Goal: Information Seeking & Learning: Learn about a topic

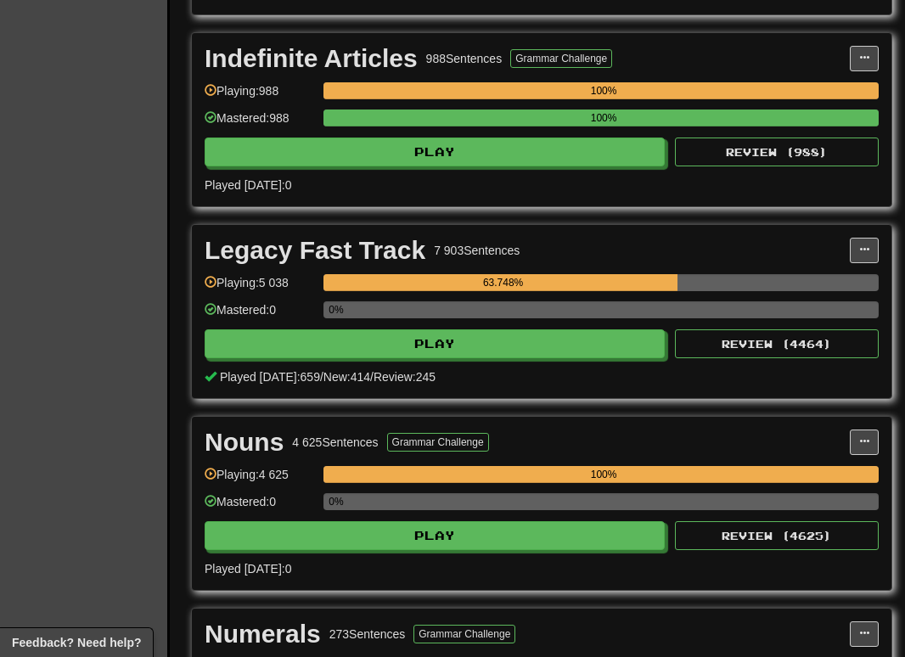
scroll to position [2633, 0]
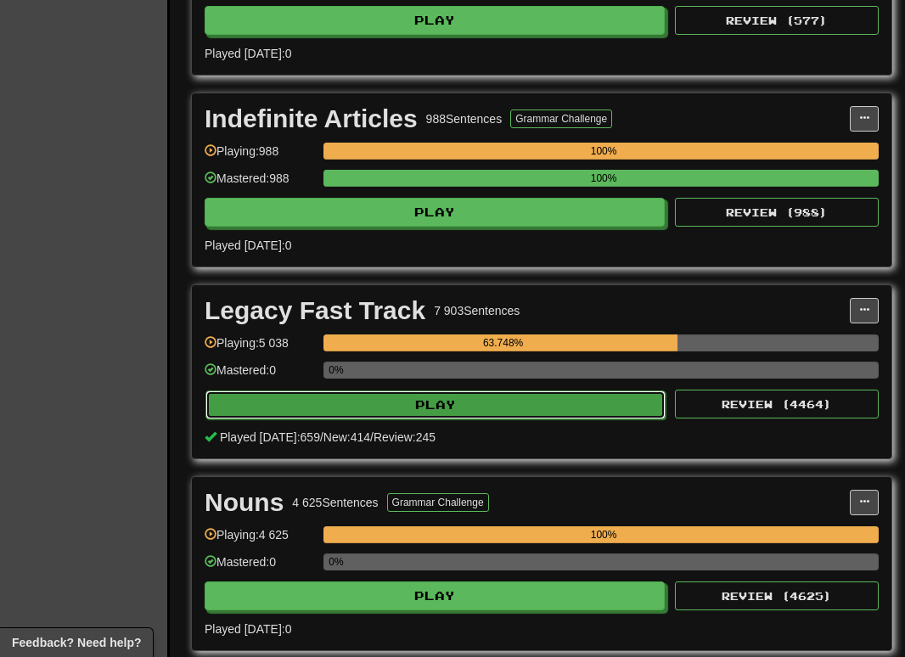
click at [507, 406] on button "Play" at bounding box center [436, 405] width 460 height 29
select select "********"
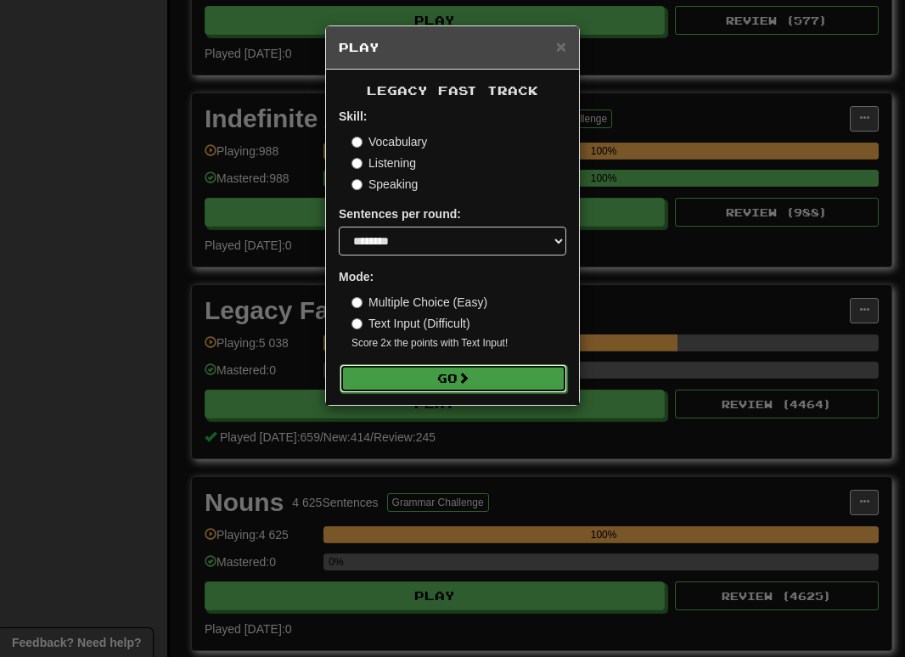
click at [380, 384] on button "Go" at bounding box center [454, 378] width 228 height 29
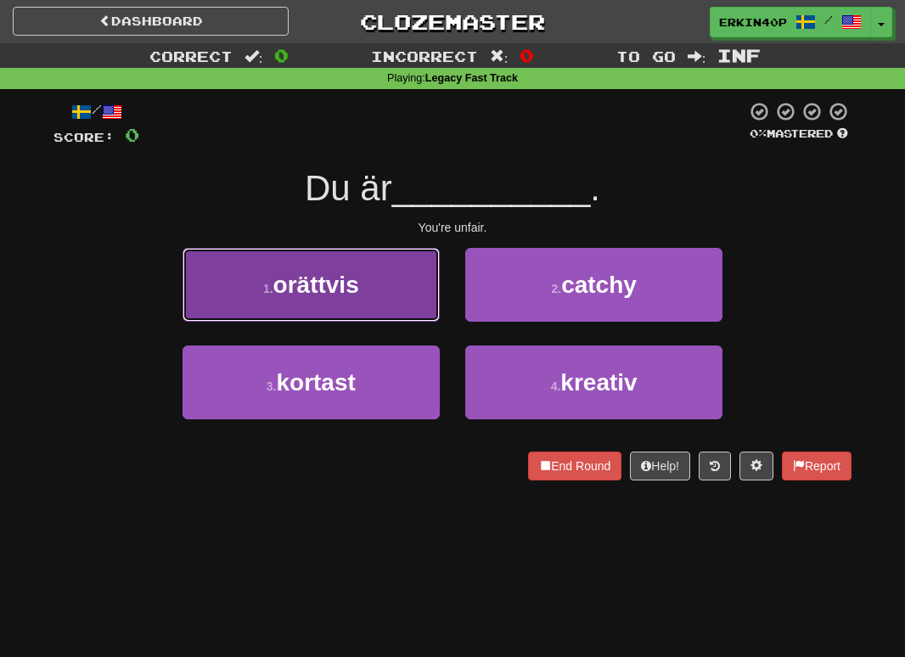
click at [350, 268] on button "1 . orättvis" at bounding box center [311, 285] width 257 height 74
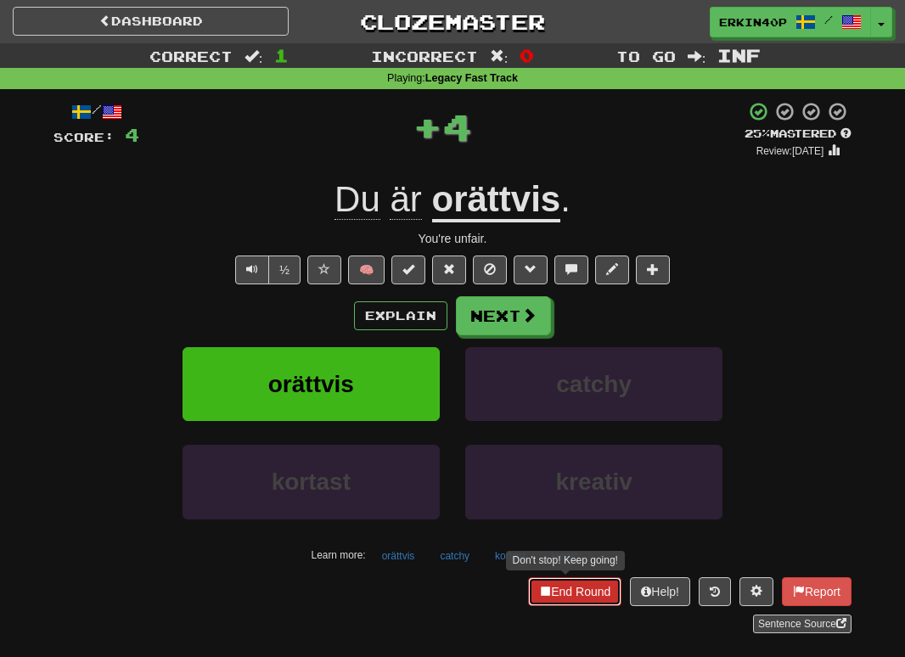
click at [538, 598] on button "End Round" at bounding box center [574, 592] width 93 height 29
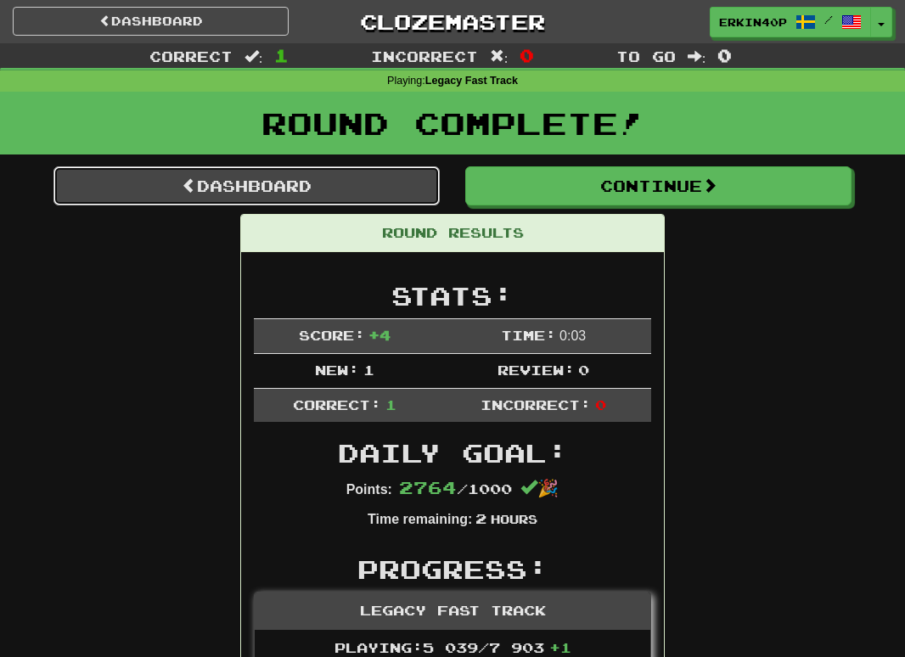
click at [379, 183] on link "Dashboard" at bounding box center [247, 185] width 386 height 39
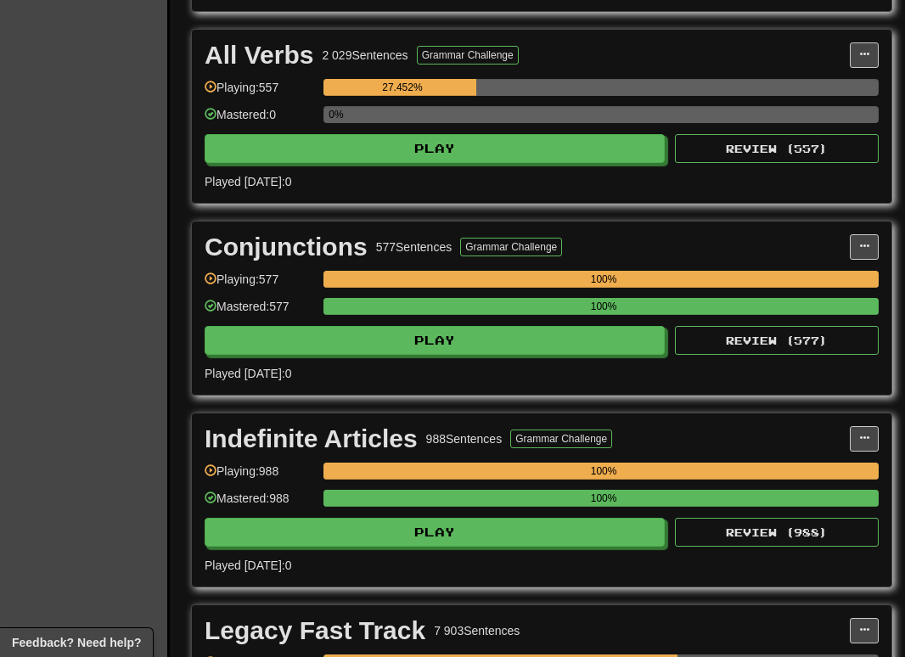
scroll to position [2572, 0]
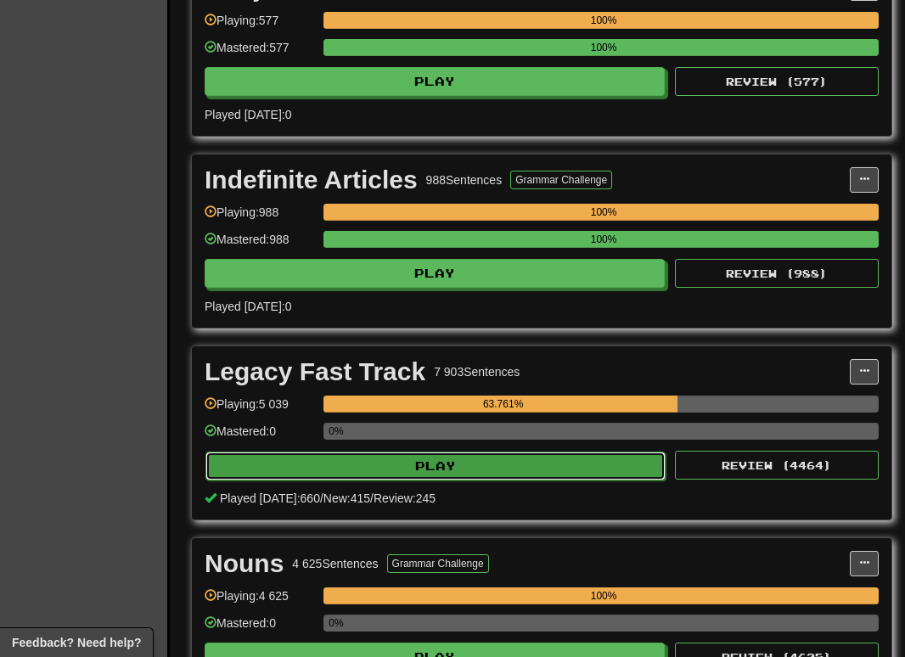
click at [443, 465] on button "Play" at bounding box center [436, 466] width 460 height 29
select select "********"
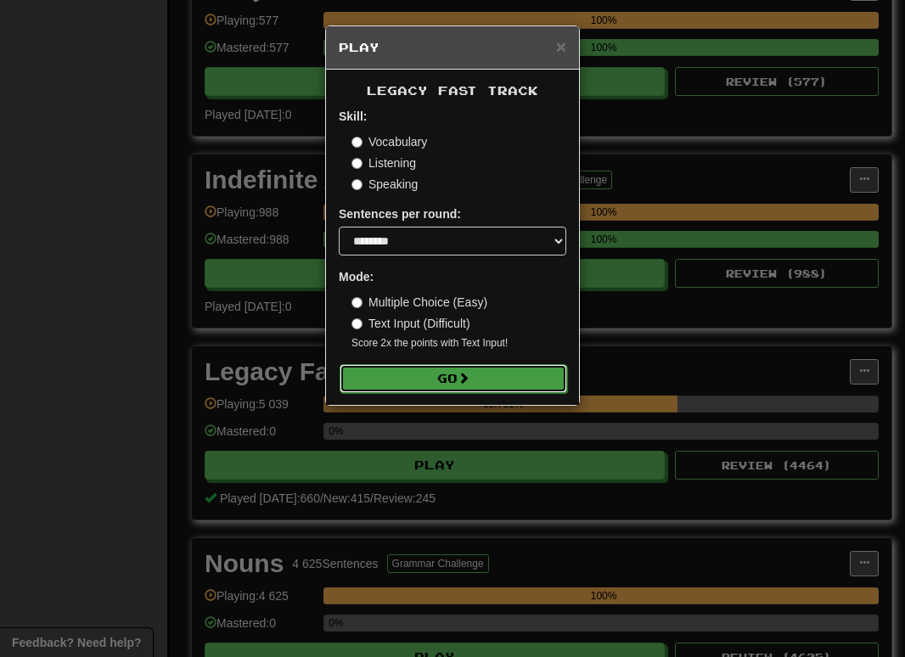
click at [473, 387] on button "Go" at bounding box center [454, 378] width 228 height 29
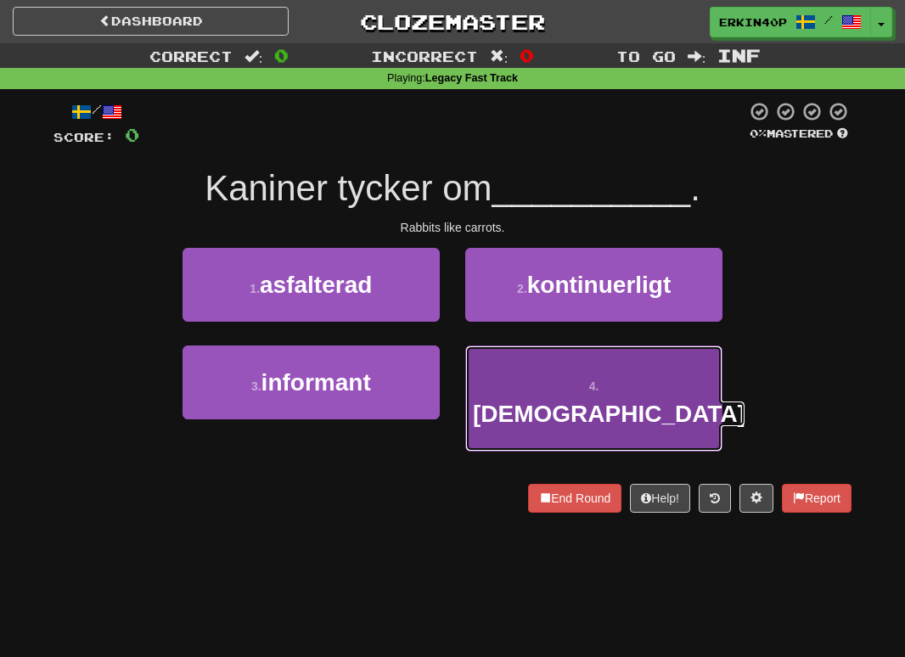
click at [618, 401] on span "[DEMOGRAPHIC_DATA]" at bounding box center [609, 414] width 273 height 26
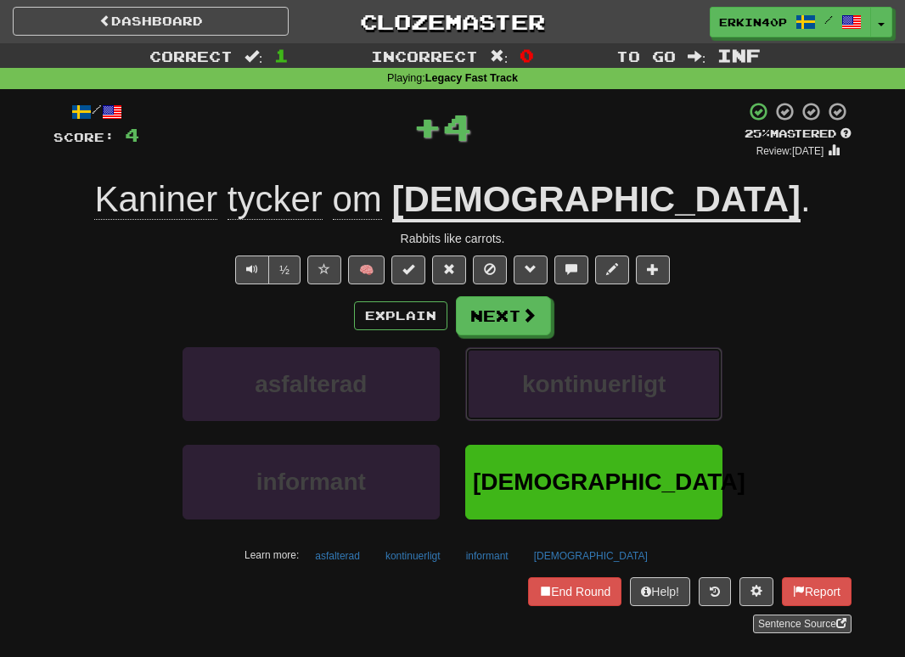
click at [618, 395] on span "kontinuerligt" at bounding box center [594, 384] width 144 height 26
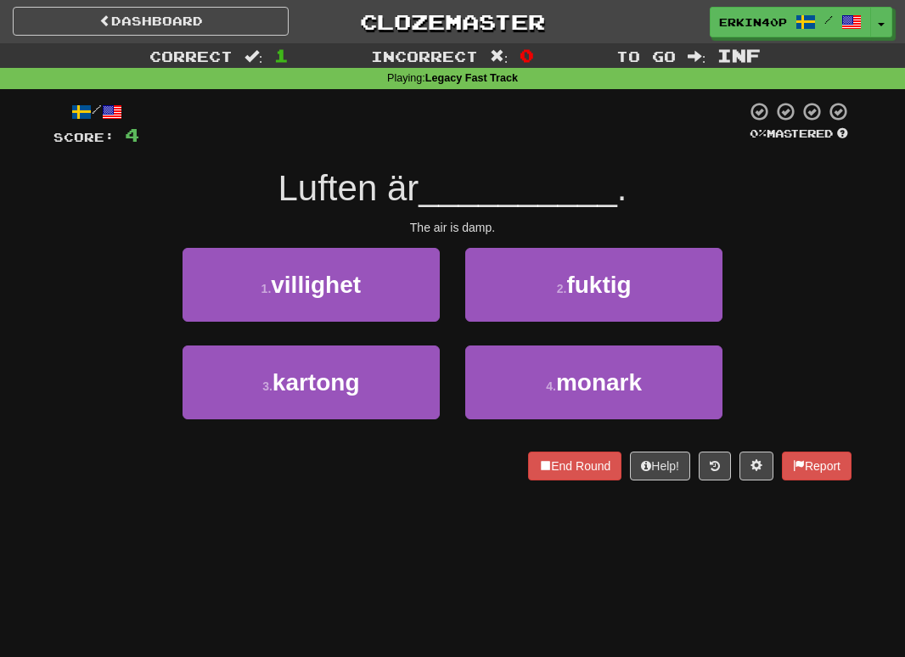
click at [486, 227] on div "The air is damp." at bounding box center [453, 227] width 798 height 17
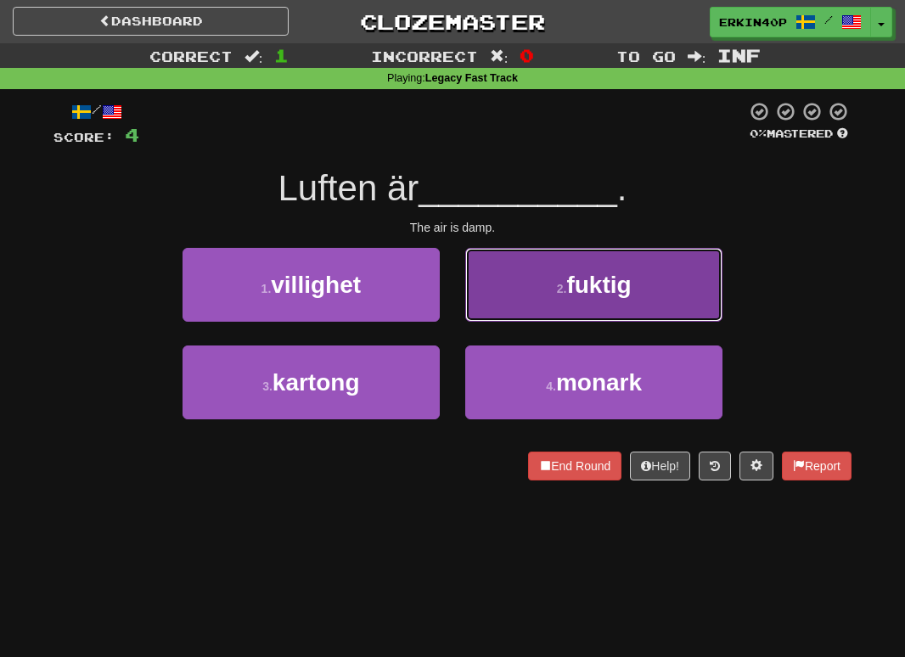
click at [518, 289] on button "2 . fuktig" at bounding box center [593, 285] width 257 height 74
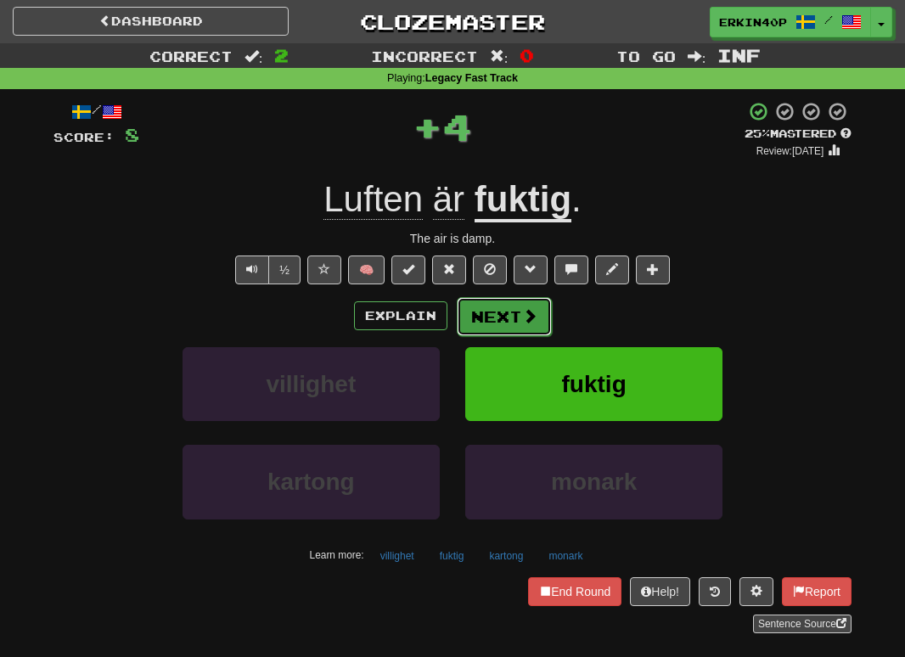
click at [516, 324] on button "Next" at bounding box center [504, 316] width 95 height 39
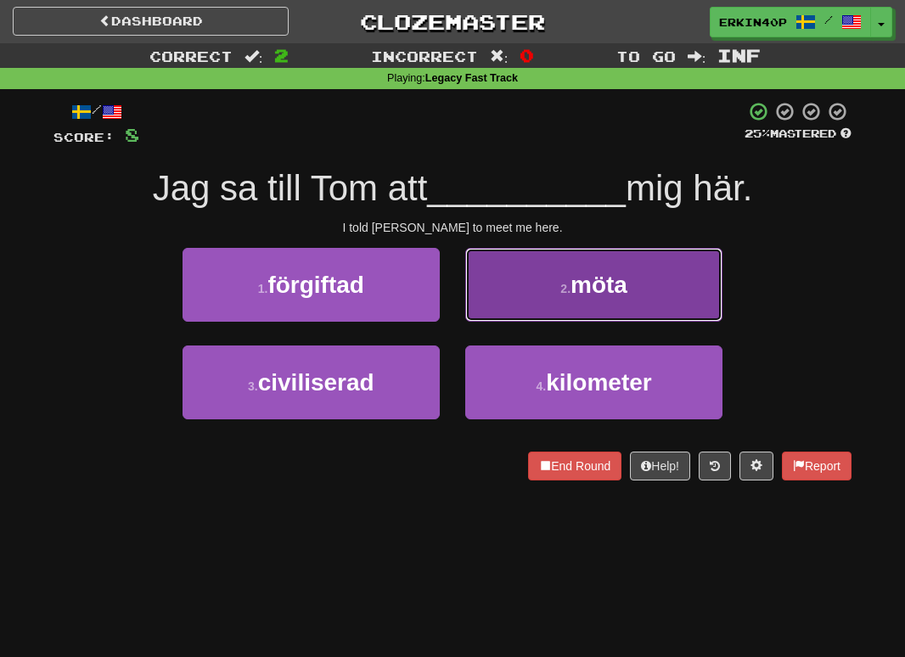
click at [529, 299] on button "2 . möta" at bounding box center [593, 285] width 257 height 74
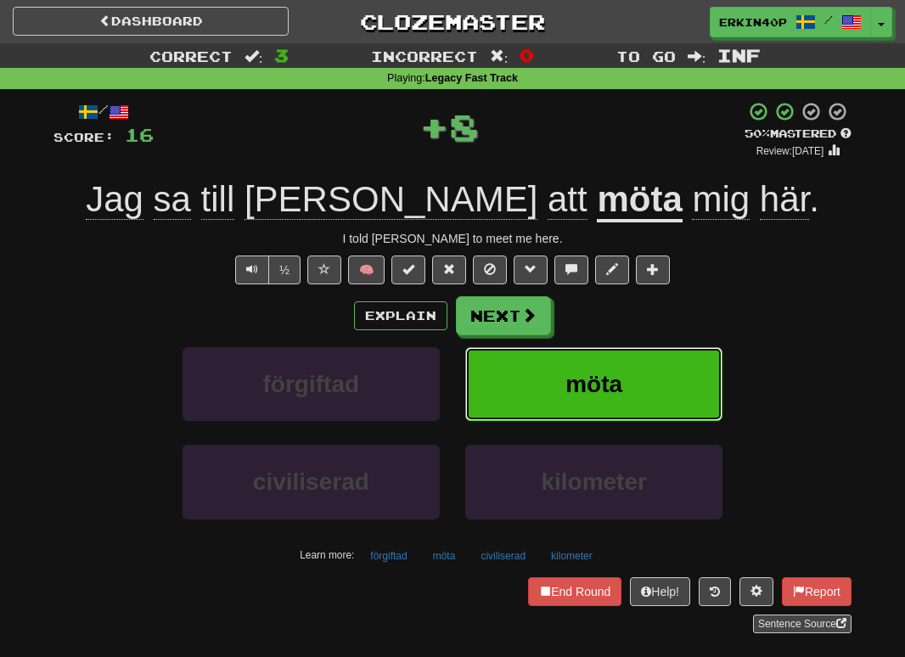
click at [533, 387] on button "möta" at bounding box center [593, 384] width 257 height 74
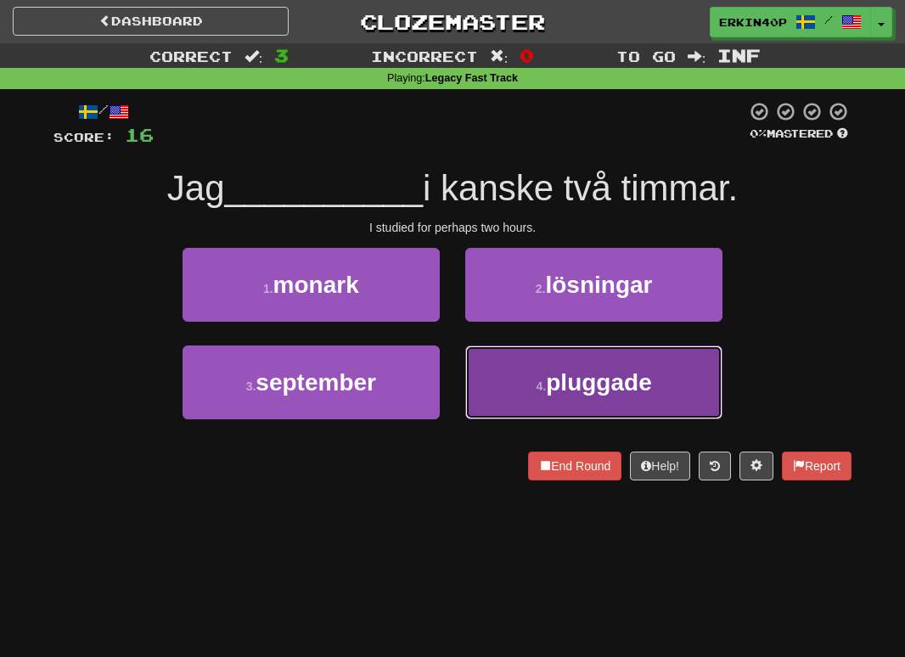
click at [547, 386] on small "4 ." at bounding box center [542, 387] width 10 height 14
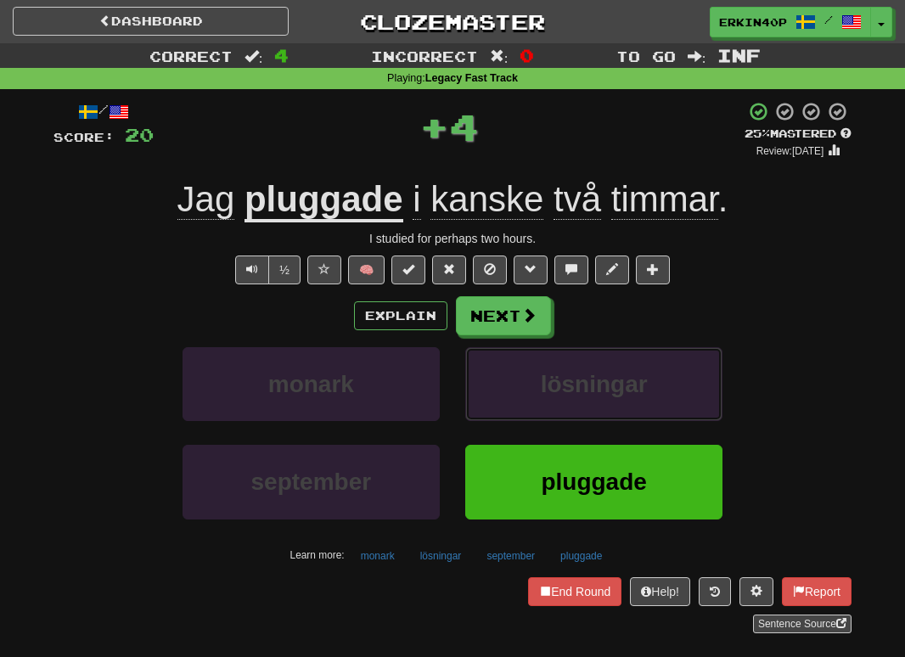
click at [547, 386] on span "lösningar" at bounding box center [594, 384] width 107 height 26
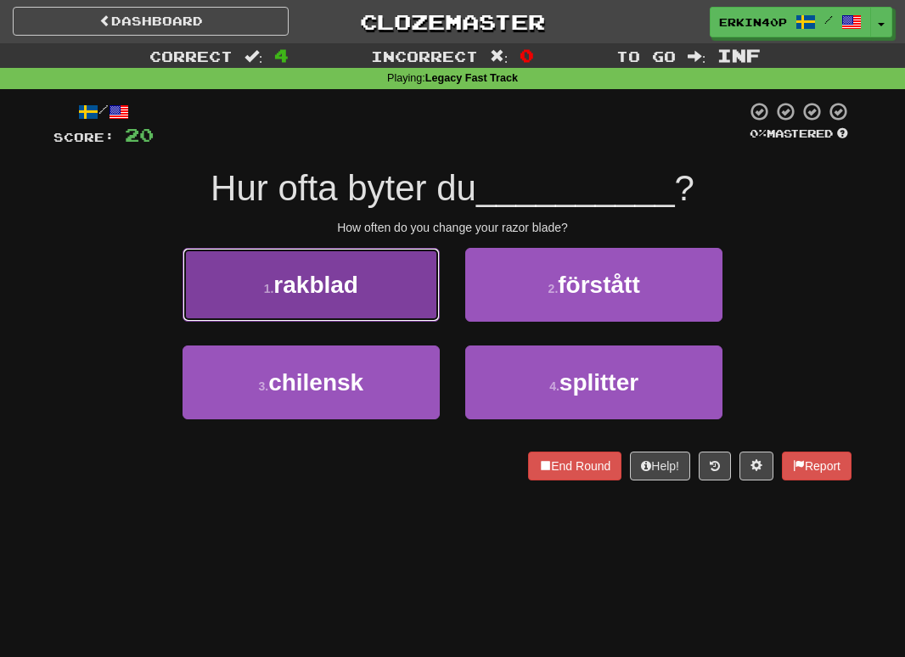
click at [364, 297] on button "1 . rakblad" at bounding box center [311, 285] width 257 height 74
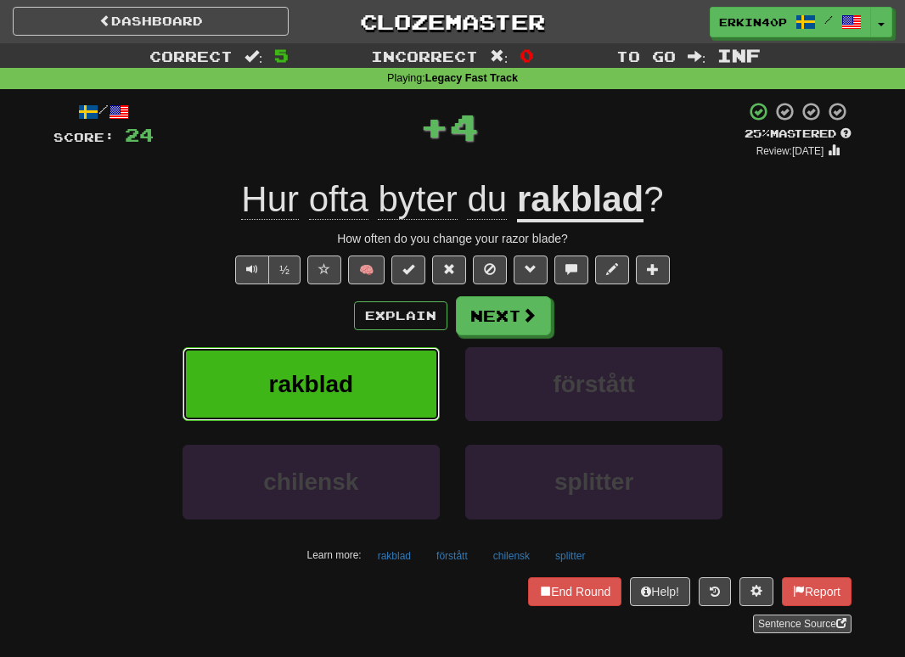
click at [388, 399] on button "rakblad" at bounding box center [311, 384] width 257 height 74
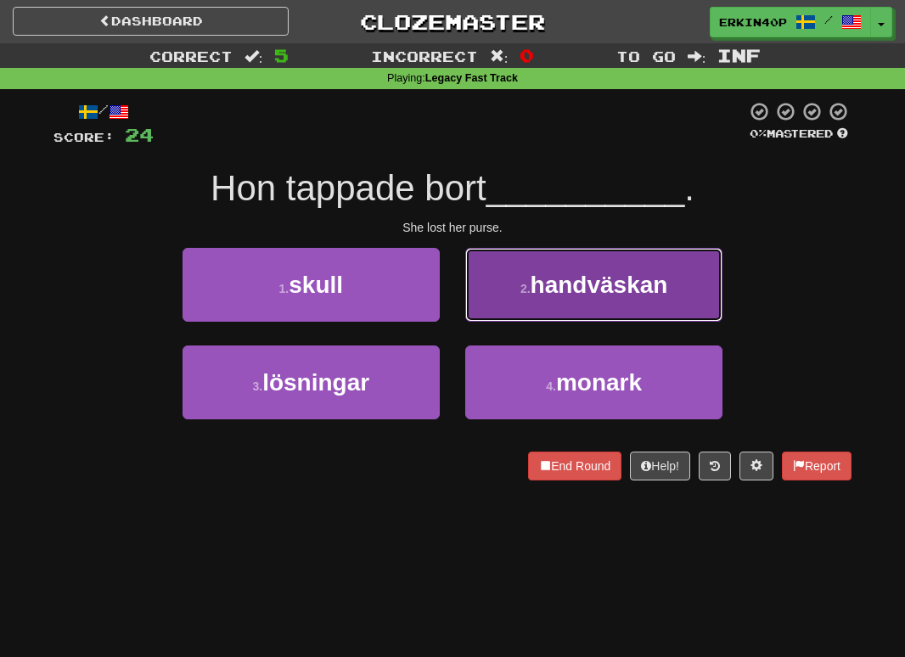
click at [605, 287] on span "handväskan" at bounding box center [600, 285] width 138 height 26
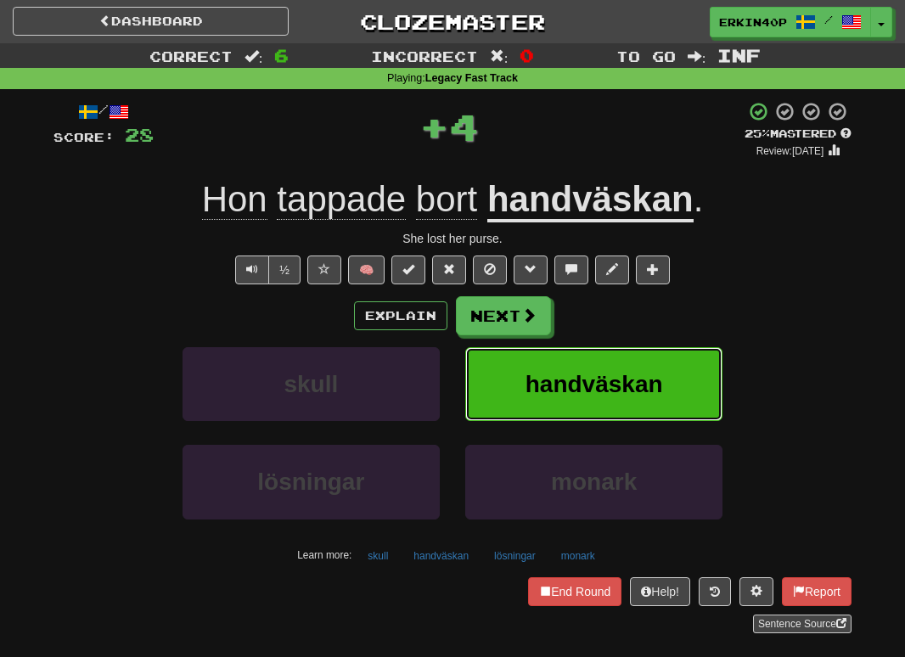
click at [595, 372] on span "handväskan" at bounding box center [595, 384] width 138 height 26
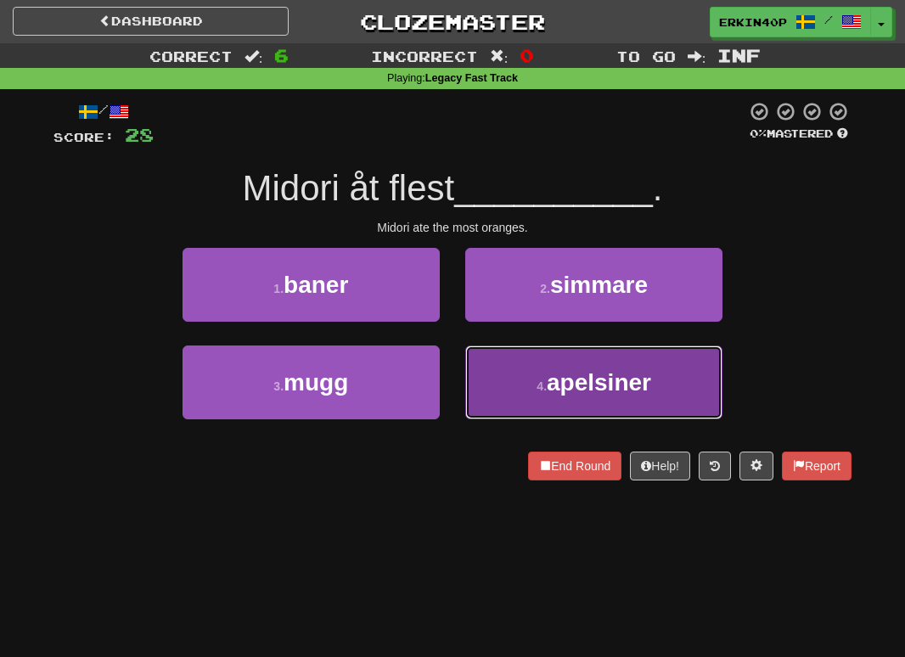
click at [634, 372] on span "apelsiner" at bounding box center [599, 382] width 104 height 26
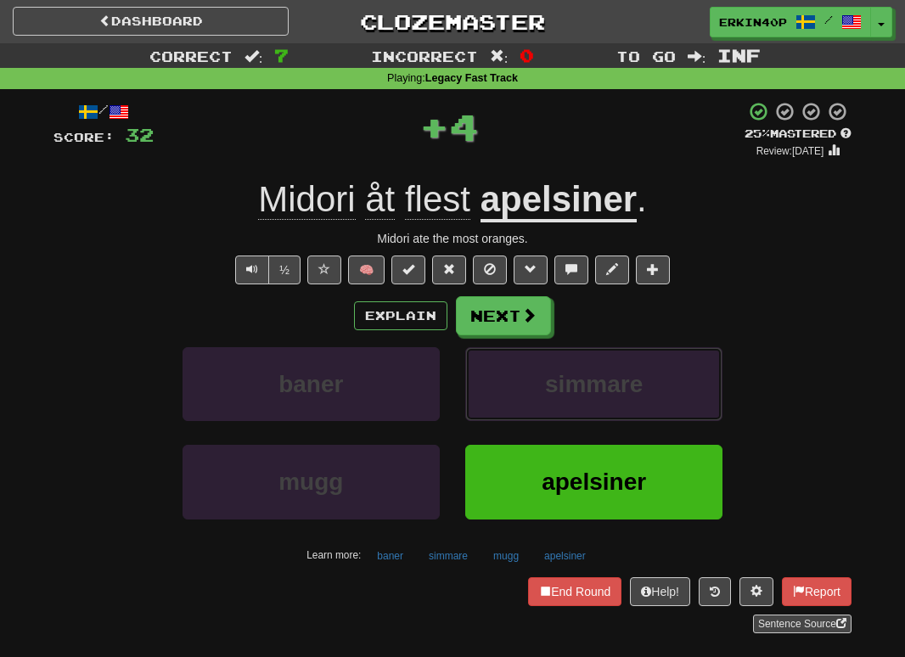
click at [634, 372] on span "simmare" at bounding box center [594, 384] width 98 height 26
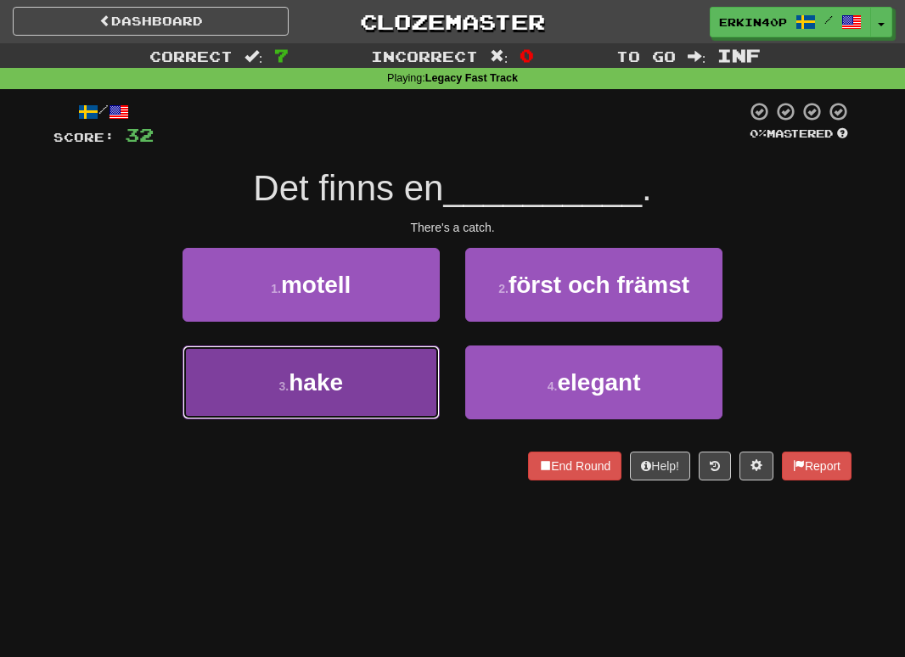
click at [302, 376] on span "hake" at bounding box center [316, 382] width 54 height 26
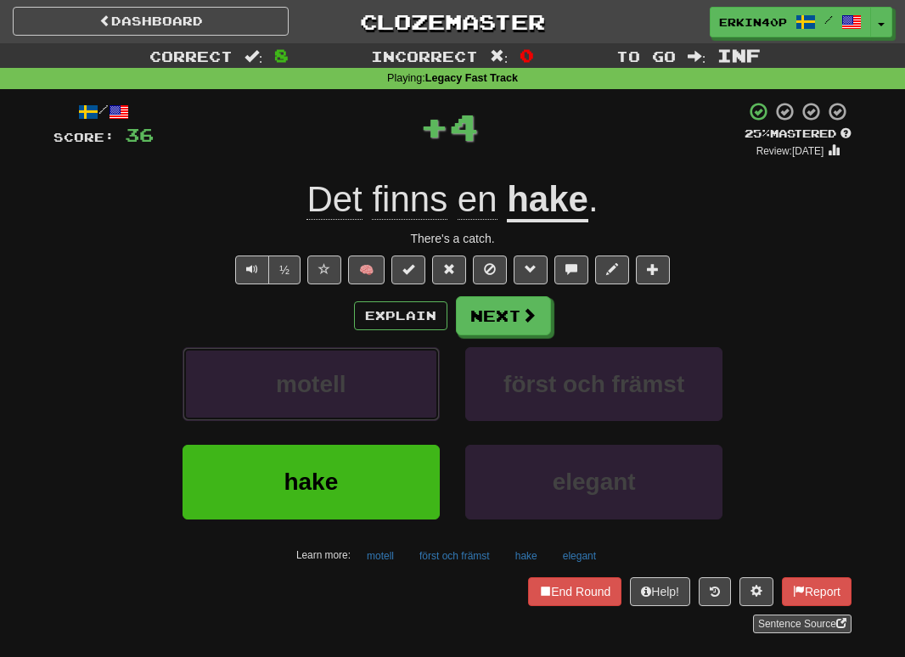
click at [302, 376] on span "motell" at bounding box center [311, 384] width 70 height 26
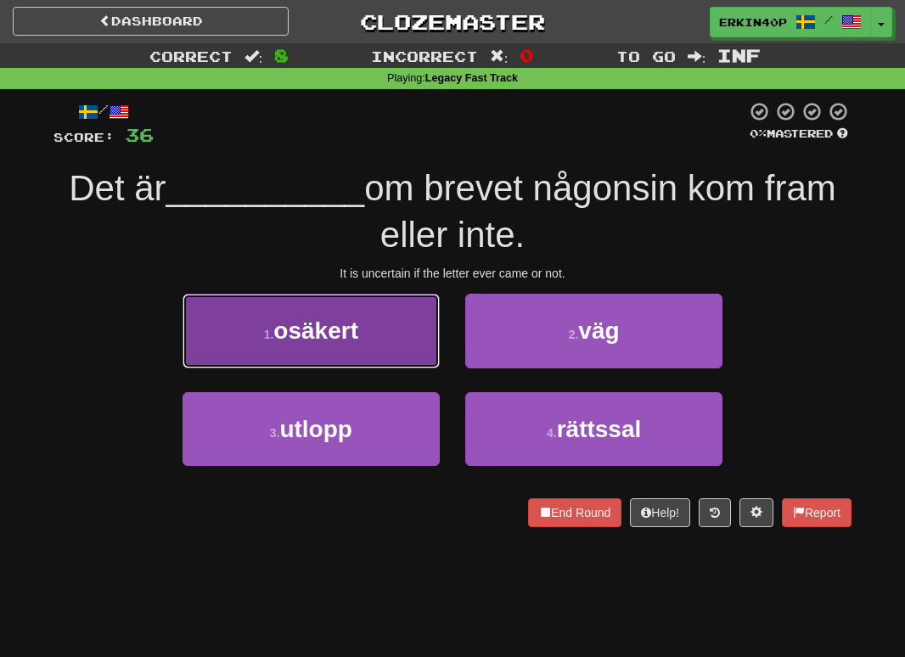
click at [315, 324] on span "osäkert" at bounding box center [315, 331] width 85 height 26
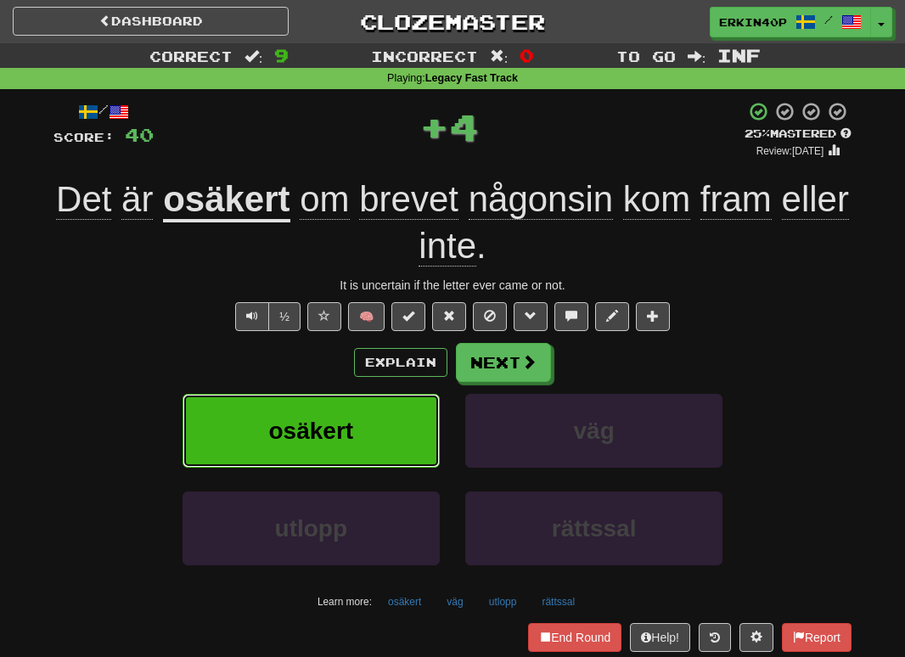
click at [319, 426] on span "osäkert" at bounding box center [311, 431] width 85 height 26
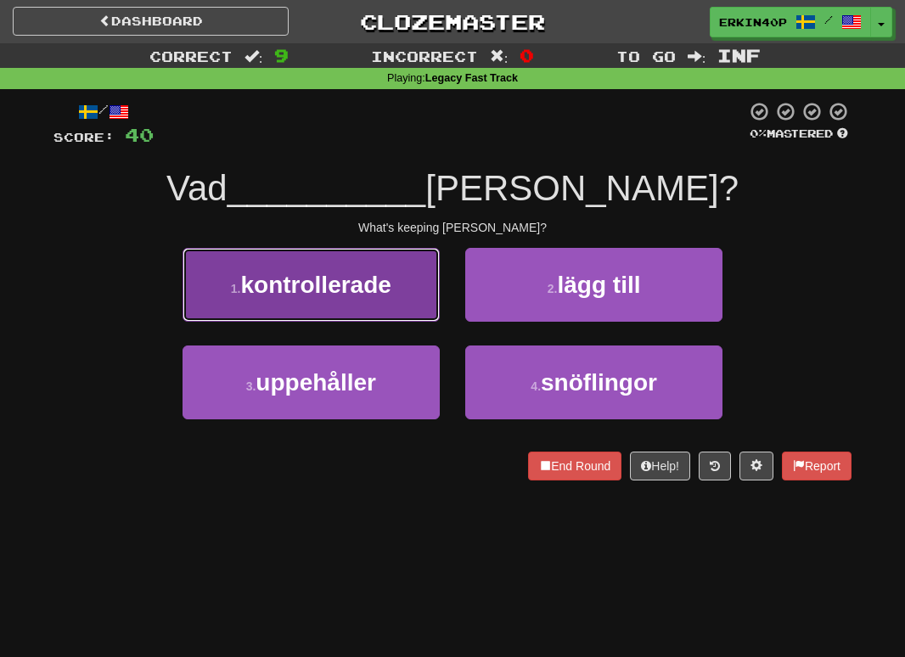
click at [364, 320] on button "1 . kontrollerade" at bounding box center [311, 285] width 257 height 74
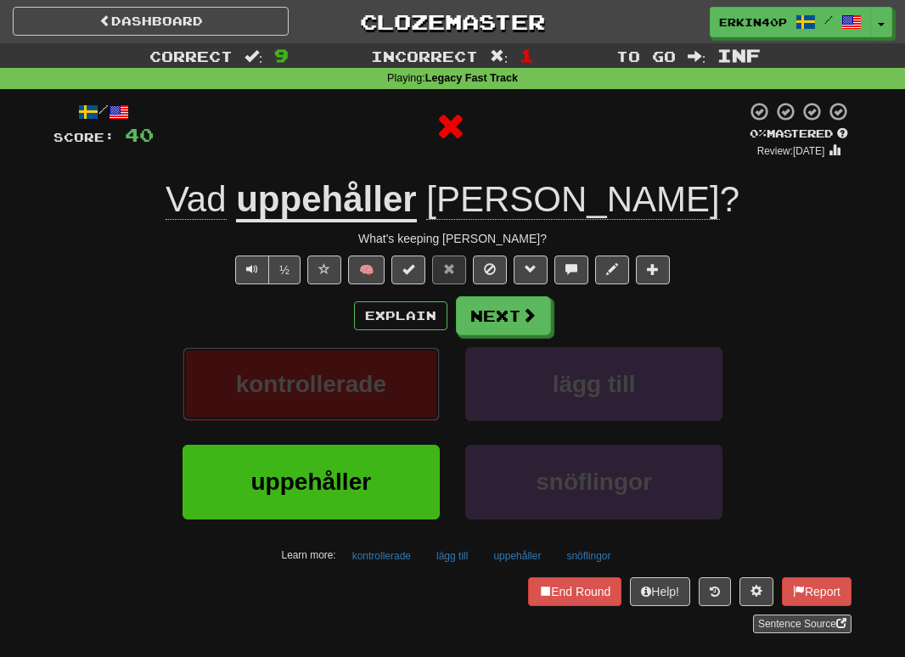
click at [376, 400] on button "kontrollerade" at bounding box center [311, 384] width 257 height 74
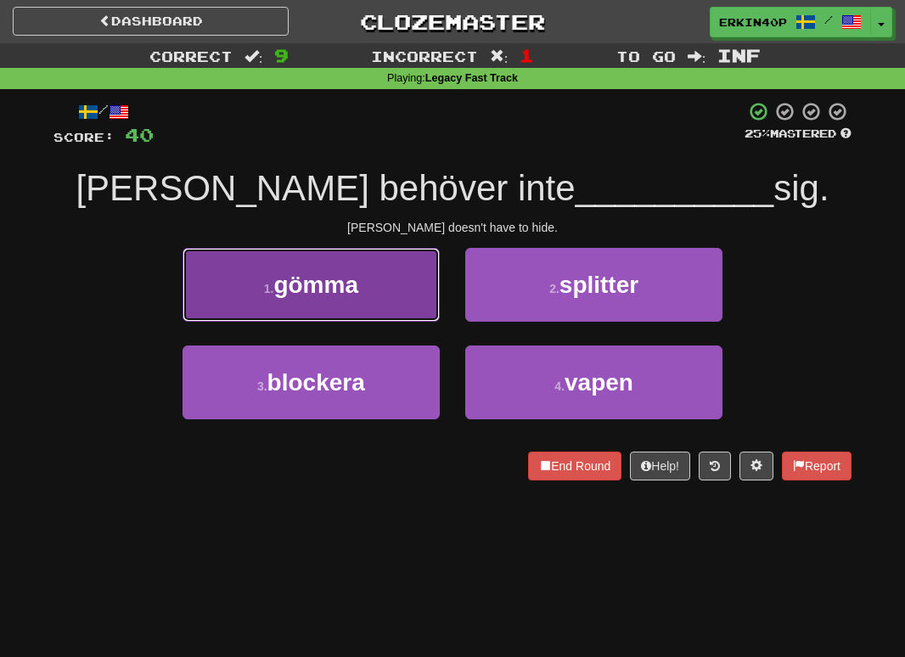
click at [427, 290] on button "1 . gömma" at bounding box center [311, 285] width 257 height 74
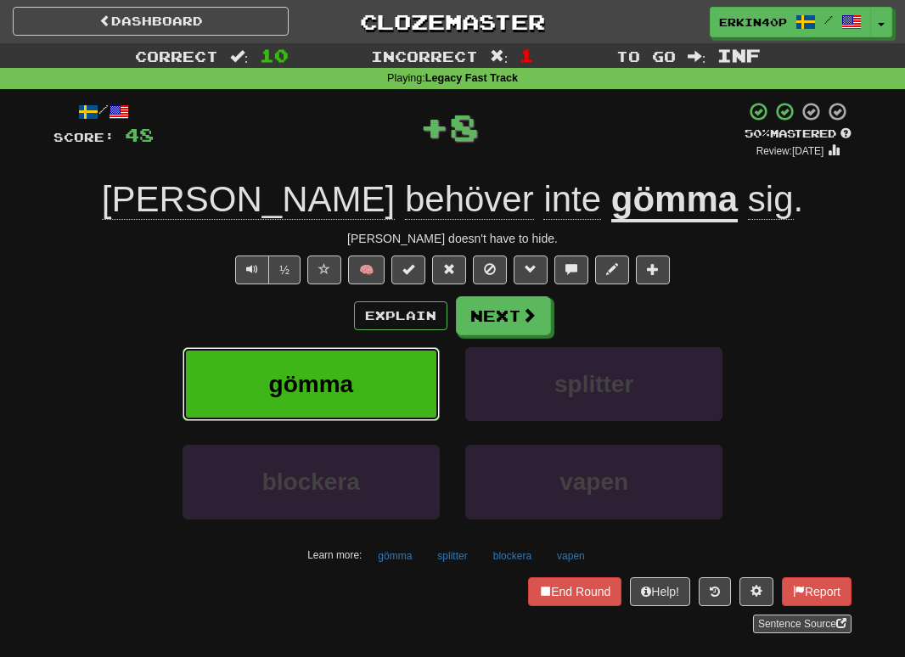
click at [420, 401] on button "gömma" at bounding box center [311, 384] width 257 height 74
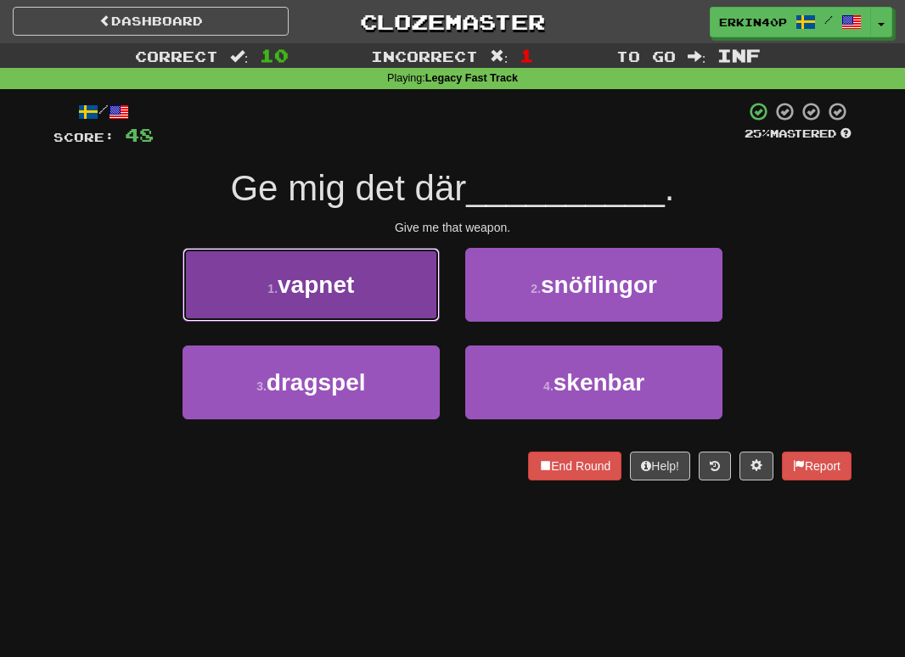
click at [381, 288] on button "1 . vapnet" at bounding box center [311, 285] width 257 height 74
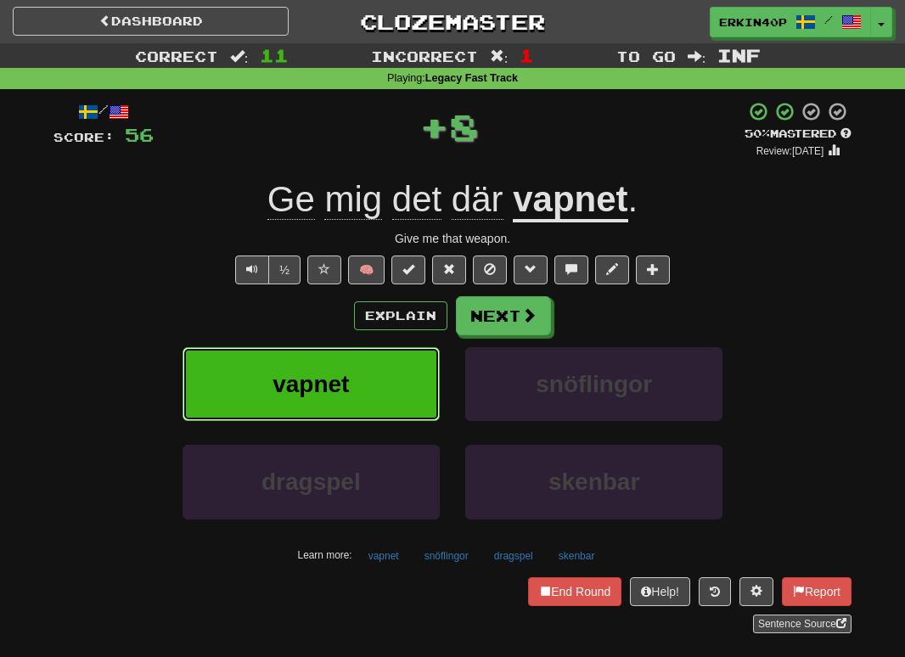
click at [391, 386] on button "vapnet" at bounding box center [311, 384] width 257 height 74
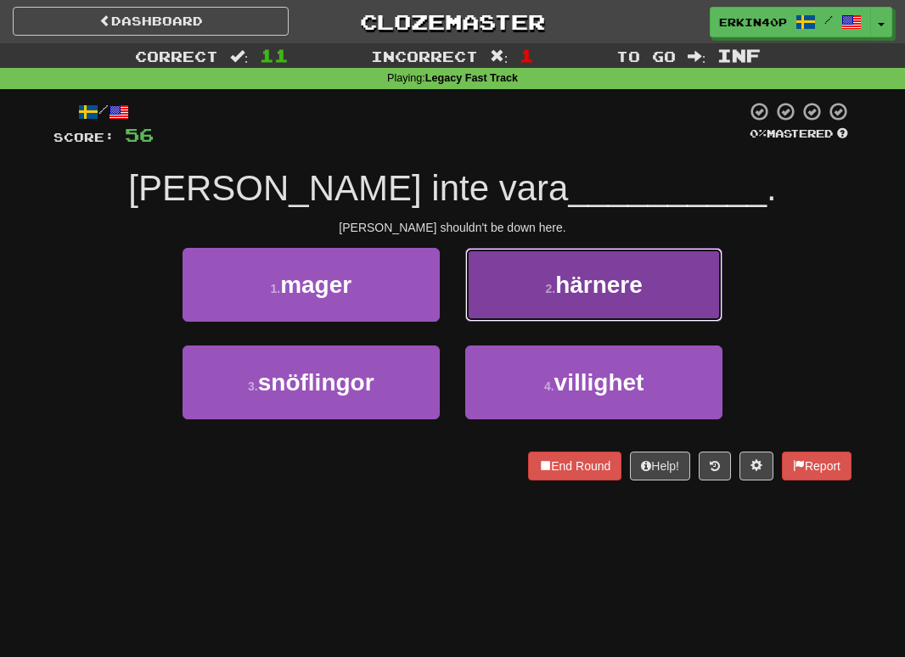
click at [559, 285] on span "härnere" at bounding box center [598, 285] width 87 height 26
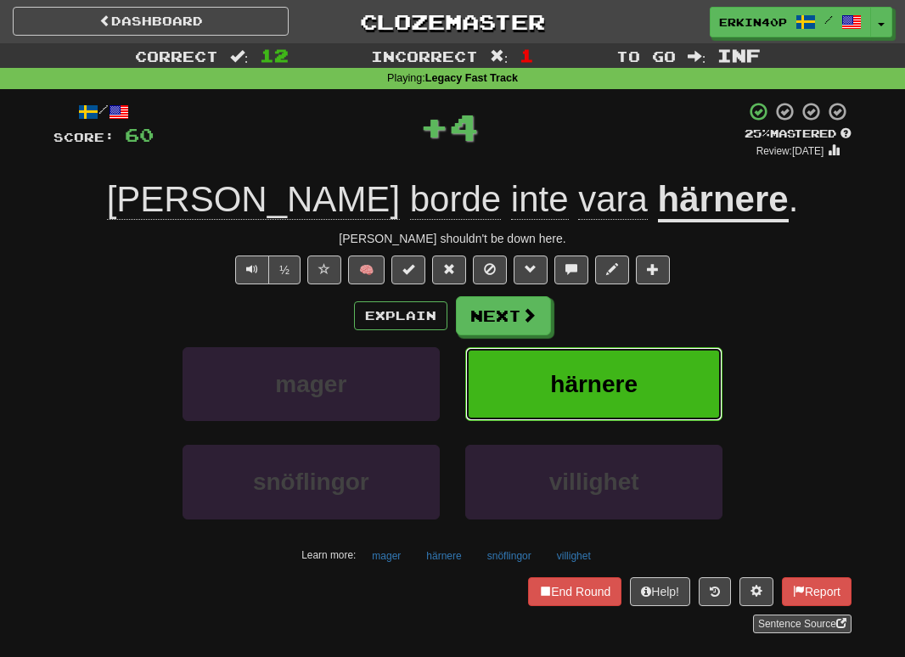
click at [588, 397] on span "härnere" at bounding box center [593, 384] width 87 height 26
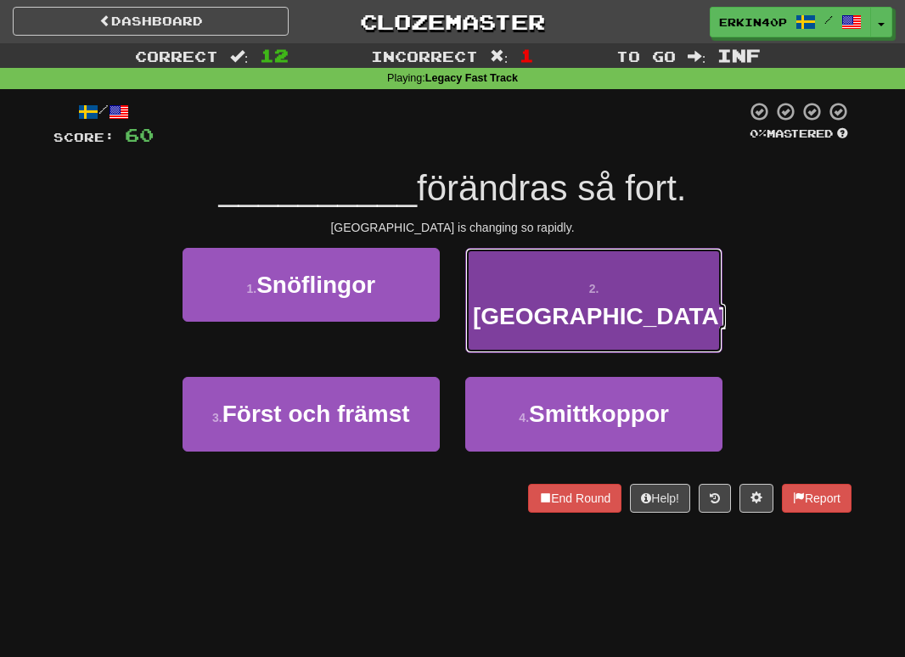
click at [604, 303] on span "Peking" at bounding box center [600, 316] width 254 height 26
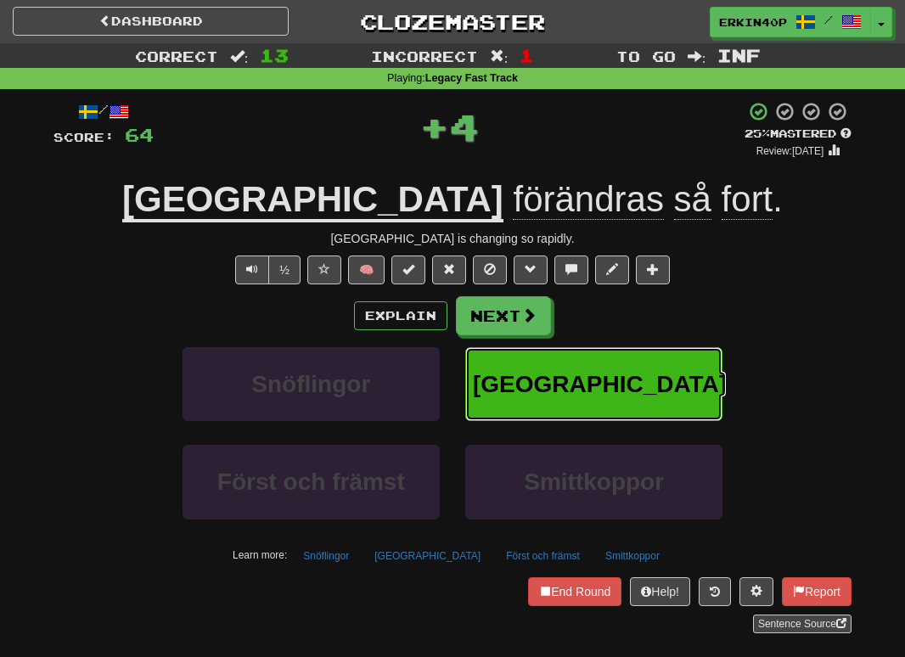
click at [604, 402] on button "Peking" at bounding box center [593, 384] width 257 height 74
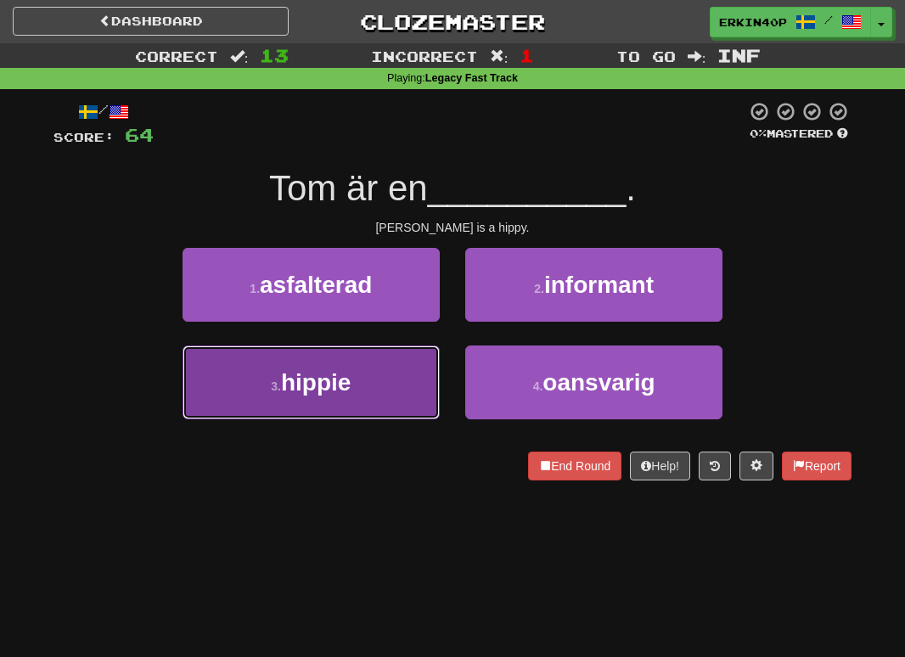
click at [392, 392] on button "3 . hippie" at bounding box center [311, 383] width 257 height 74
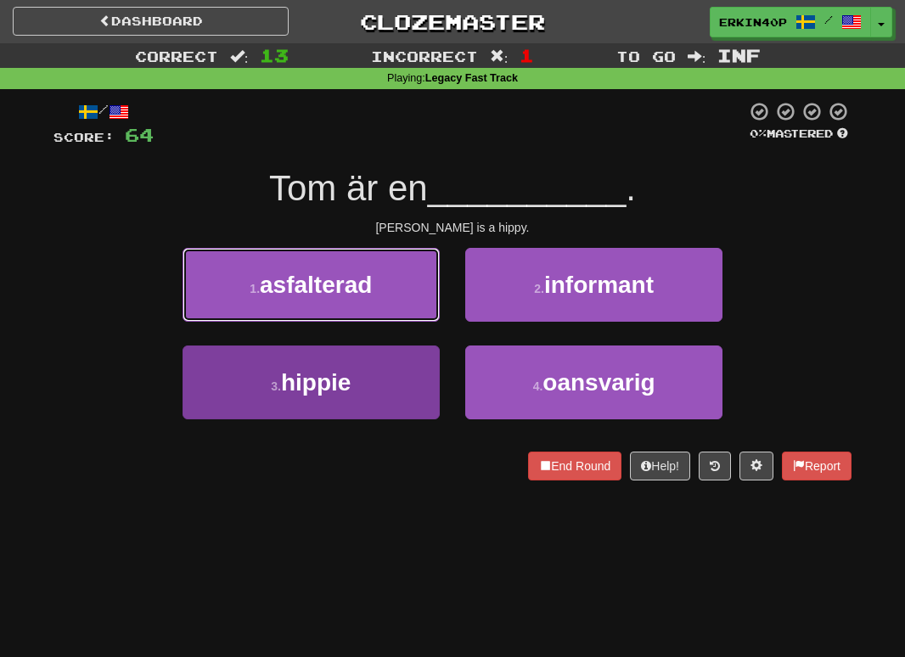
click at [392, 322] on button "1 . asfalterad" at bounding box center [311, 285] width 257 height 74
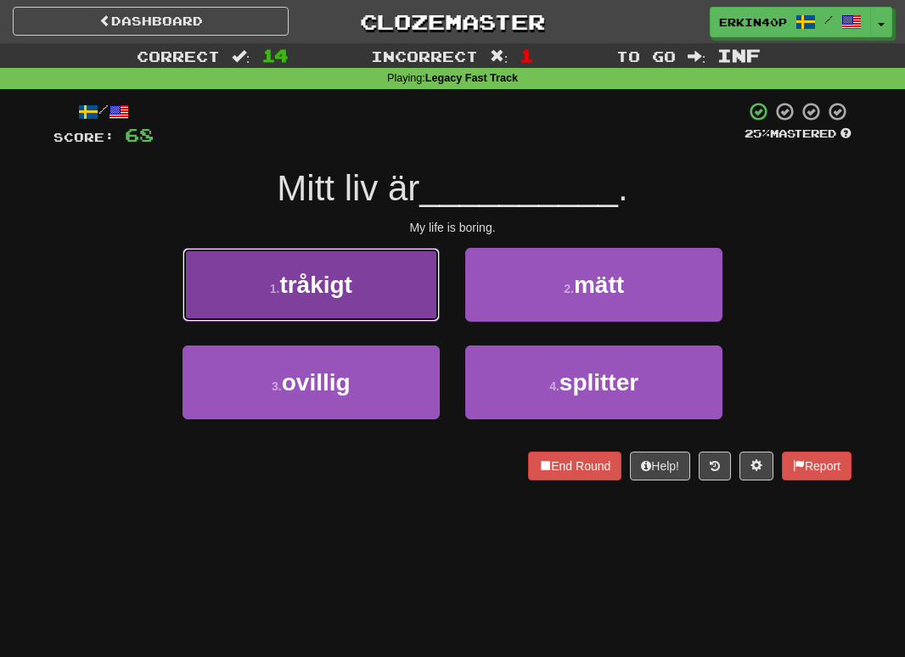
click at [344, 272] on span "tråkigt" at bounding box center [315, 285] width 73 height 26
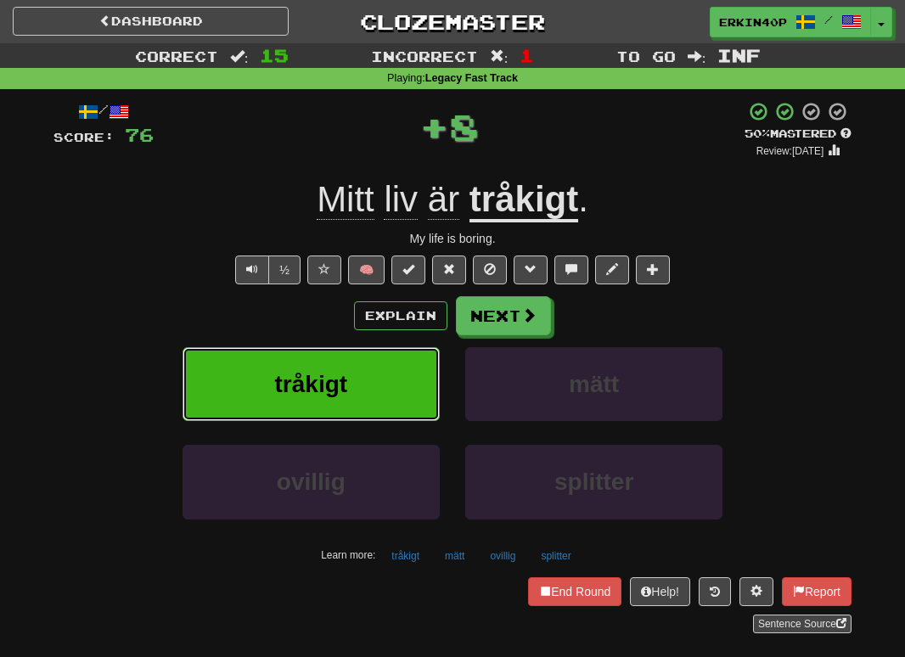
click at [357, 364] on button "tråkigt" at bounding box center [311, 384] width 257 height 74
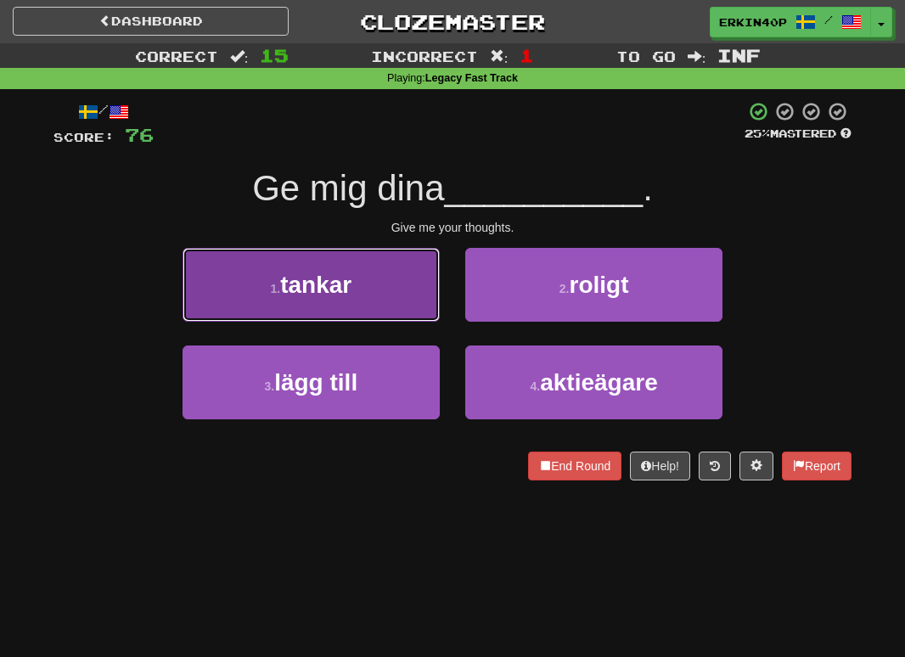
click at [394, 291] on button "1 . tankar" at bounding box center [311, 285] width 257 height 74
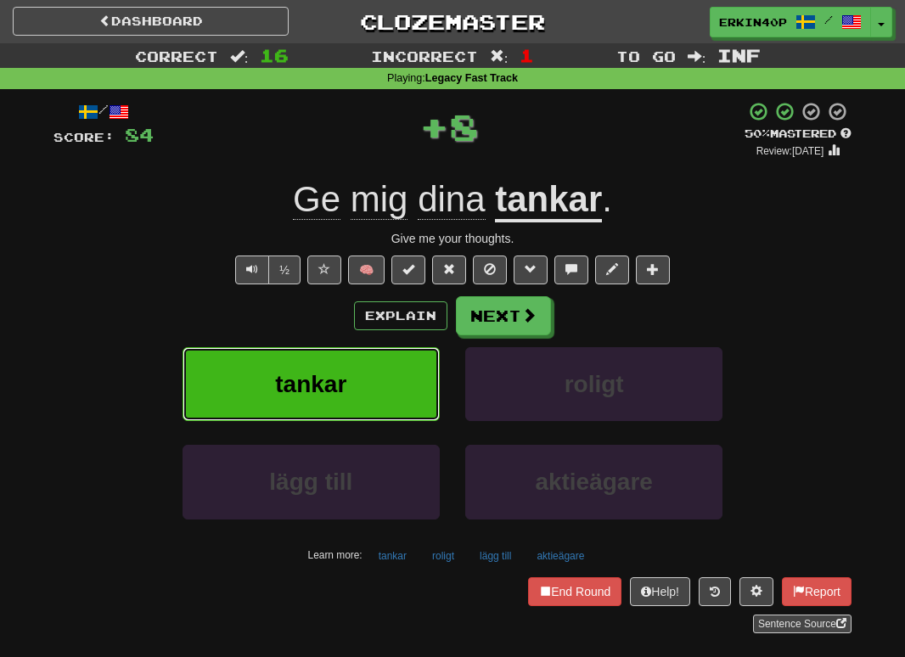
click at [389, 393] on button "tankar" at bounding box center [311, 384] width 257 height 74
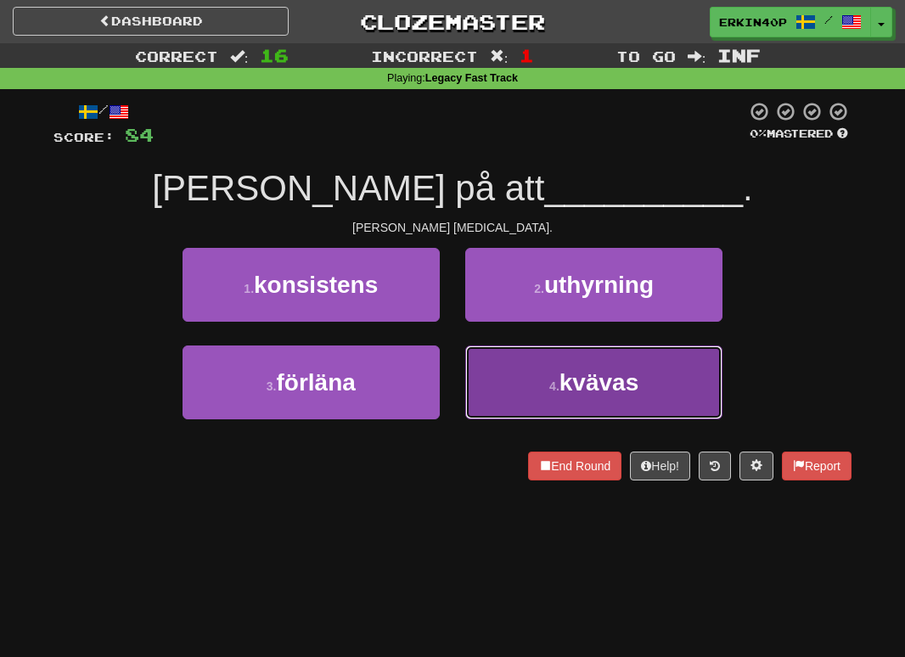
click at [563, 397] on button "4 . kvävas" at bounding box center [593, 383] width 257 height 74
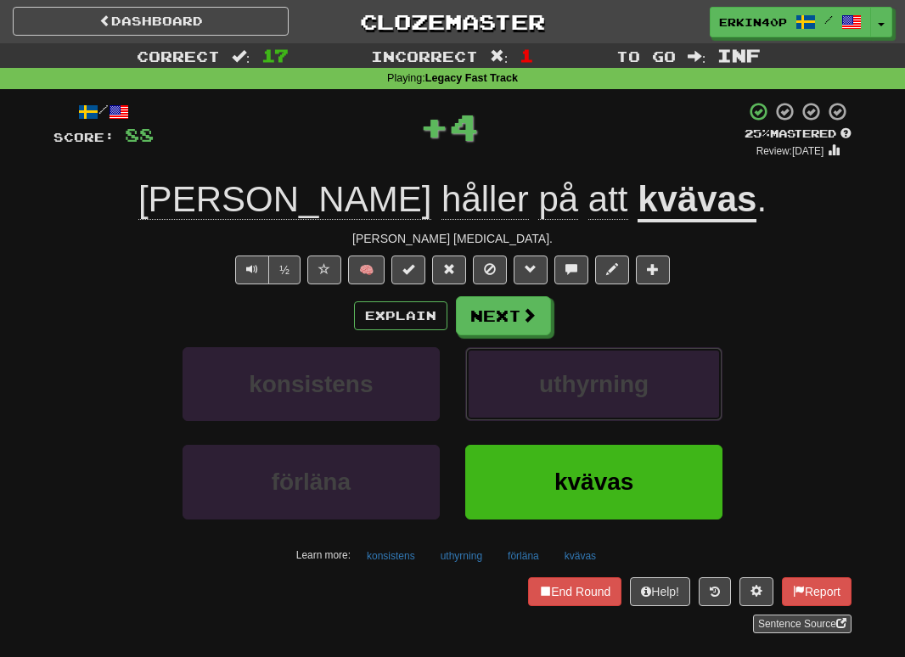
click at [563, 397] on span "uthyrning" at bounding box center [594, 384] width 110 height 26
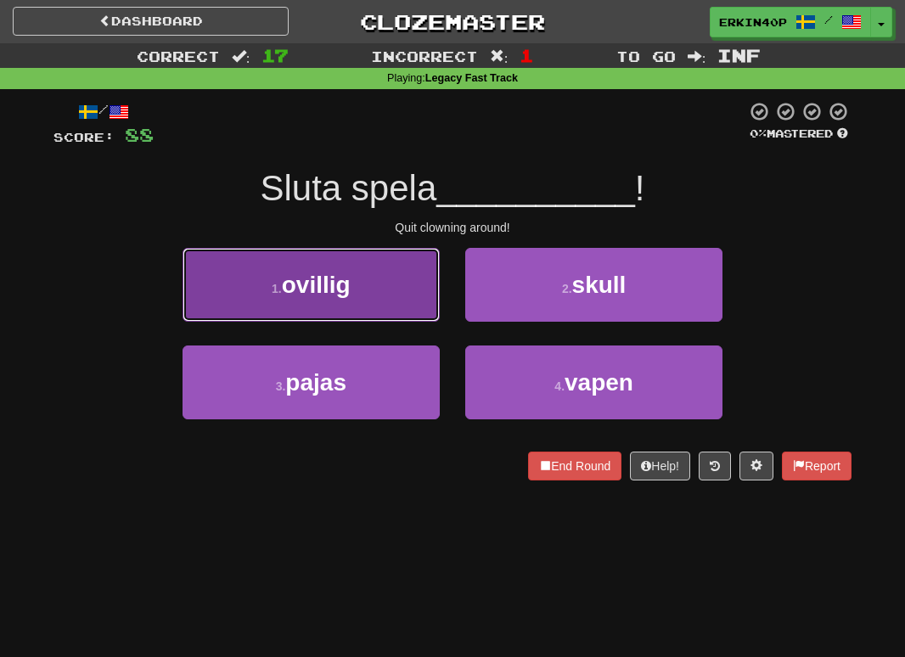
click at [363, 281] on button "1 . ovillig" at bounding box center [311, 285] width 257 height 74
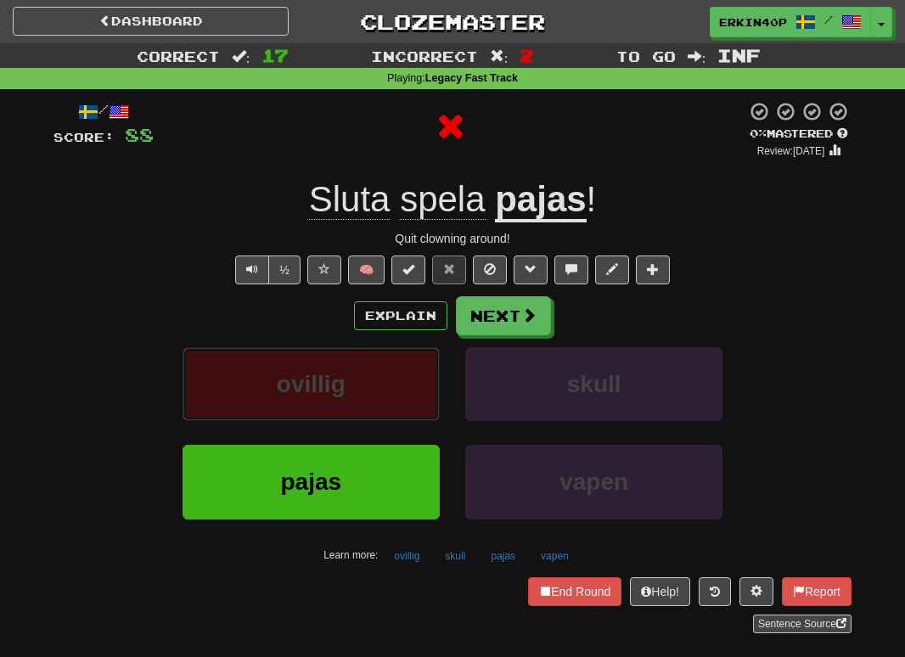
click at [369, 406] on button "ovillig" at bounding box center [311, 384] width 257 height 74
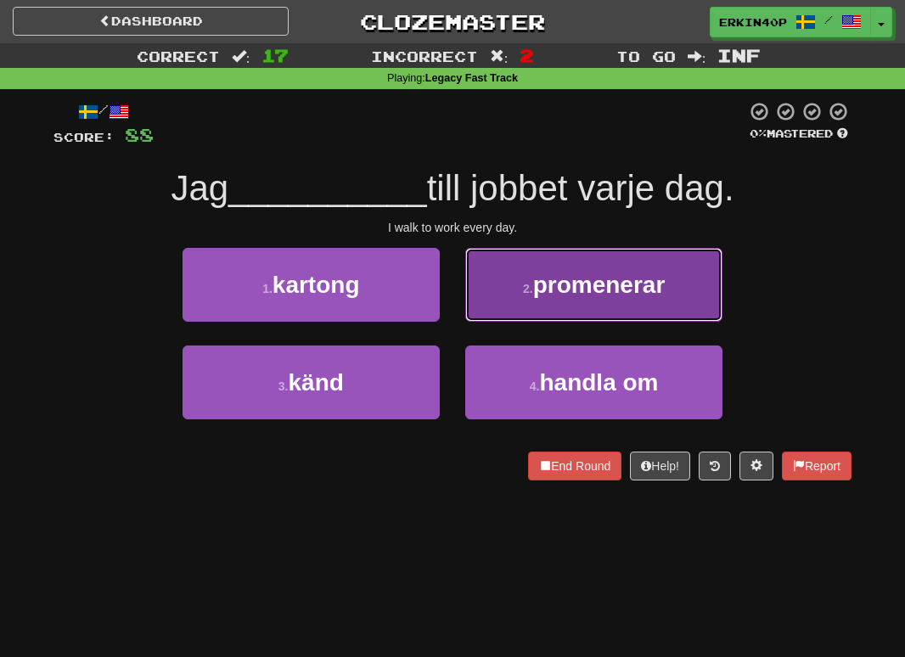
click at [608, 315] on button "2 . promenerar" at bounding box center [593, 285] width 257 height 74
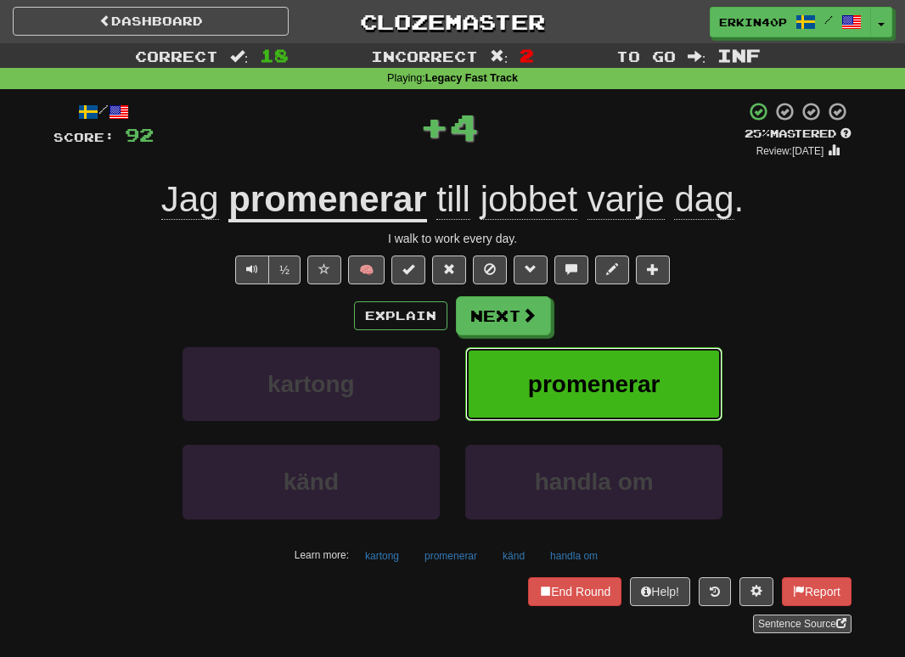
click at [612, 400] on button "promenerar" at bounding box center [593, 384] width 257 height 74
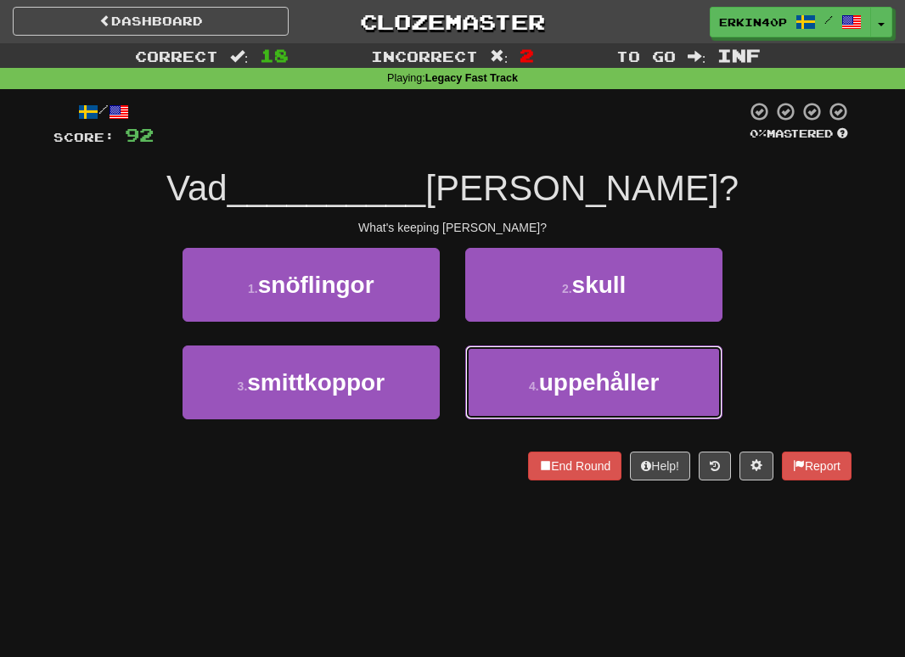
click at [612, 400] on button "4 . uppehåller" at bounding box center [593, 383] width 257 height 74
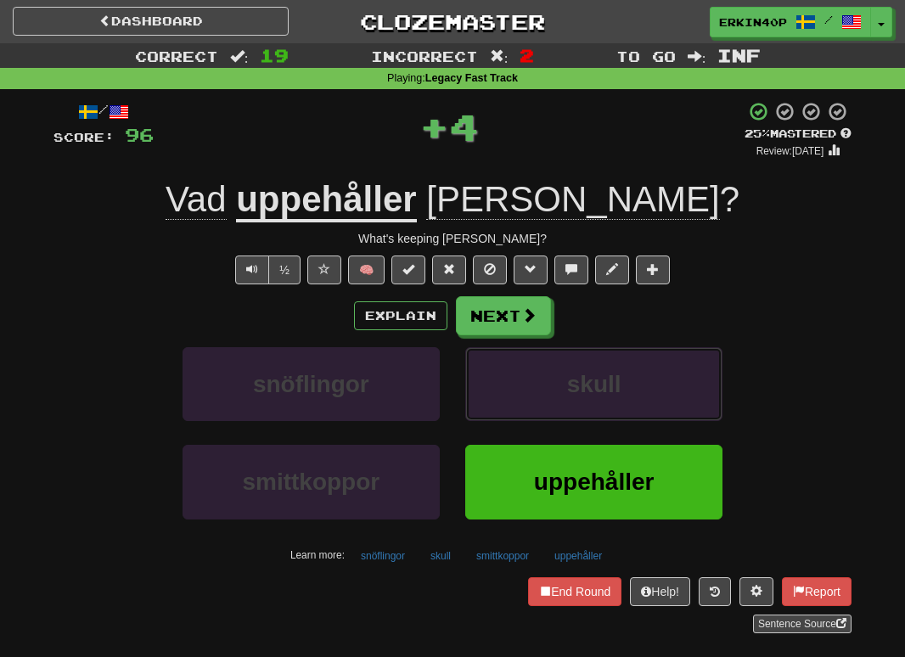
click at [612, 400] on button "skull" at bounding box center [593, 384] width 257 height 74
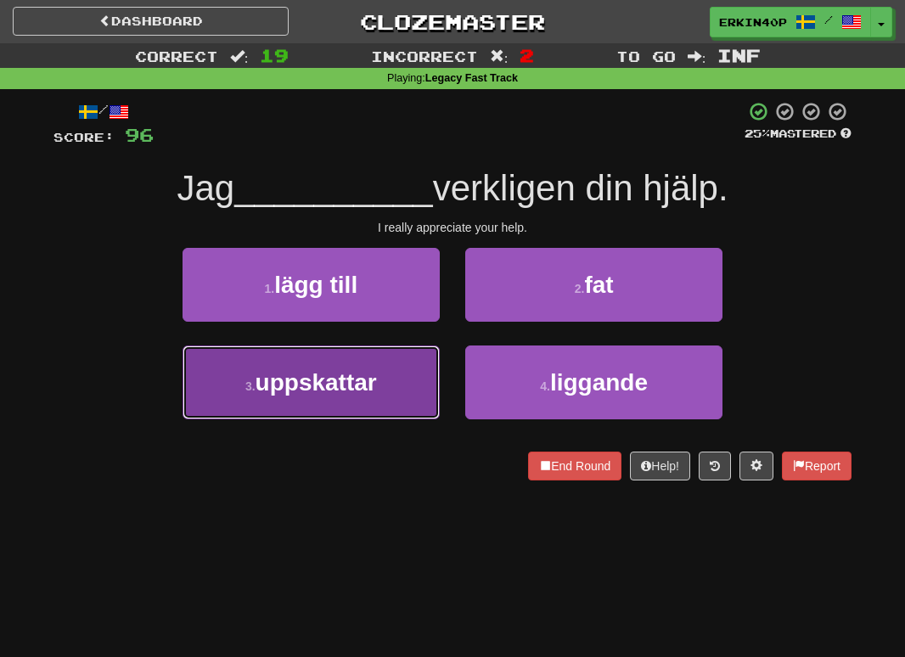
click at [326, 392] on span "uppskattar" at bounding box center [316, 382] width 121 height 26
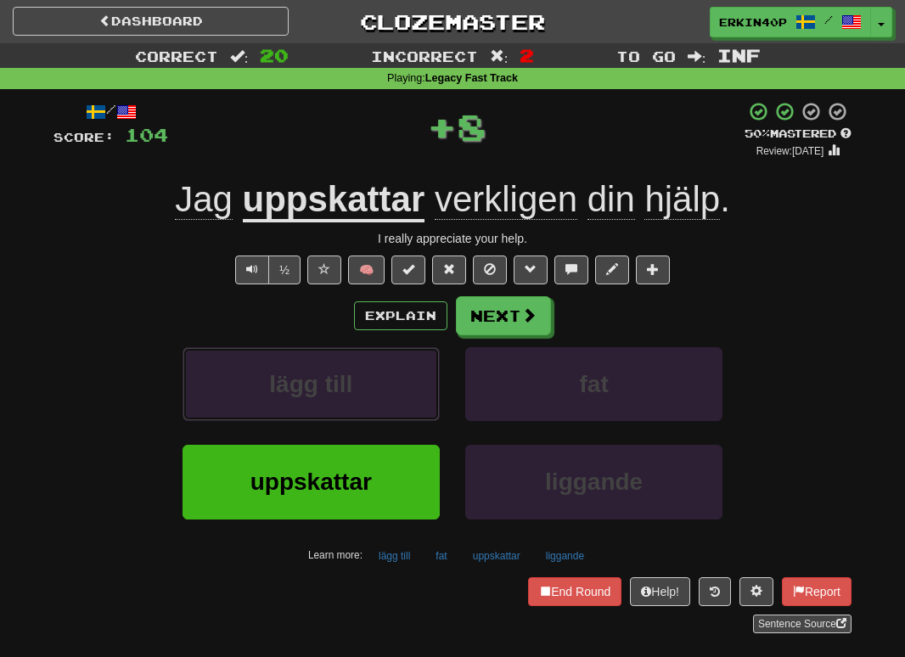
click at [326, 392] on span "lägg till" at bounding box center [310, 384] width 83 height 26
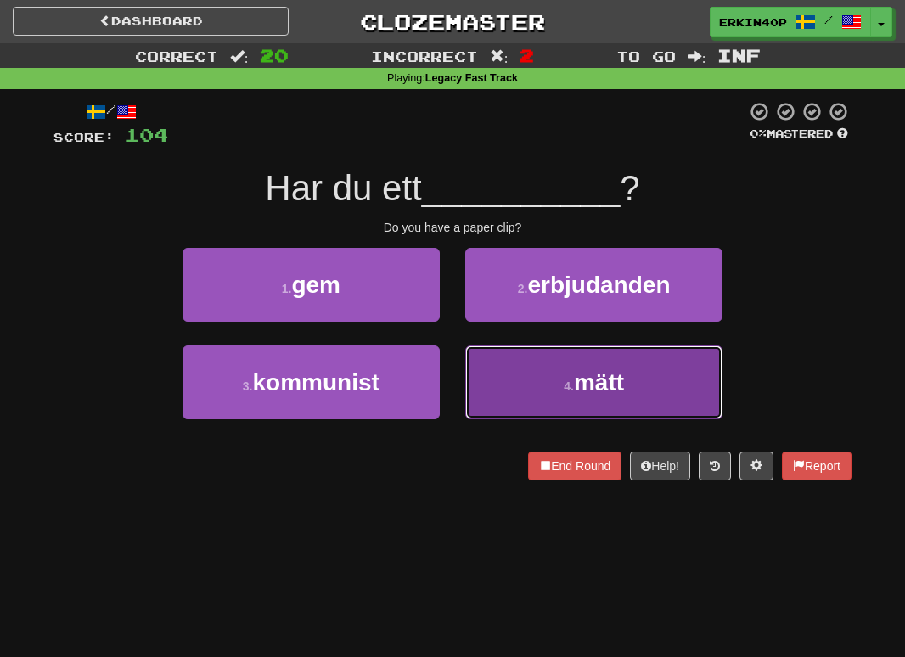
click at [527, 356] on button "4 . mätt" at bounding box center [593, 383] width 257 height 74
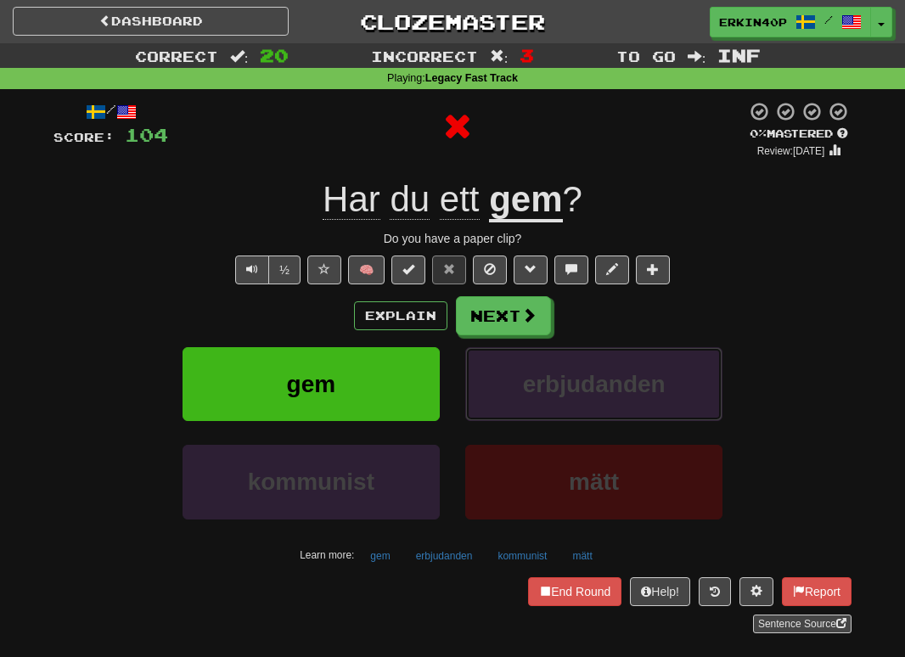
click at [527, 356] on button "erbjudanden" at bounding box center [593, 384] width 257 height 74
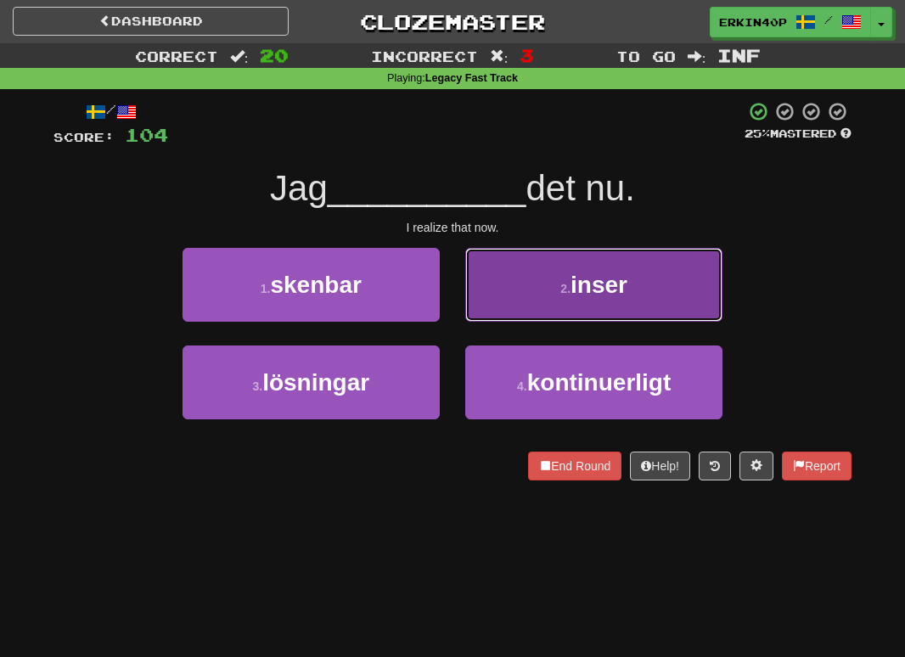
click at [563, 296] on button "2 . inser" at bounding box center [593, 285] width 257 height 74
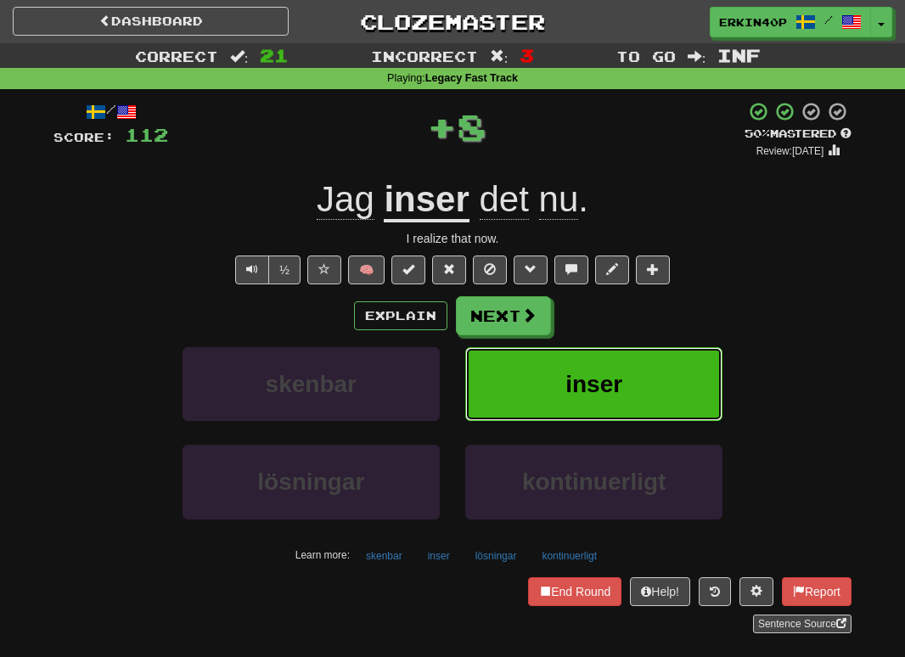
click at [564, 367] on button "inser" at bounding box center [593, 384] width 257 height 74
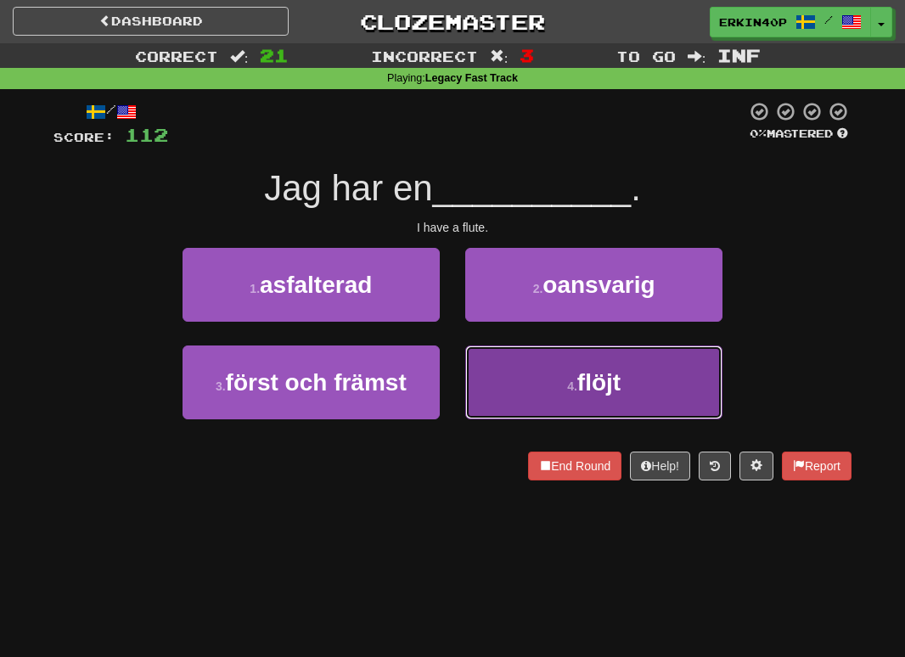
click at [563, 375] on button "4 . flöjt" at bounding box center [593, 383] width 257 height 74
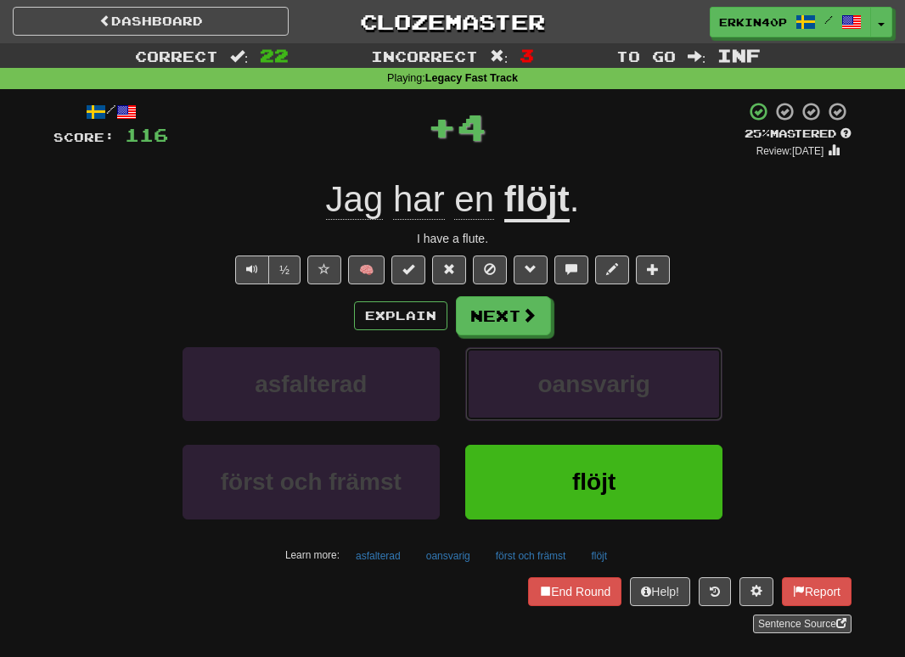
click at [563, 375] on span "oansvarig" at bounding box center [594, 384] width 112 height 26
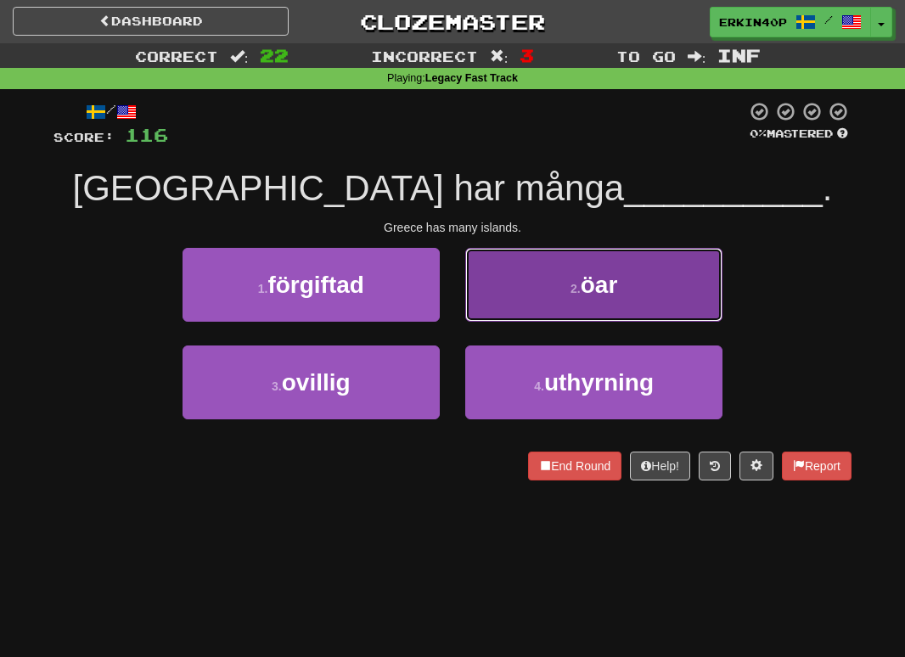
click at [582, 297] on span "öar" at bounding box center [599, 285] width 37 height 26
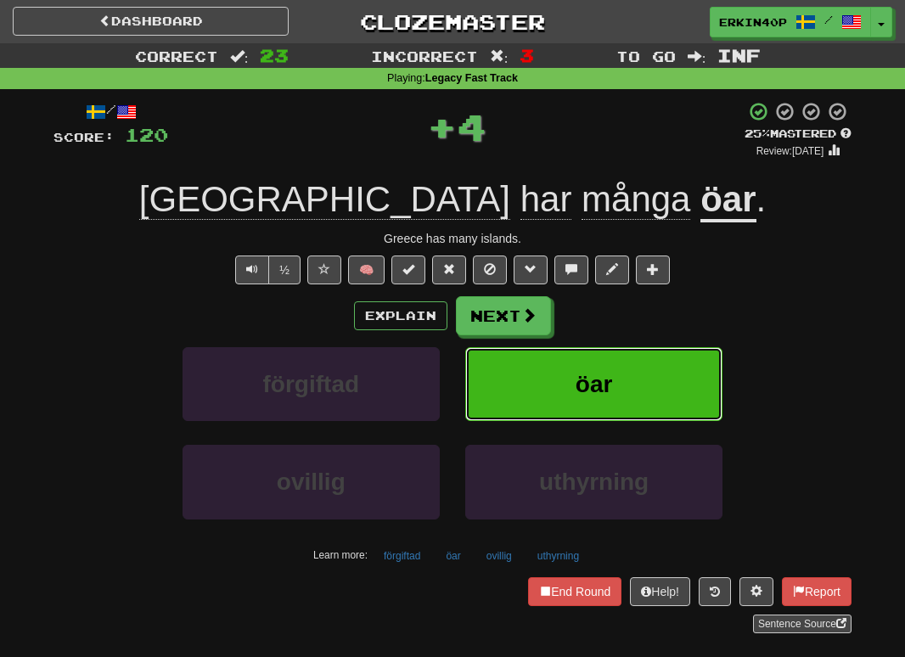
click at [577, 417] on button "öar" at bounding box center [593, 384] width 257 height 74
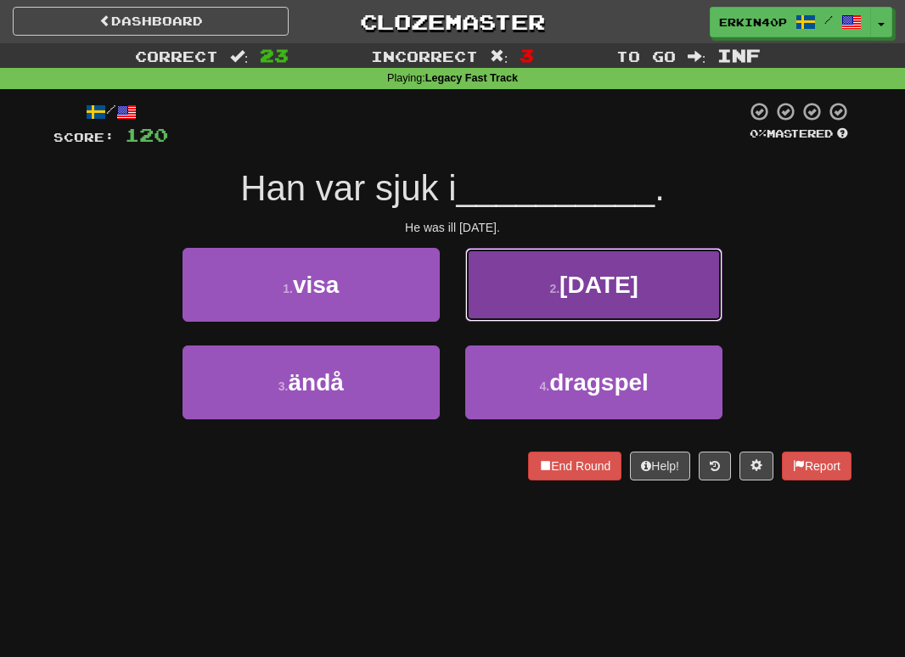
click at [601, 313] on button "2 . söndags" at bounding box center [593, 285] width 257 height 74
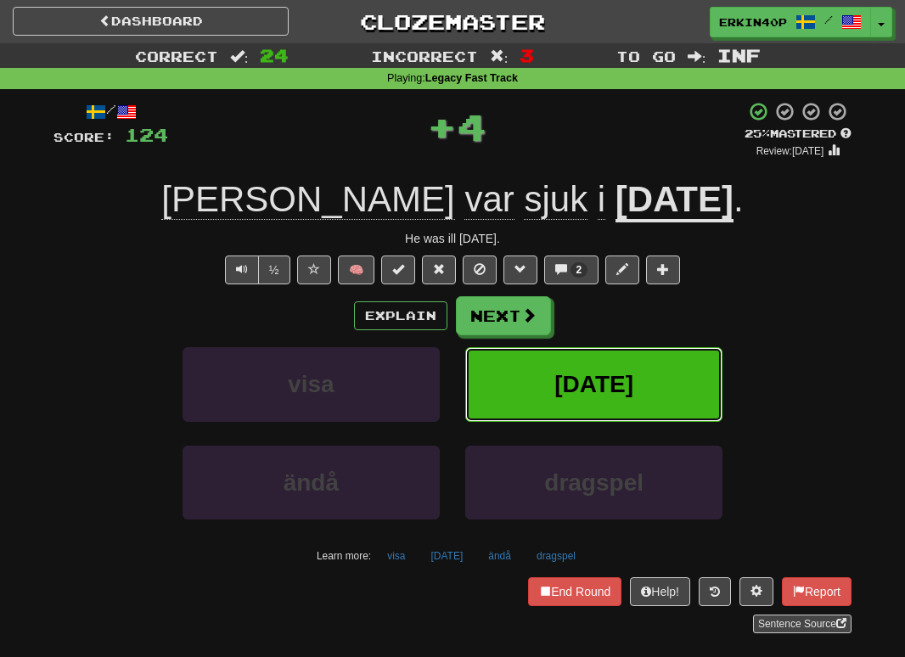
click at [588, 383] on span "söndags" at bounding box center [594, 384] width 79 height 26
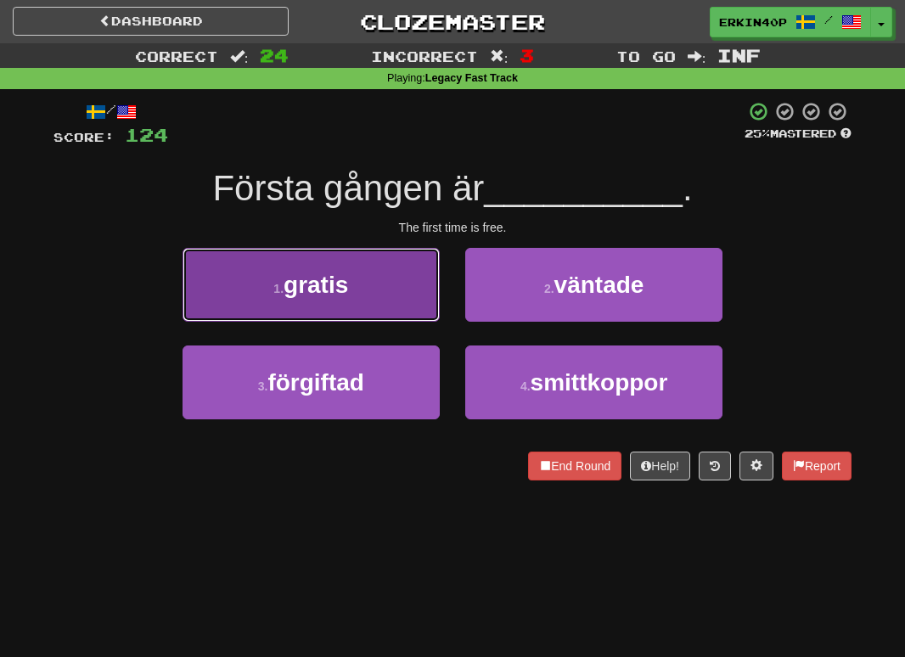
click at [386, 296] on button "1 . gratis" at bounding box center [311, 285] width 257 height 74
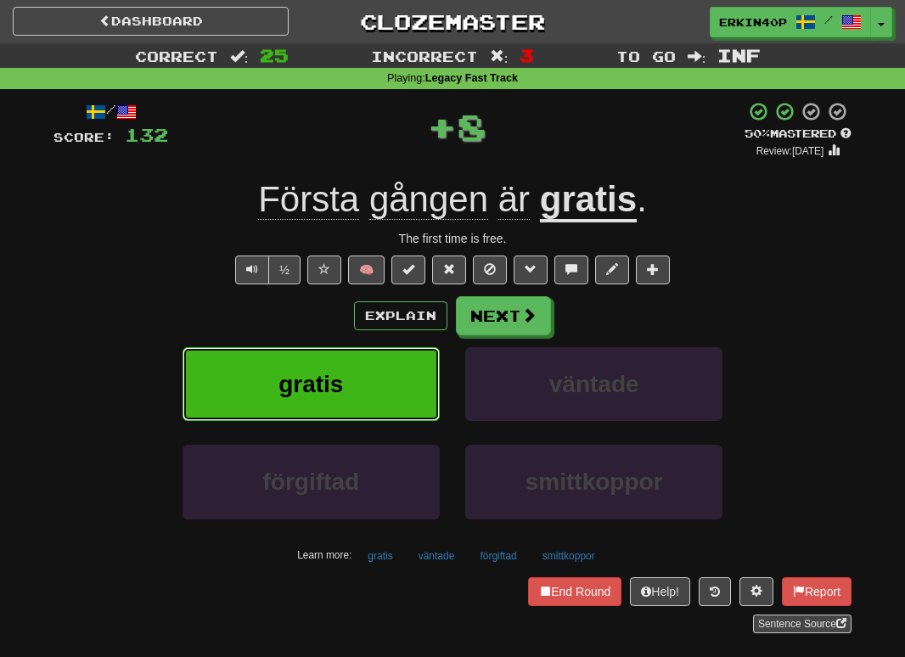
click at [386, 365] on button "gratis" at bounding box center [311, 384] width 257 height 74
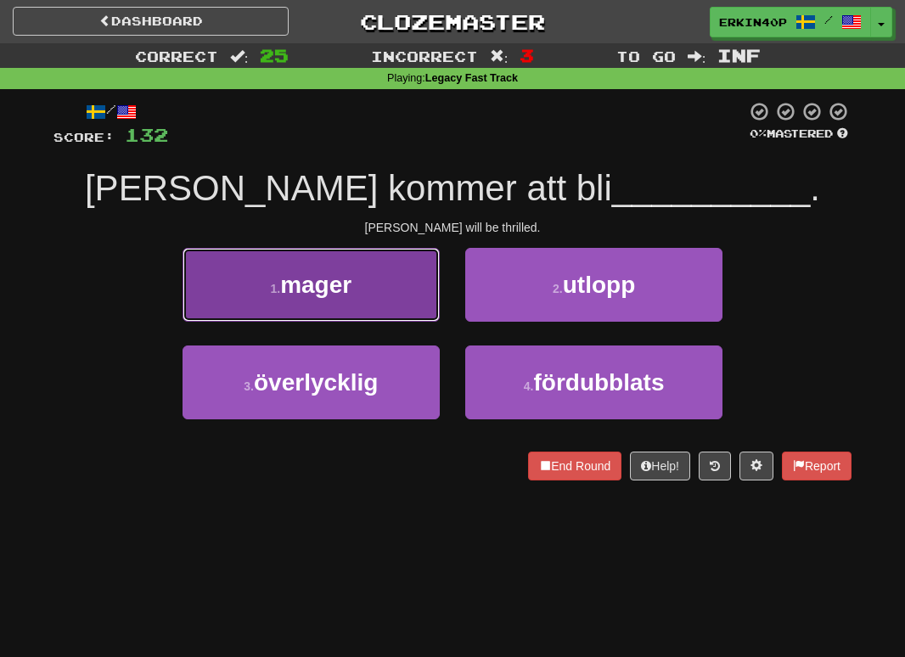
click at [419, 306] on button "1 . mager" at bounding box center [311, 285] width 257 height 74
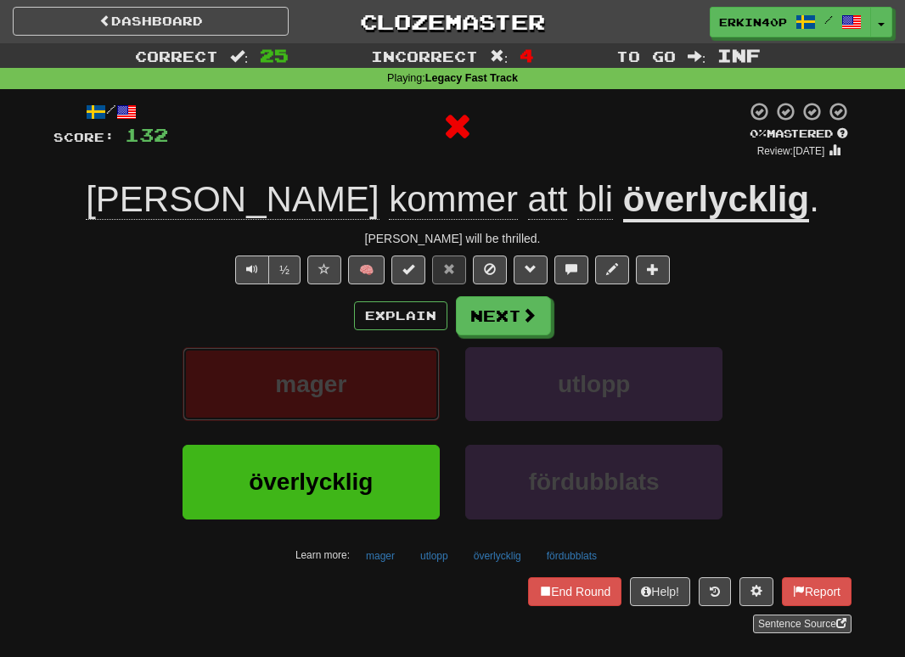
click at [422, 364] on button "mager" at bounding box center [311, 384] width 257 height 74
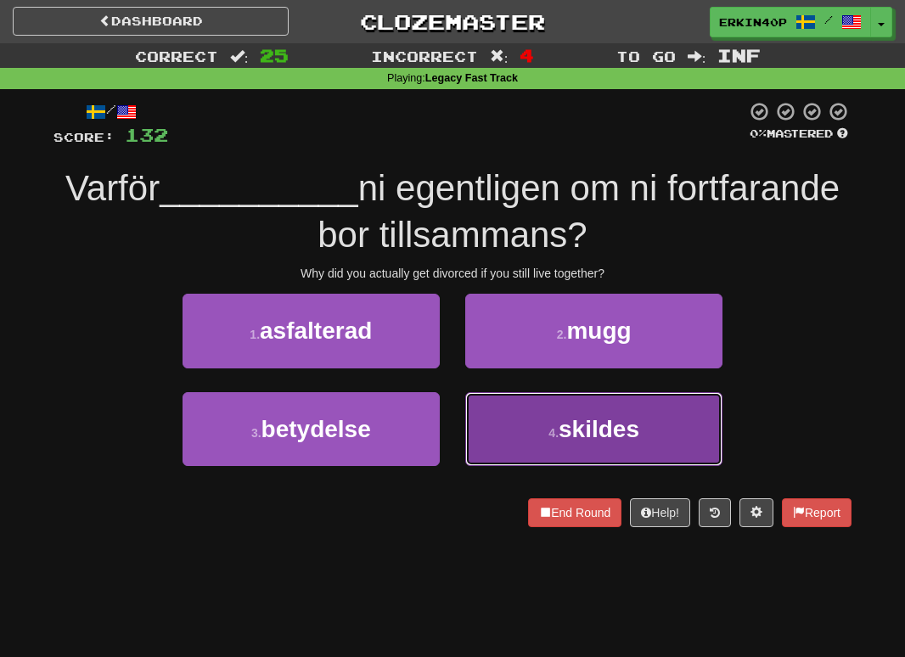
click at [571, 444] on button "4 . skildes" at bounding box center [593, 429] width 257 height 74
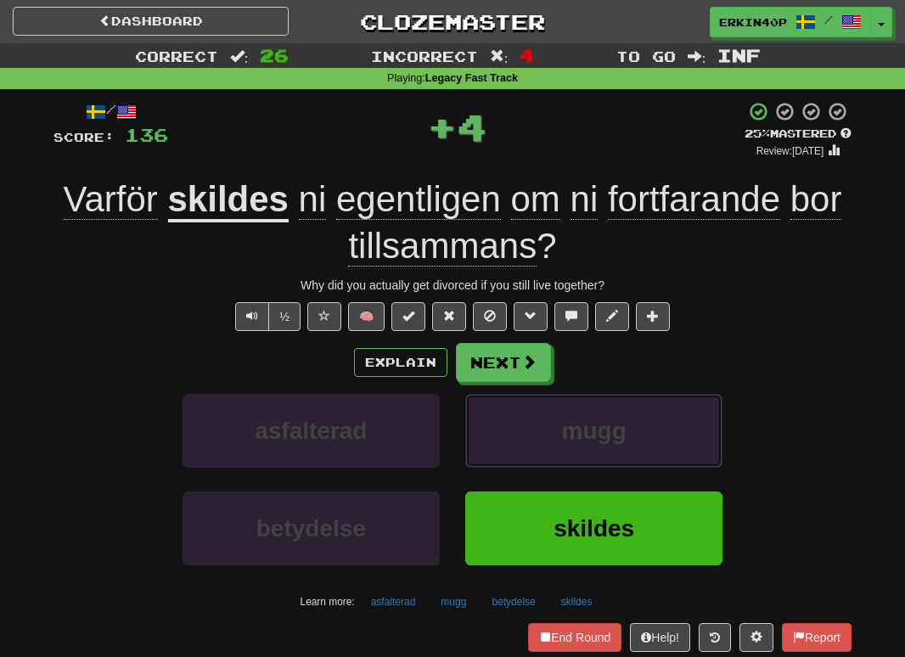
click at [571, 444] on span "mugg" at bounding box center [594, 431] width 65 height 26
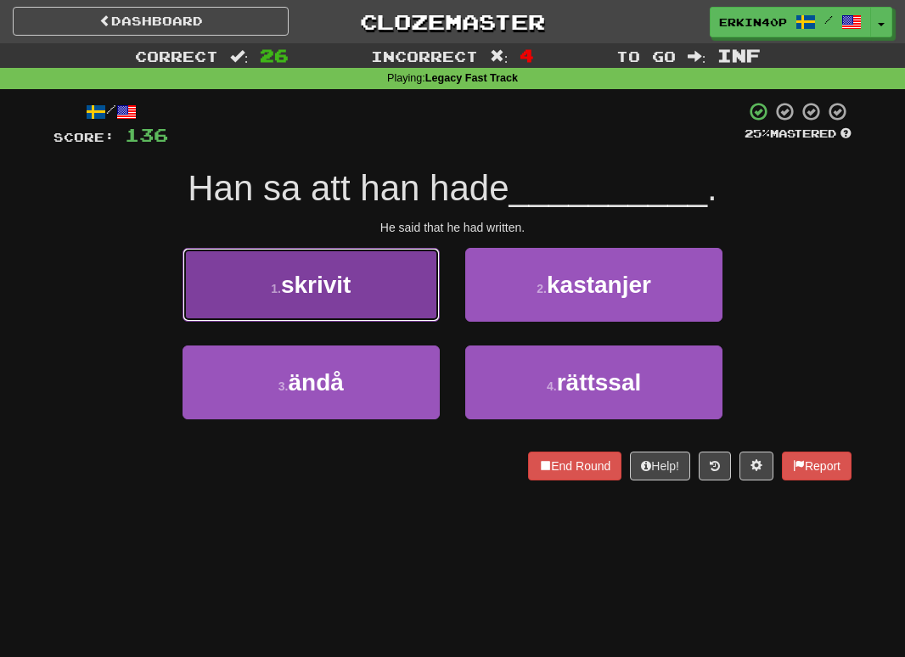
click at [392, 307] on button "1 . skrivit" at bounding box center [311, 285] width 257 height 74
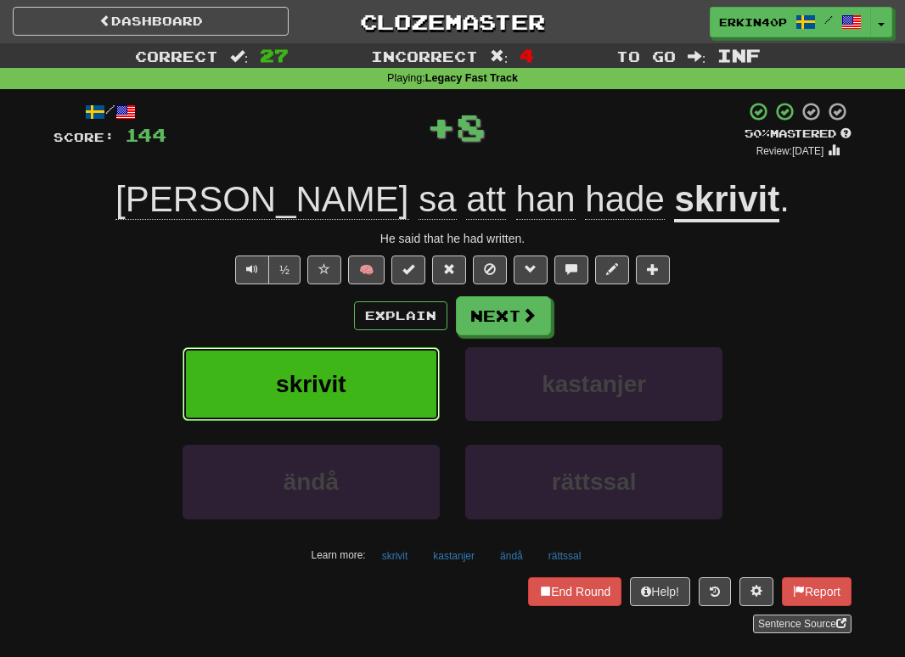
click at [404, 381] on button "skrivit" at bounding box center [311, 384] width 257 height 74
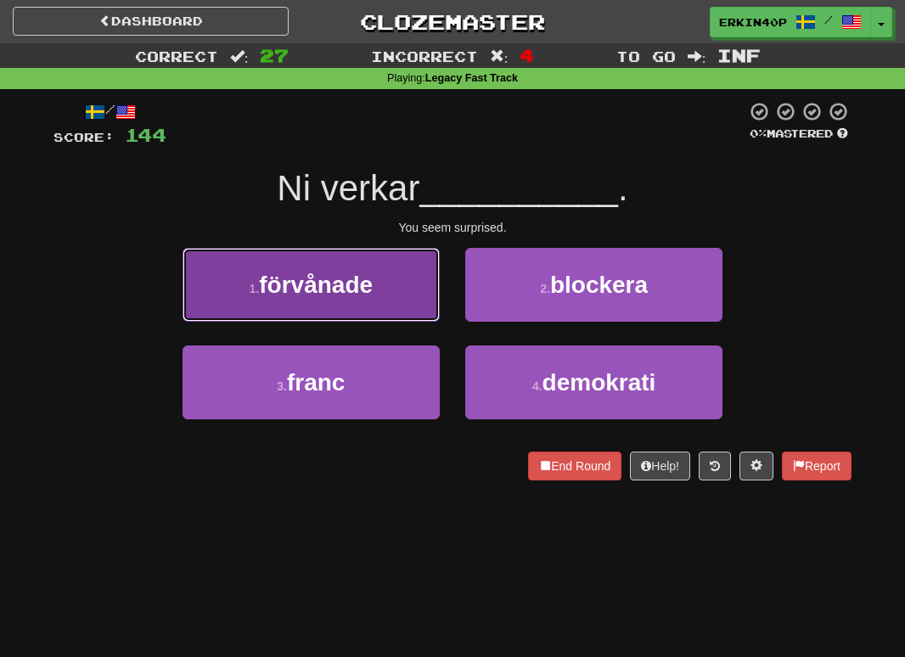
click at [409, 303] on button "1 . förvånade" at bounding box center [311, 285] width 257 height 74
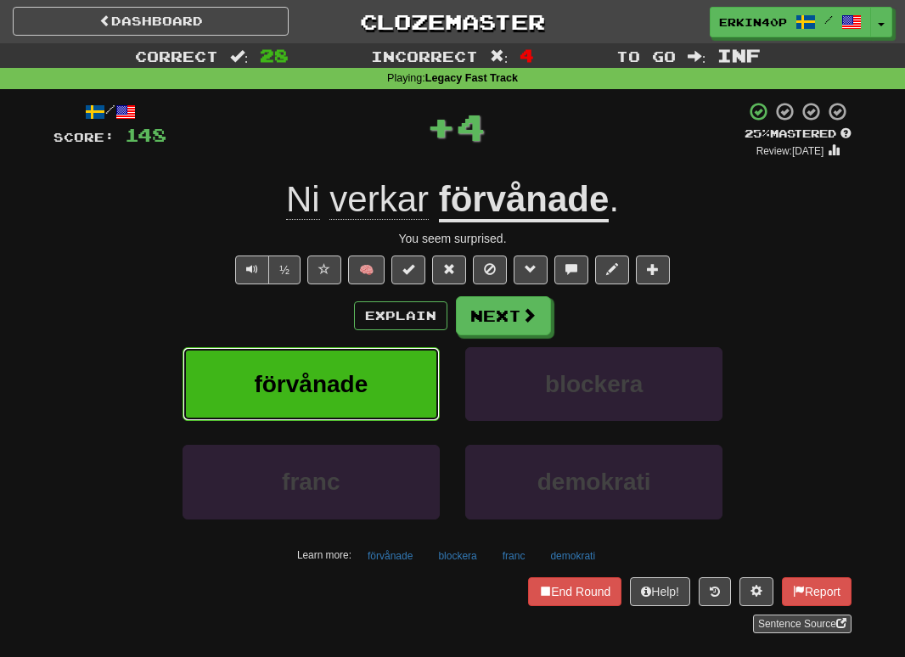
click at [409, 370] on button "förvånade" at bounding box center [311, 384] width 257 height 74
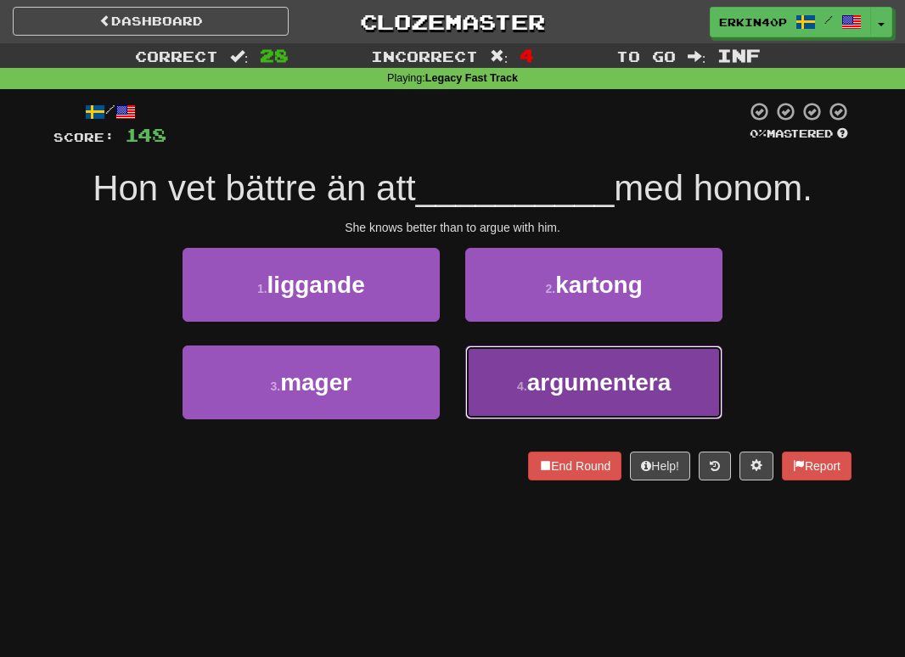
click at [559, 380] on span "argumentera" at bounding box center [599, 382] width 144 height 26
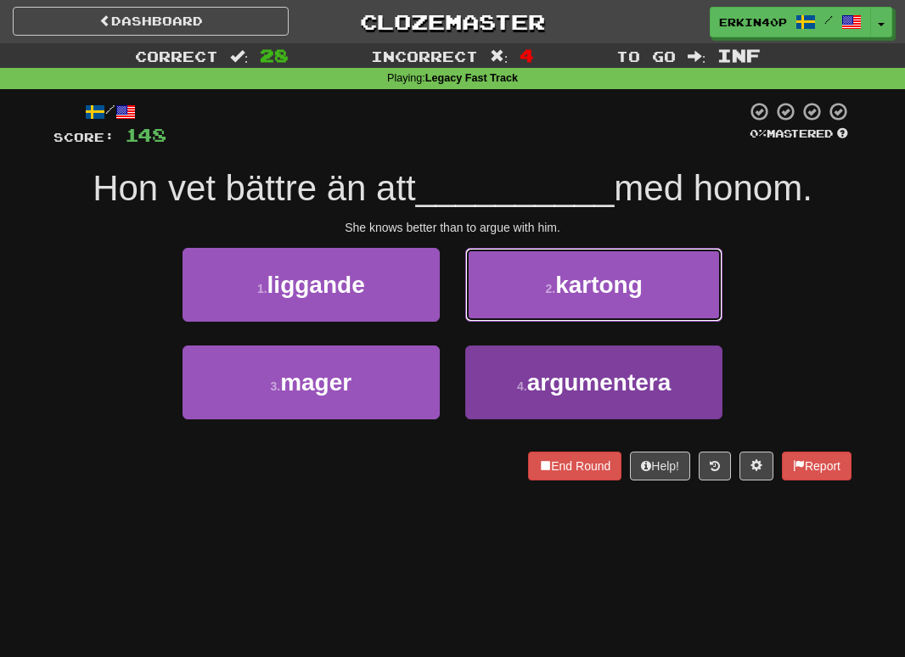
click at [559, 298] on span "kartong" at bounding box center [598, 285] width 87 height 26
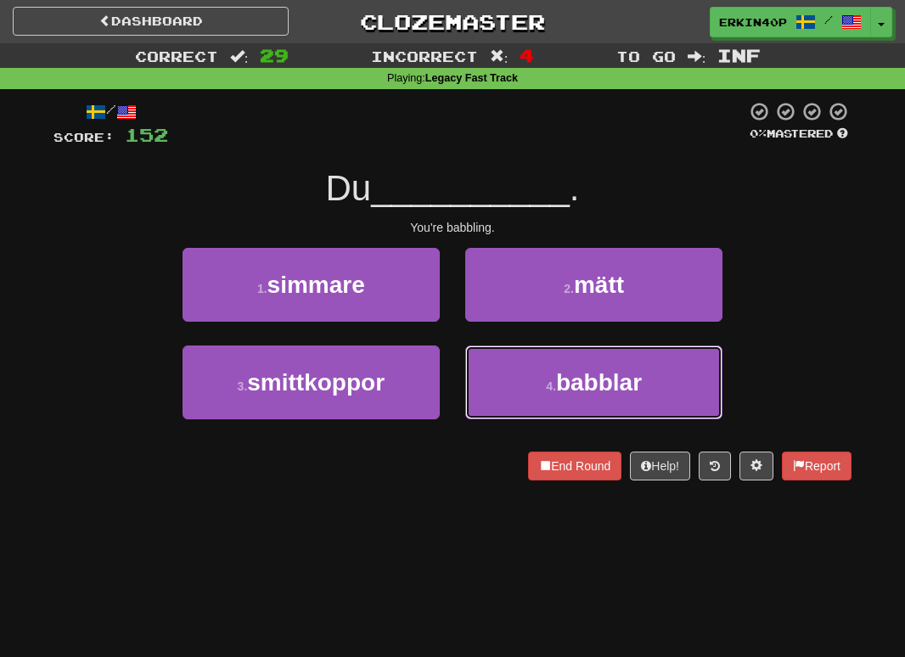
click at [559, 380] on span "babblar" at bounding box center [599, 382] width 86 height 26
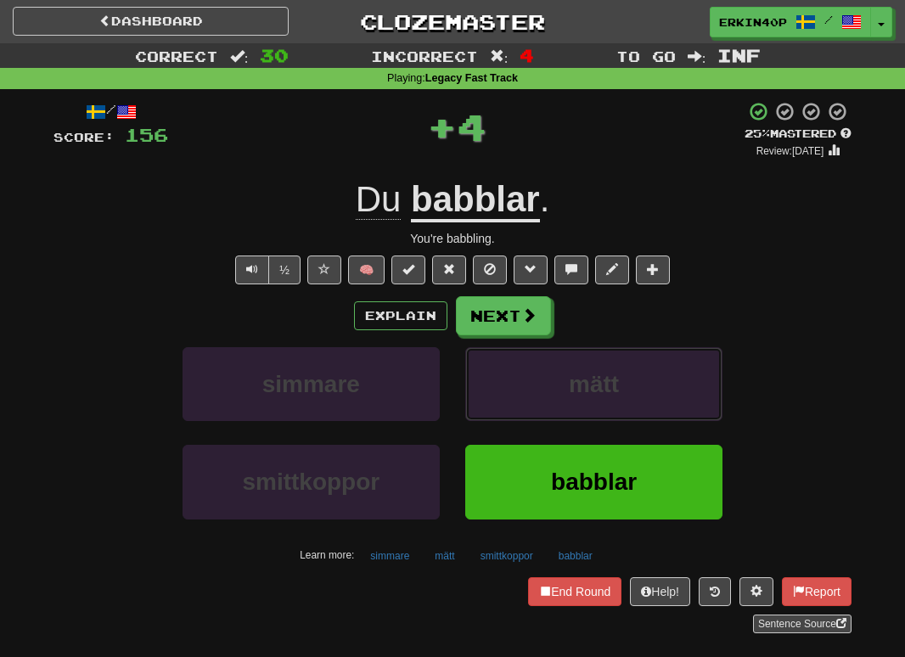
click at [559, 380] on button "mätt" at bounding box center [593, 384] width 257 height 74
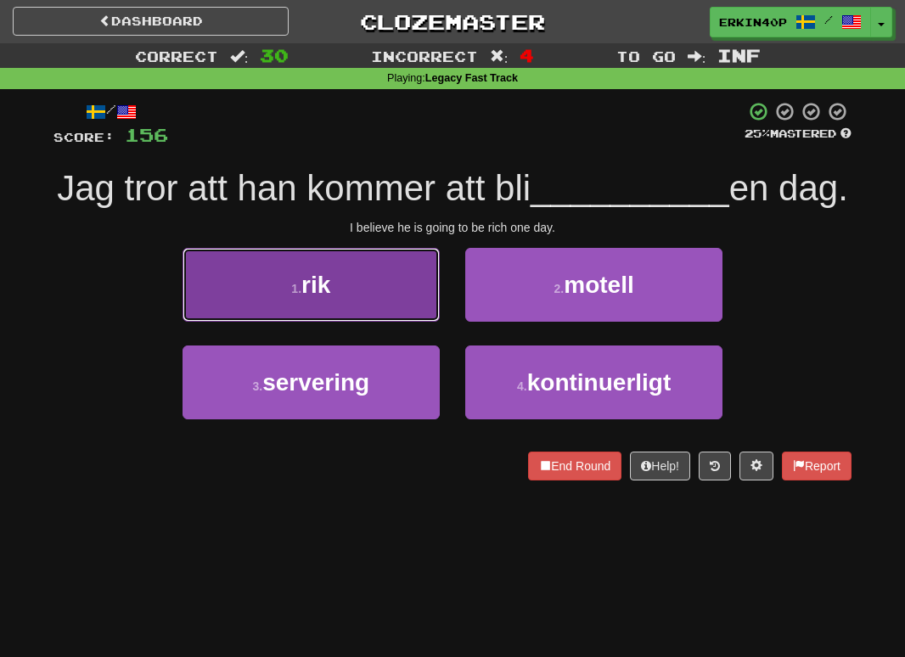
click at [377, 322] on button "1 . rik" at bounding box center [311, 285] width 257 height 74
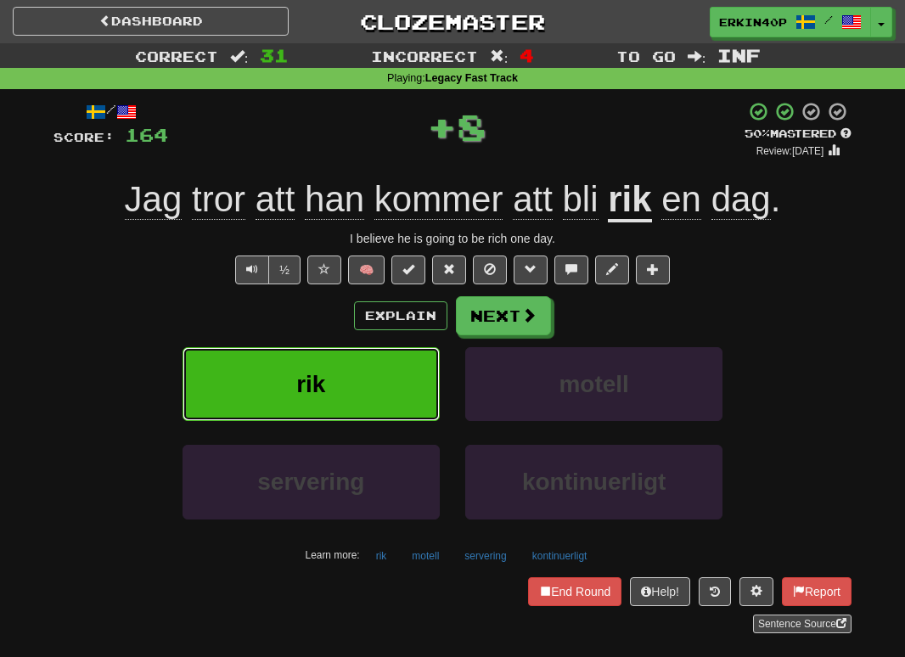
click at [408, 419] on button "rik" at bounding box center [311, 384] width 257 height 74
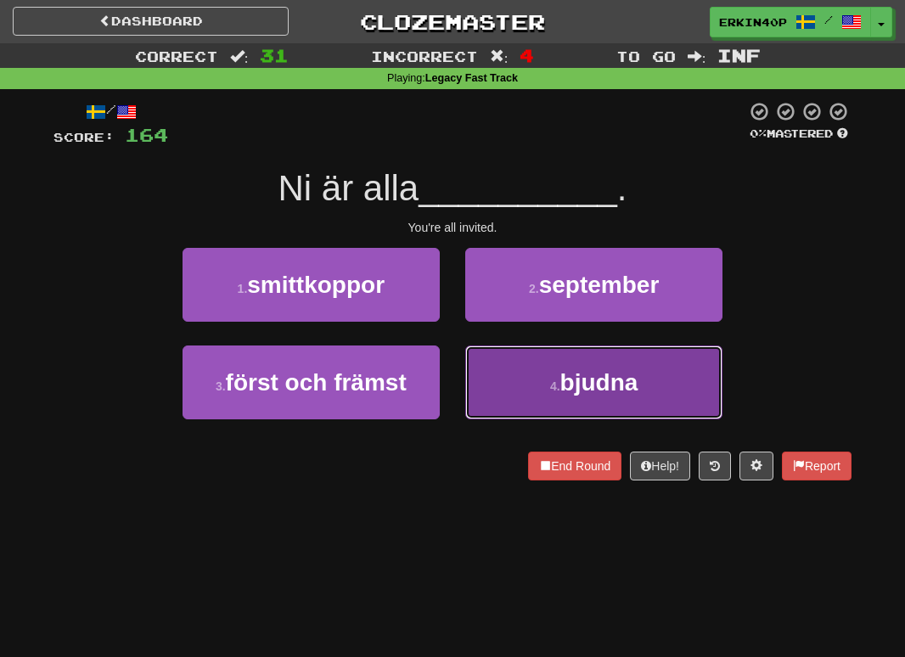
click at [555, 404] on button "4 . bjudna" at bounding box center [593, 383] width 257 height 74
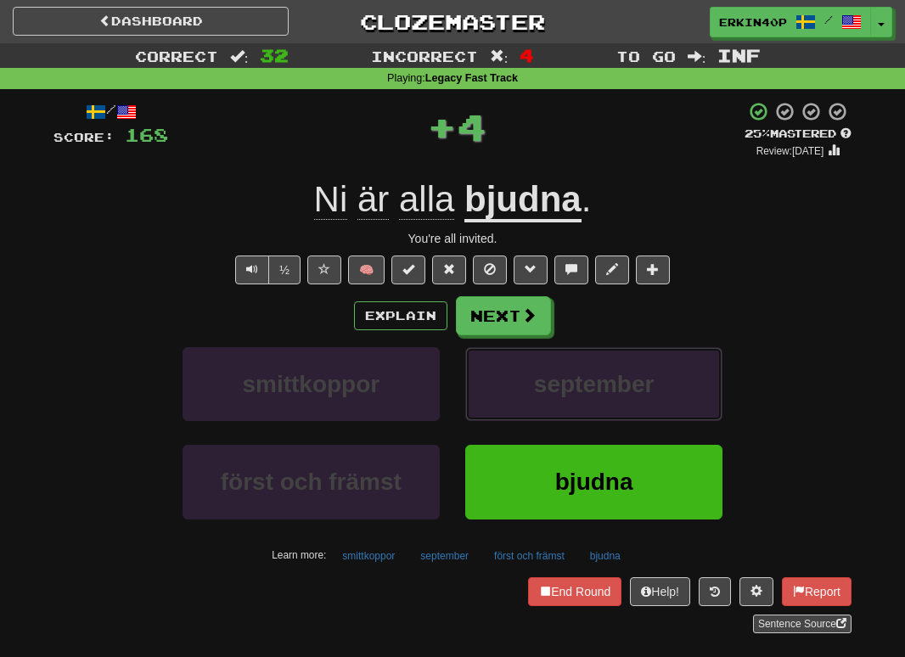
click at [555, 404] on button "september" at bounding box center [593, 384] width 257 height 74
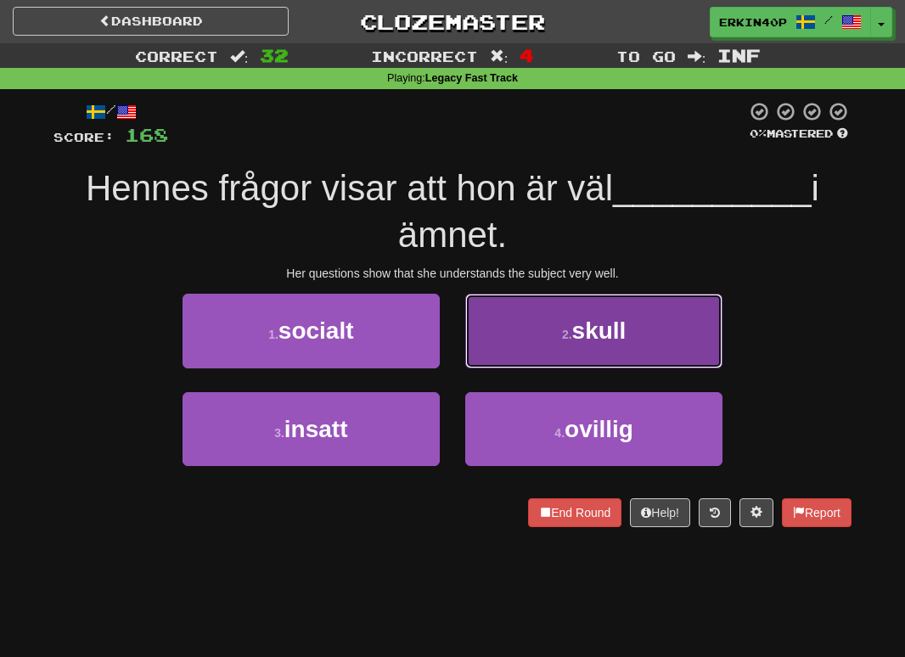
click at [509, 324] on button "2 . skull" at bounding box center [593, 331] width 257 height 74
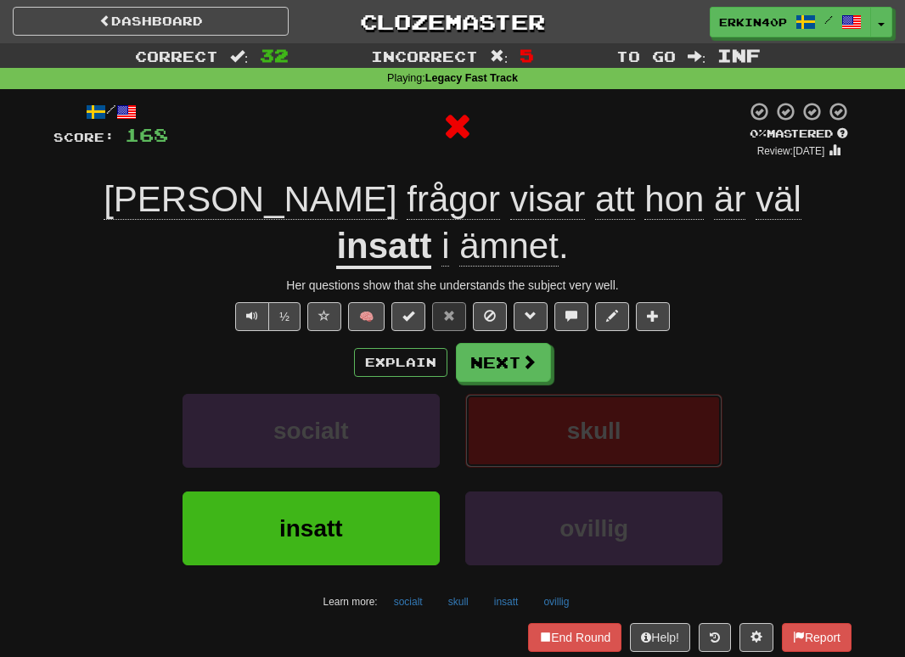
click at [534, 402] on button "skull" at bounding box center [593, 431] width 257 height 74
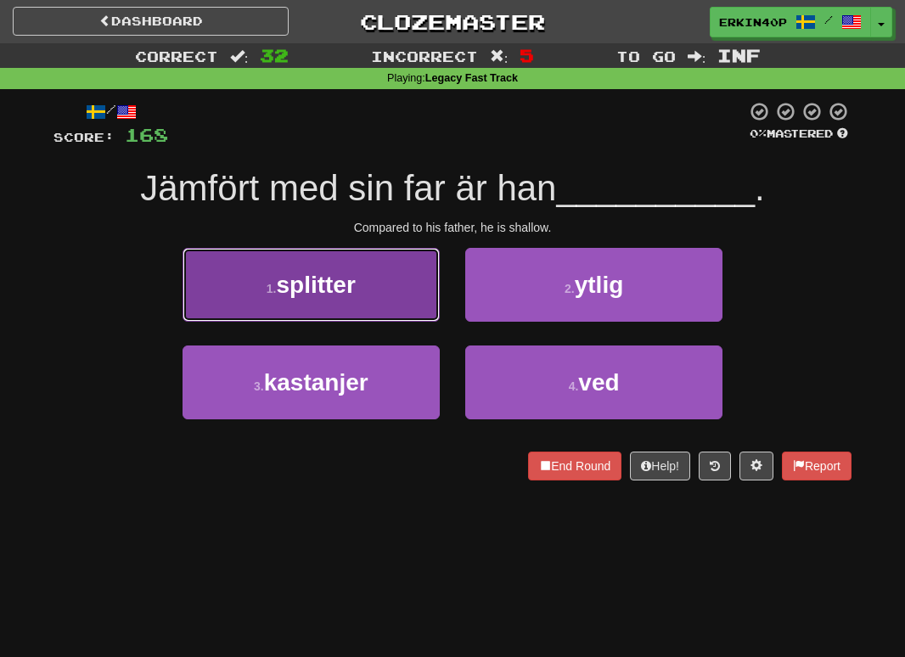
click at [392, 296] on button "1 . splitter" at bounding box center [311, 285] width 257 height 74
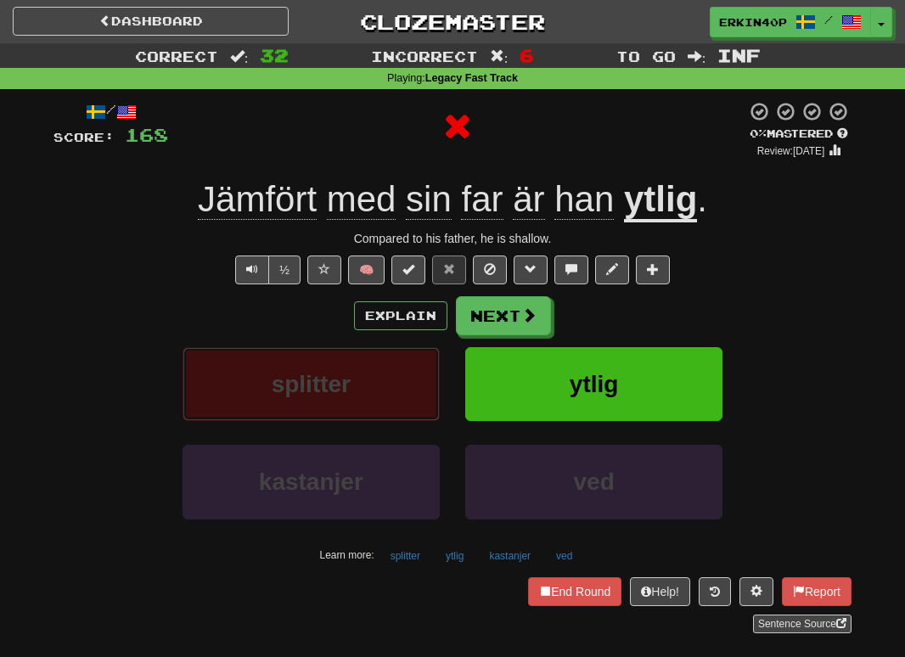
click at [392, 387] on button "splitter" at bounding box center [311, 384] width 257 height 74
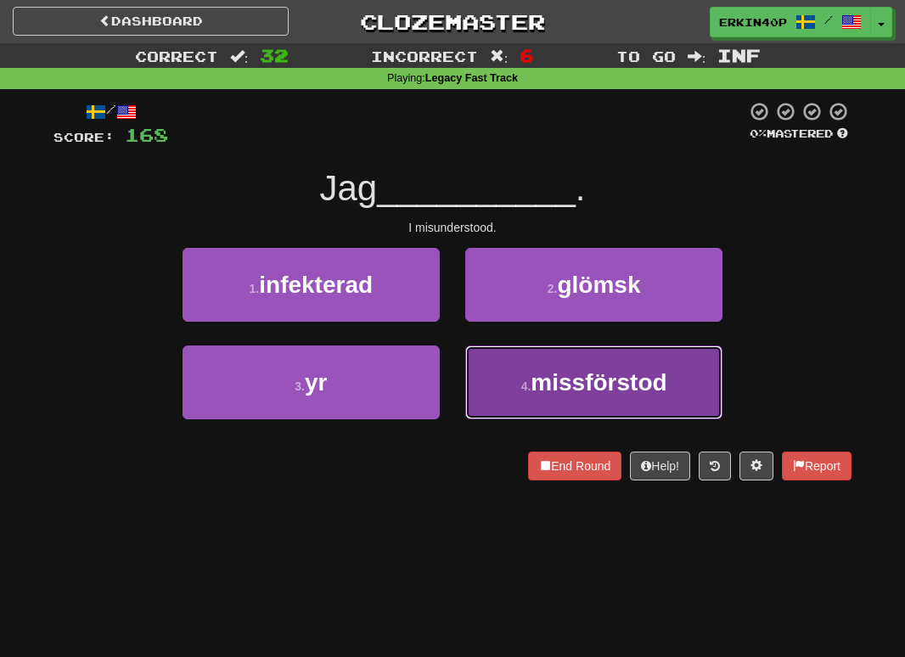
click at [527, 375] on button "4 . missförstod" at bounding box center [593, 383] width 257 height 74
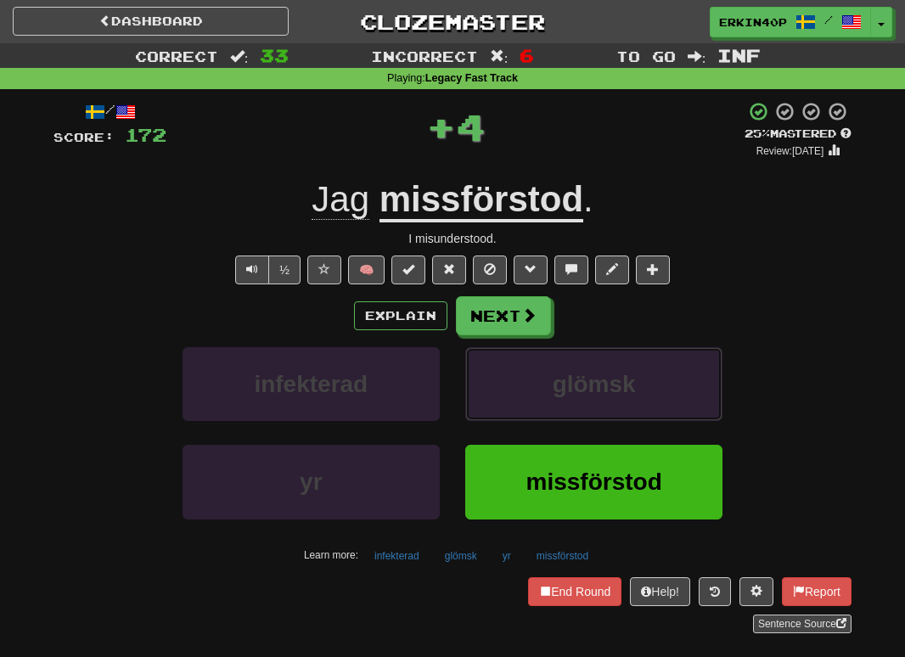
click at [527, 375] on button "glömsk" at bounding box center [593, 384] width 257 height 74
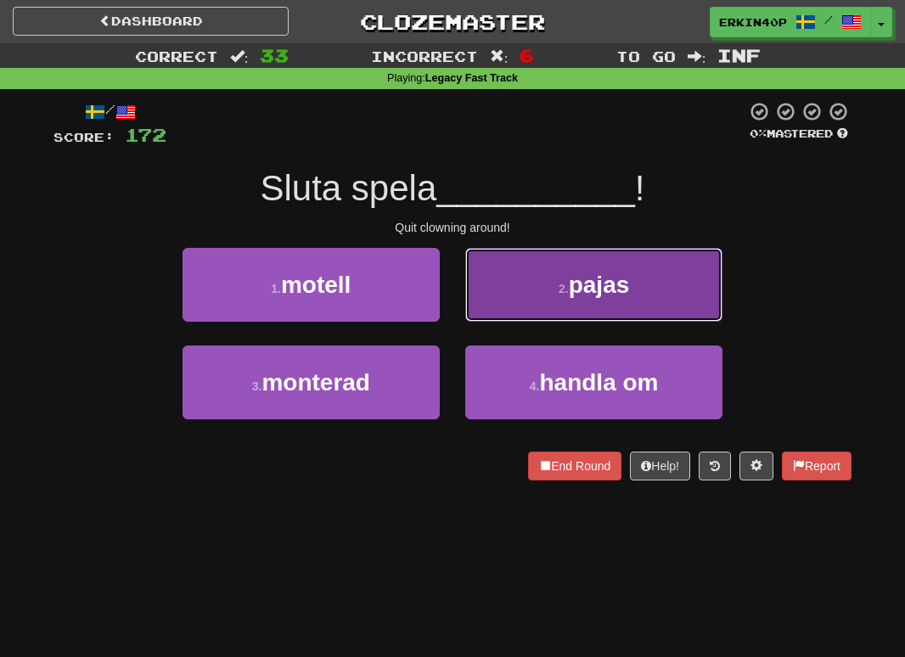
click at [573, 273] on span "pajas" at bounding box center [599, 285] width 61 height 26
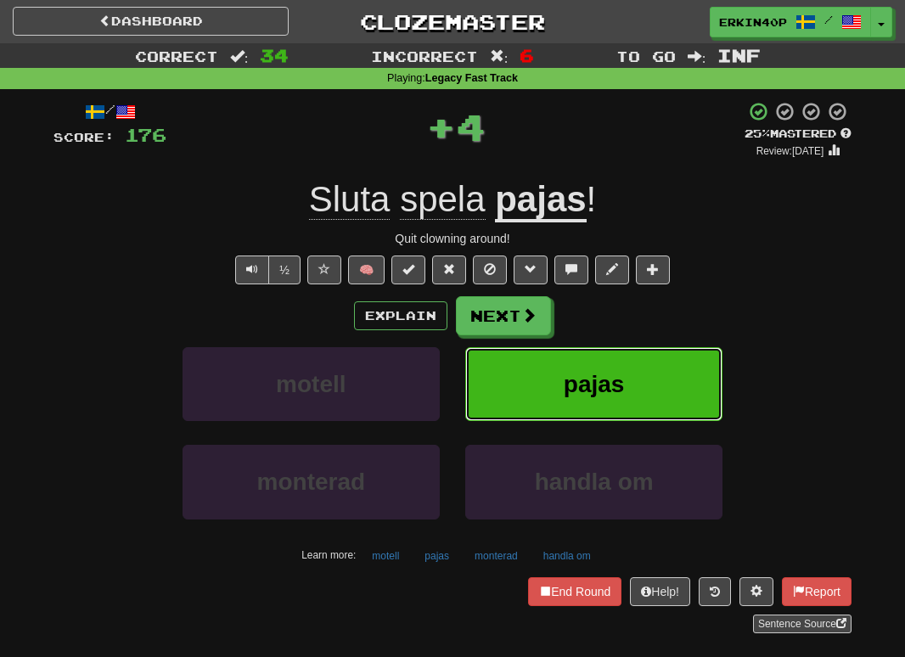
click at [573, 391] on span "pajas" at bounding box center [594, 384] width 61 height 26
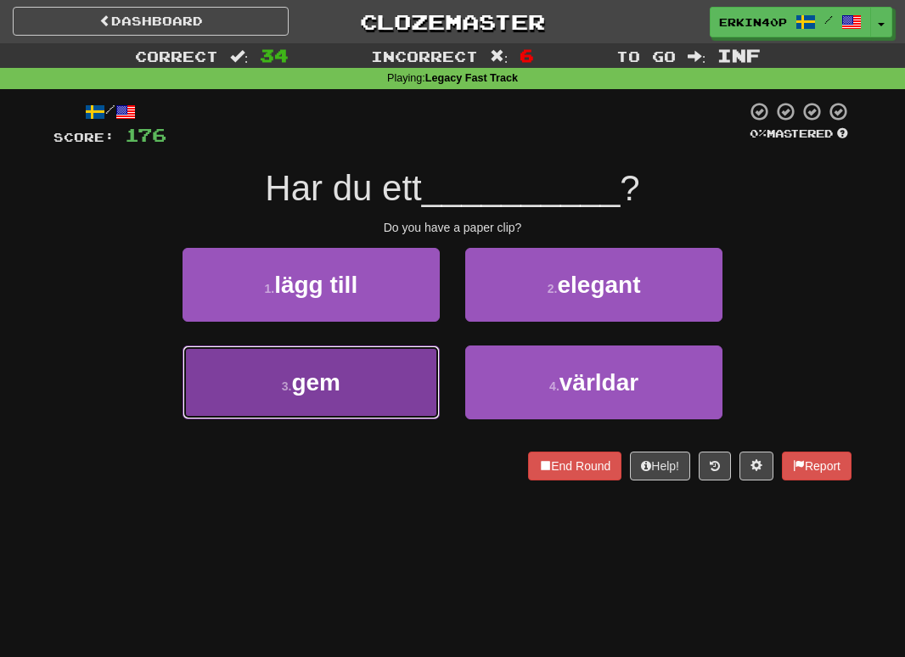
click at [430, 400] on button "3 . gem" at bounding box center [311, 383] width 257 height 74
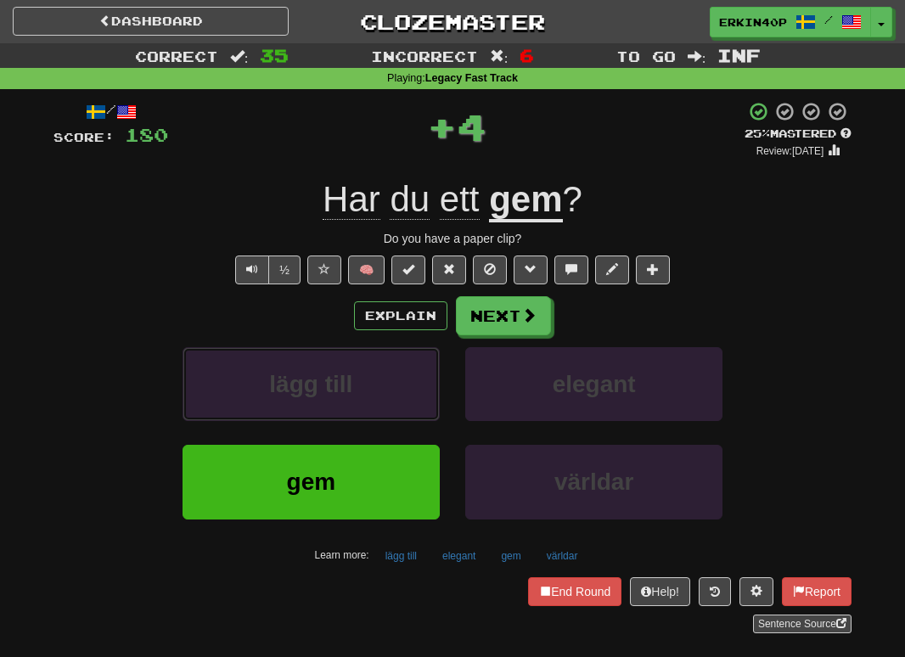
click at [430, 400] on button "lägg till" at bounding box center [311, 384] width 257 height 74
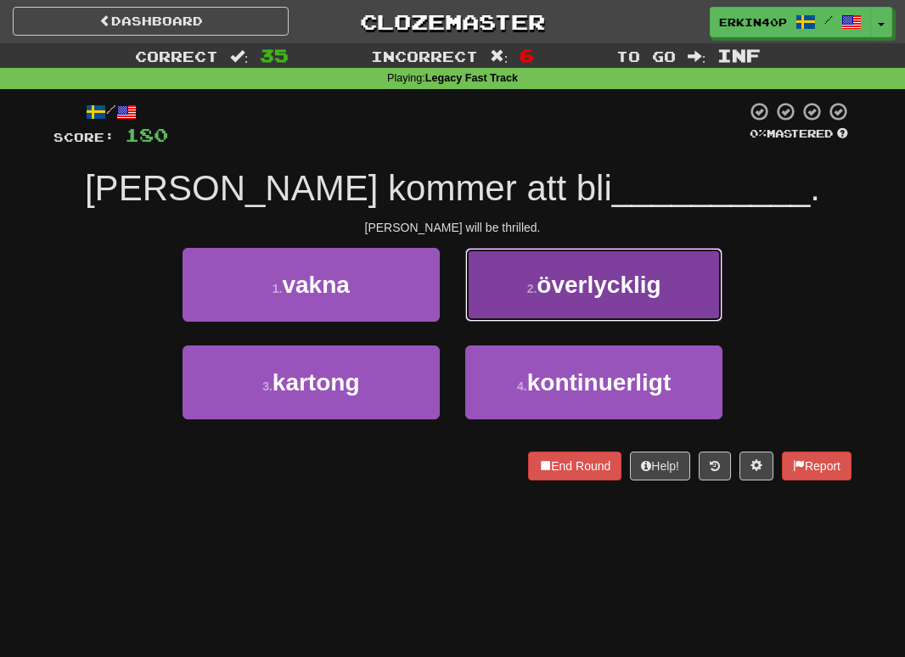
click at [581, 286] on span "överlycklig" at bounding box center [599, 285] width 124 height 26
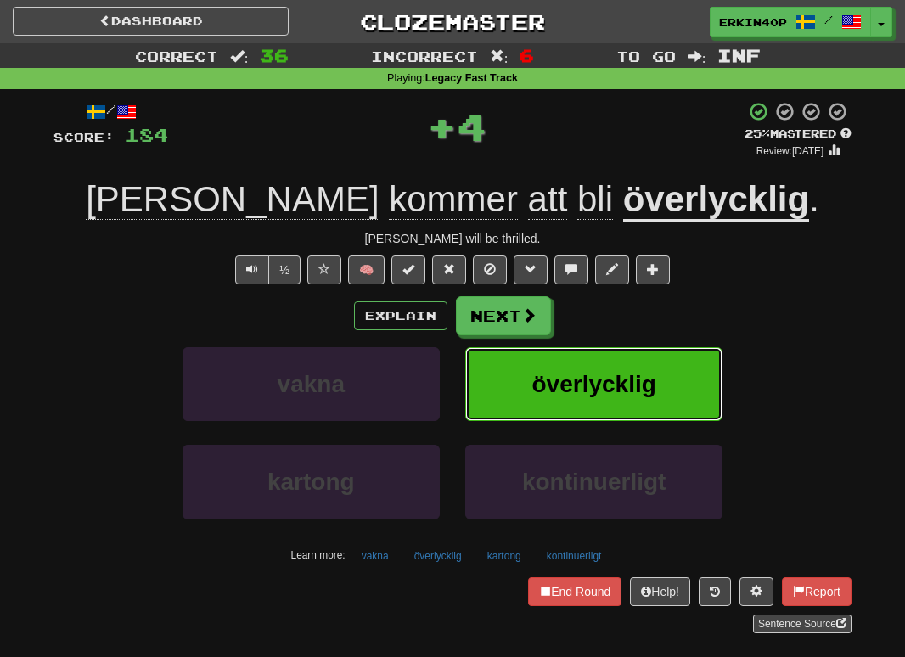
click at [581, 397] on span "överlycklig" at bounding box center [594, 384] width 124 height 26
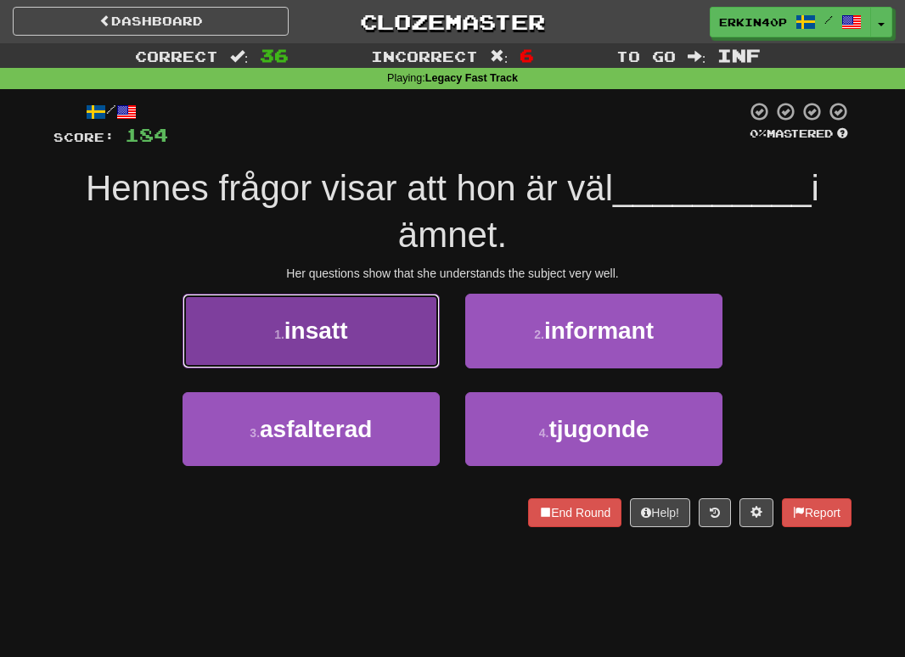
click at [358, 352] on button "1 . insatt" at bounding box center [311, 331] width 257 height 74
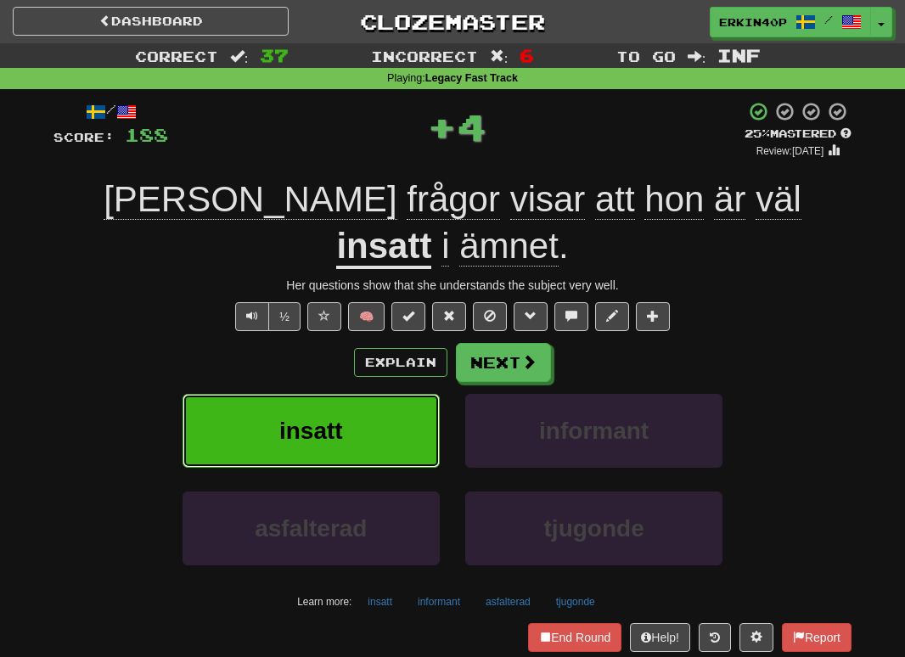
click at [378, 397] on button "insatt" at bounding box center [311, 431] width 257 height 74
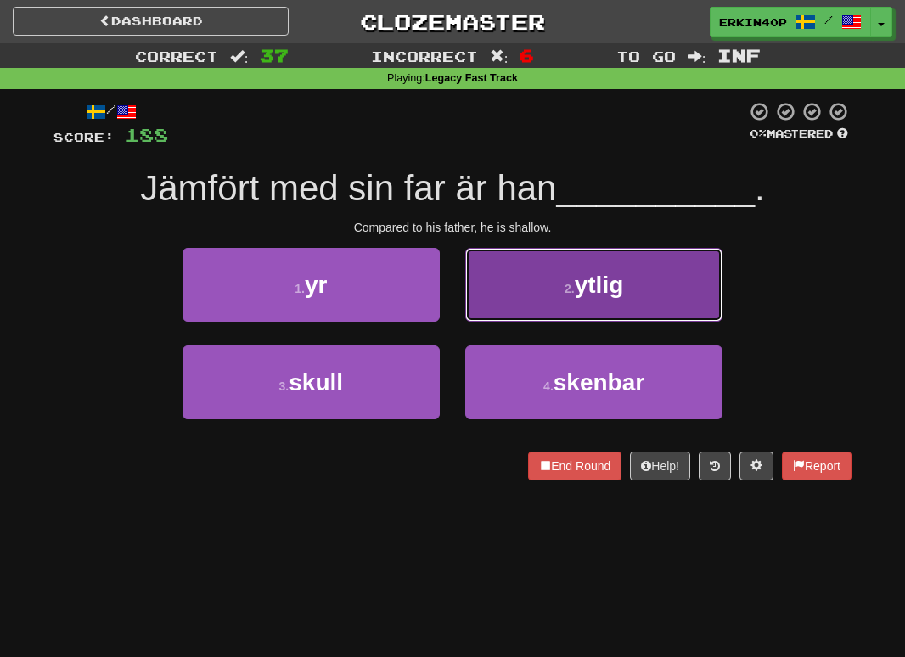
click at [573, 296] on button "2 . ytlig" at bounding box center [593, 285] width 257 height 74
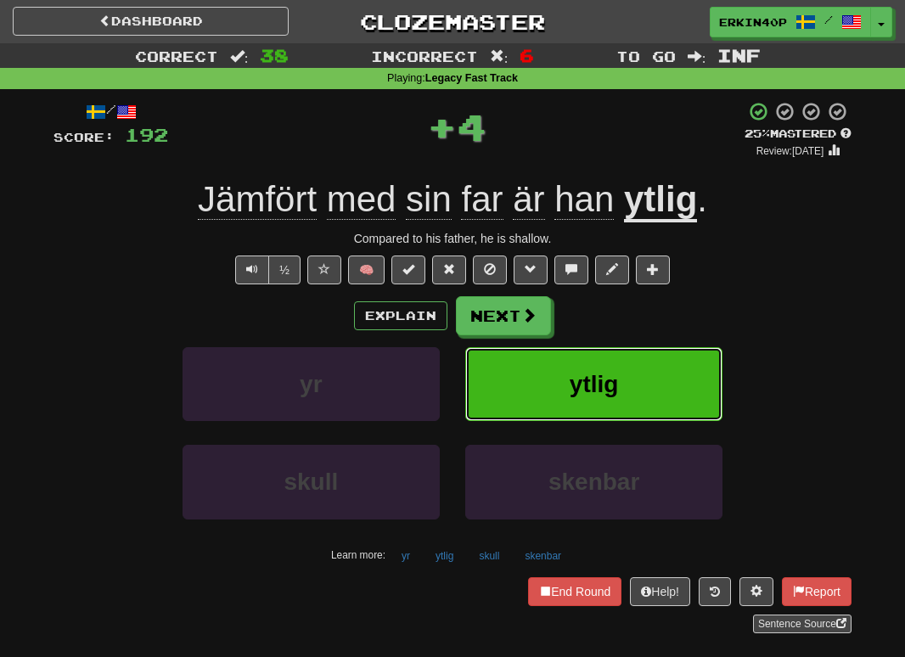
click at [569, 376] on button "ytlig" at bounding box center [593, 384] width 257 height 74
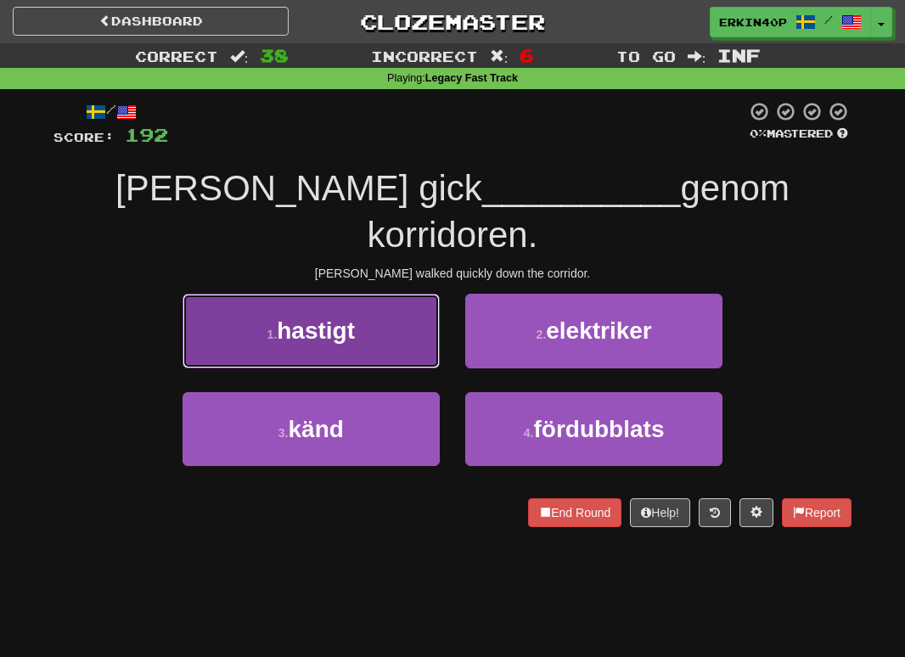
click at [368, 298] on button "1 . hastigt" at bounding box center [311, 331] width 257 height 74
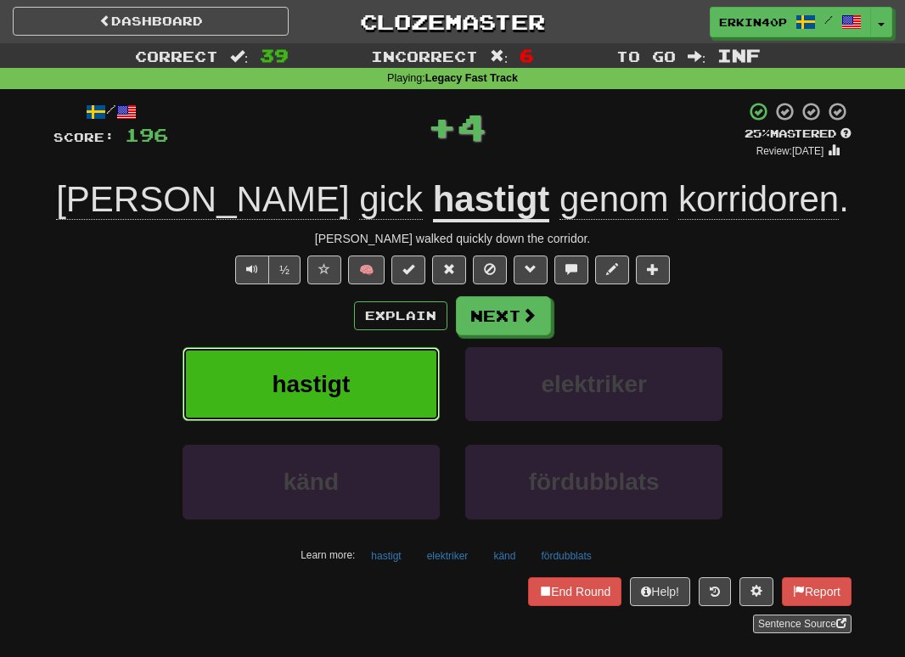
click at [380, 370] on button "hastigt" at bounding box center [311, 384] width 257 height 74
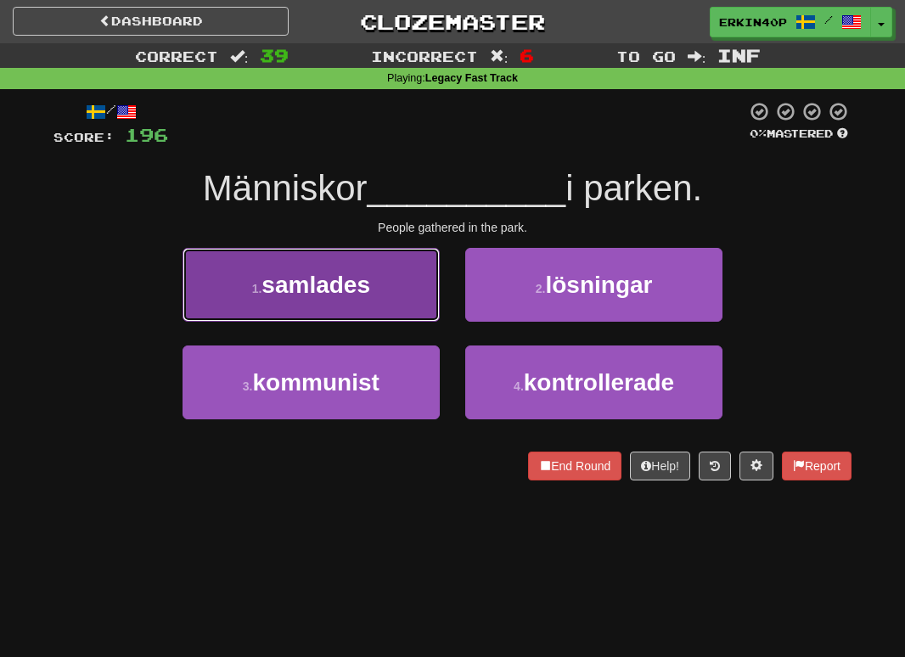
click at [367, 296] on span "samlades" at bounding box center [316, 285] width 109 height 26
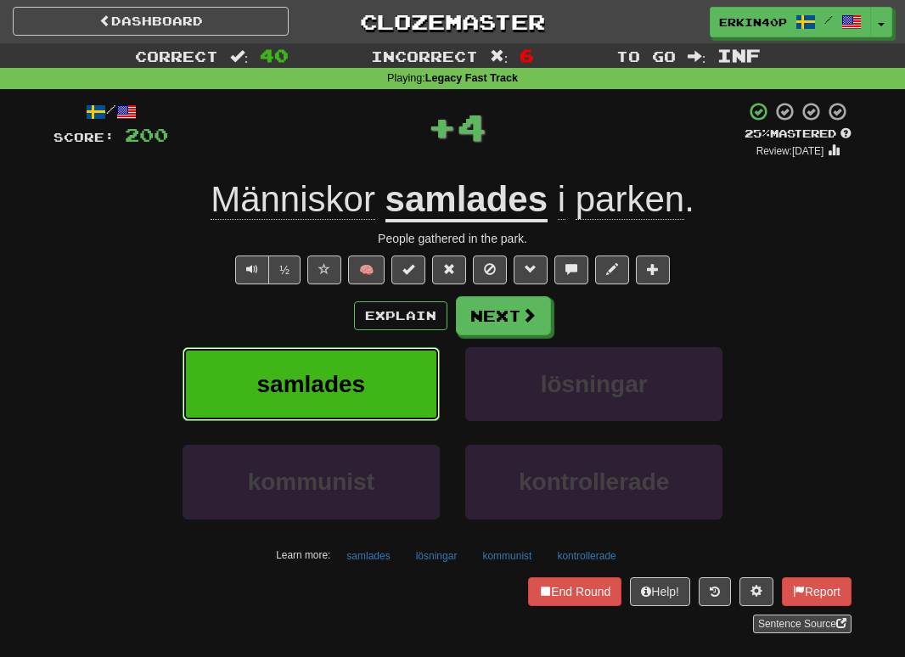
click at [363, 379] on span "samlades" at bounding box center [311, 384] width 109 height 26
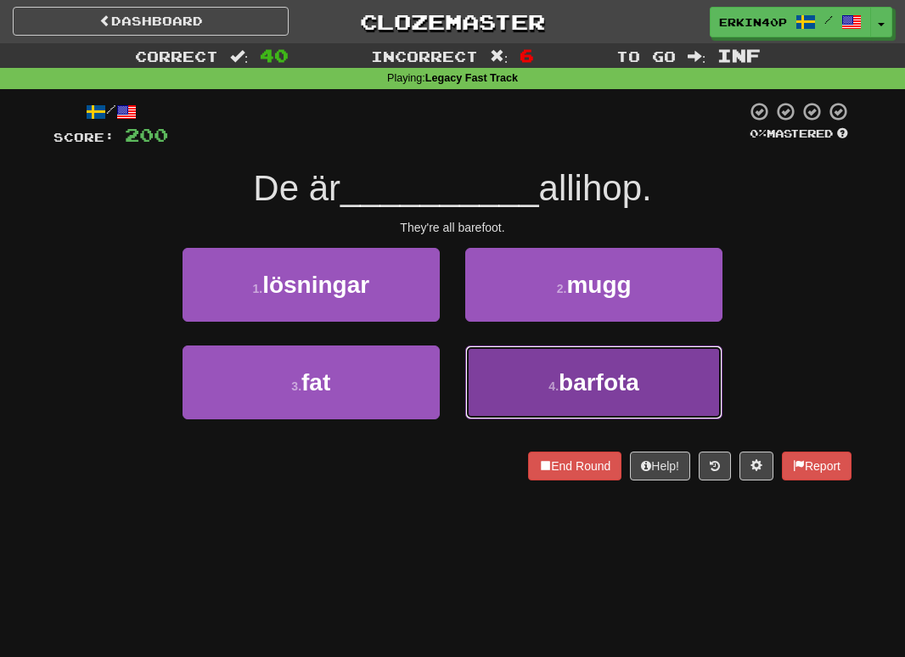
click at [582, 380] on span "barfota" at bounding box center [599, 382] width 81 height 26
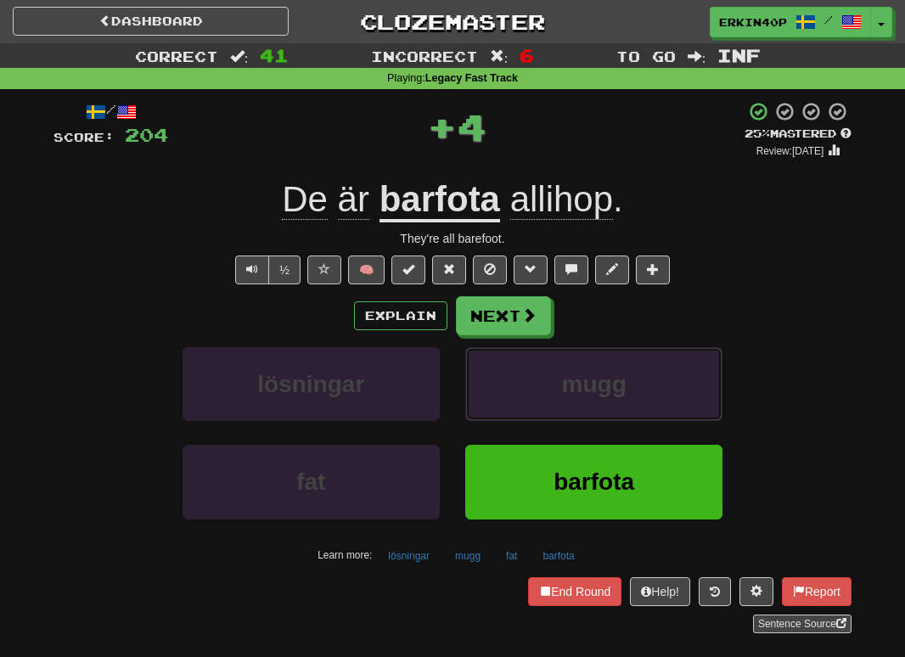
click at [582, 380] on span "mugg" at bounding box center [594, 384] width 65 height 26
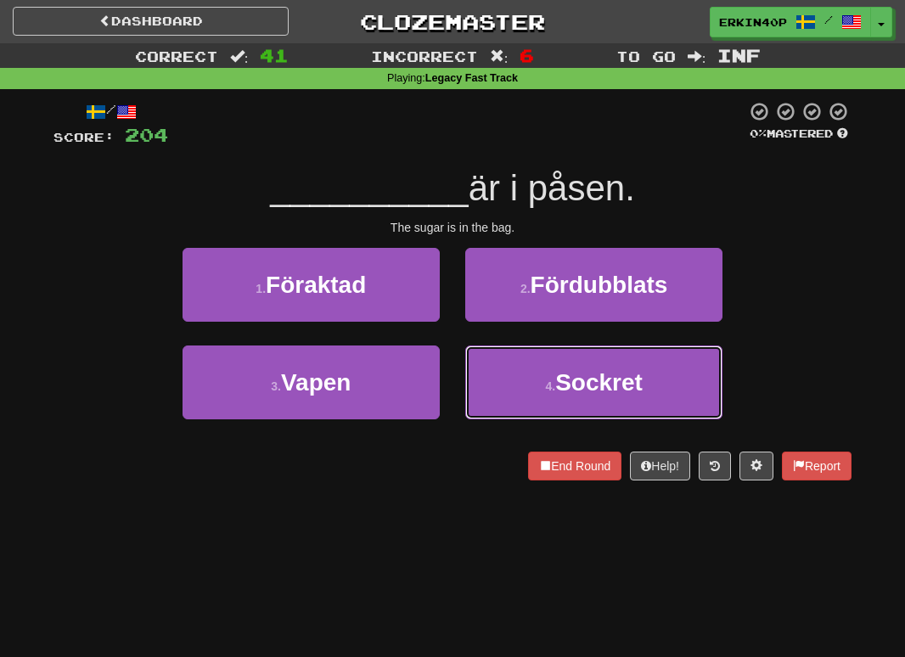
click at [582, 380] on span "Sockret" at bounding box center [598, 382] width 87 height 26
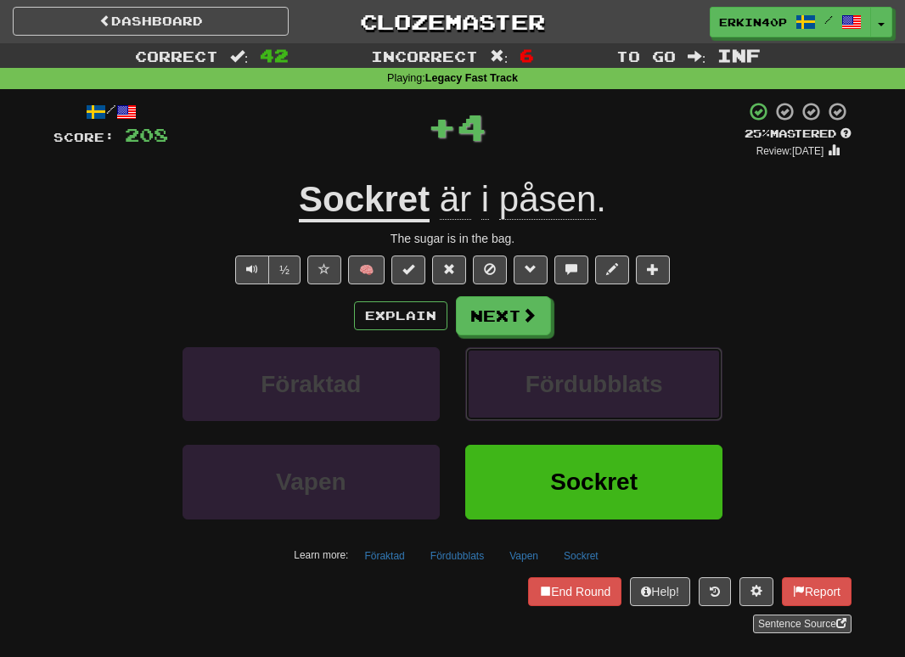
click at [582, 380] on span "Fördubblats" at bounding box center [595, 384] width 138 height 26
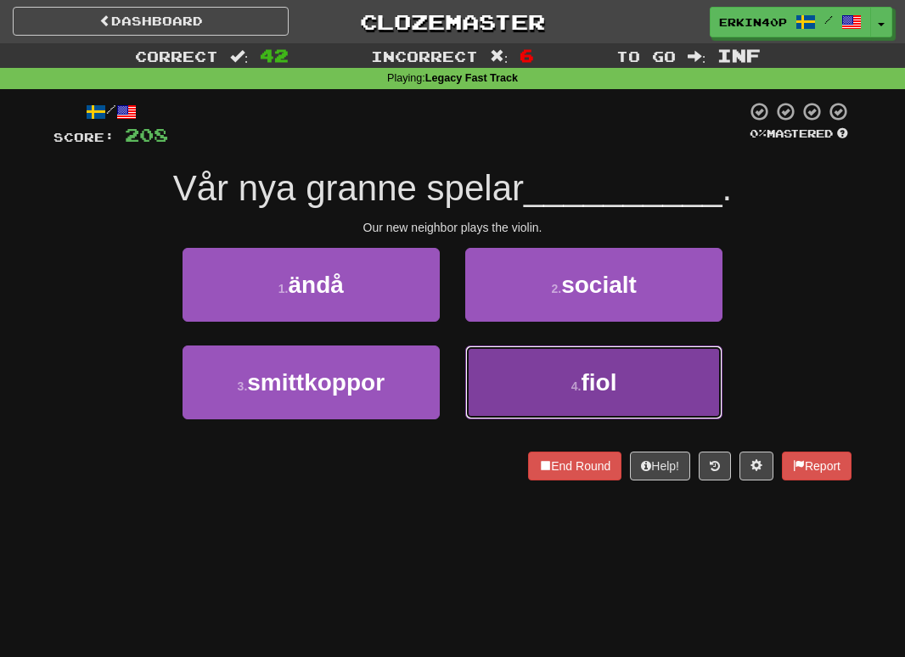
click at [578, 368] on button "4 . fiol" at bounding box center [593, 383] width 257 height 74
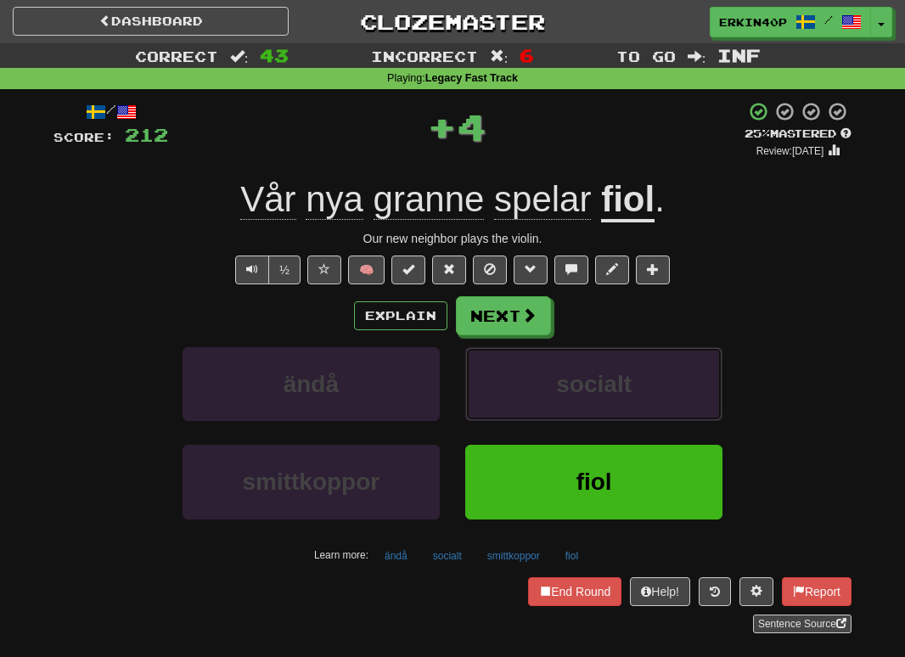
click at [578, 368] on button "socialt" at bounding box center [593, 384] width 257 height 74
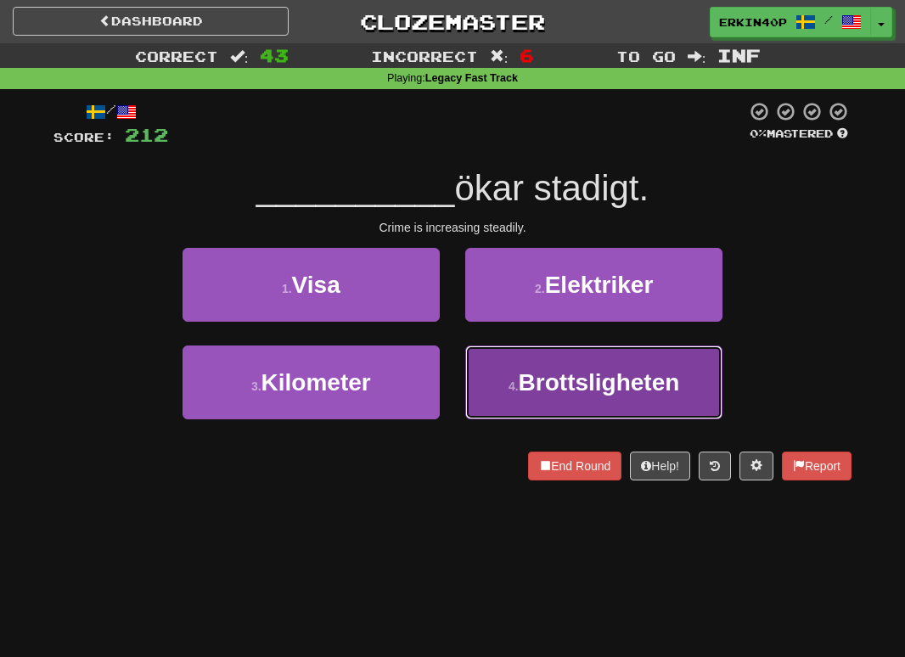
click at [544, 403] on button "4 . Brottsligheten" at bounding box center [593, 383] width 257 height 74
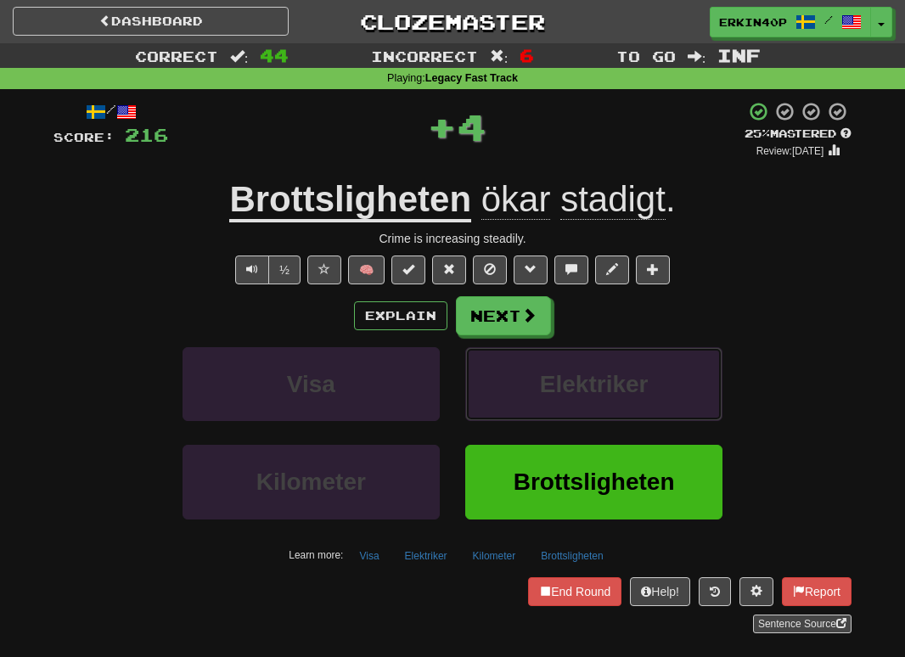
click at [544, 403] on button "Elektriker" at bounding box center [593, 384] width 257 height 74
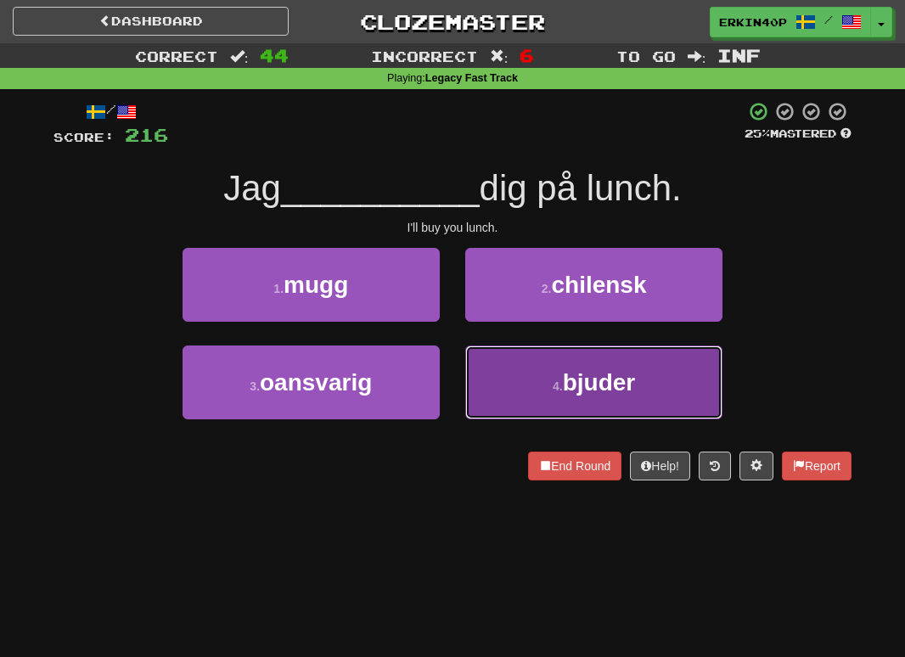
click at [544, 399] on button "4 . bjuder" at bounding box center [593, 383] width 257 height 74
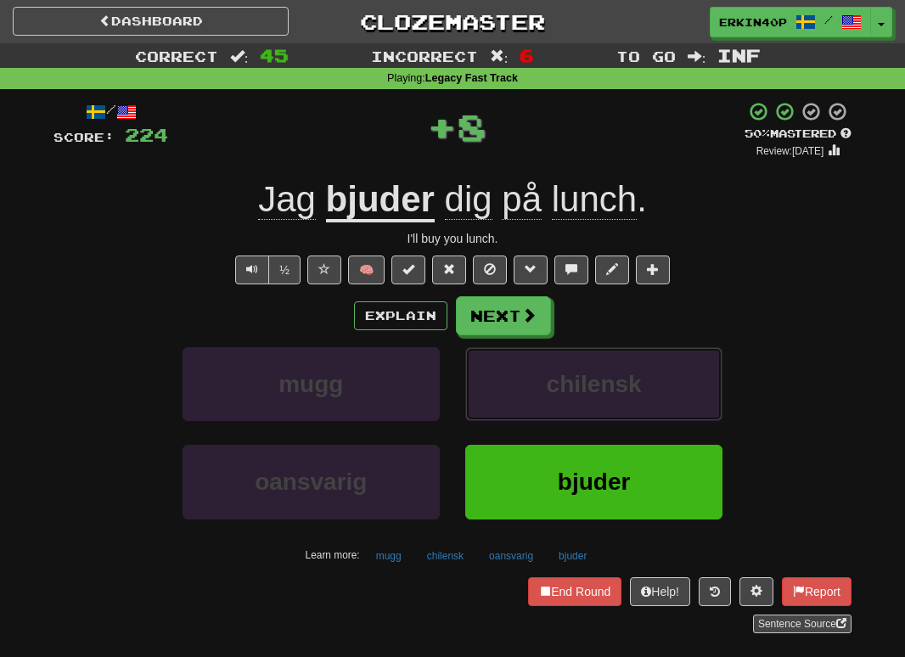
click at [544, 399] on button "chilensk" at bounding box center [593, 384] width 257 height 74
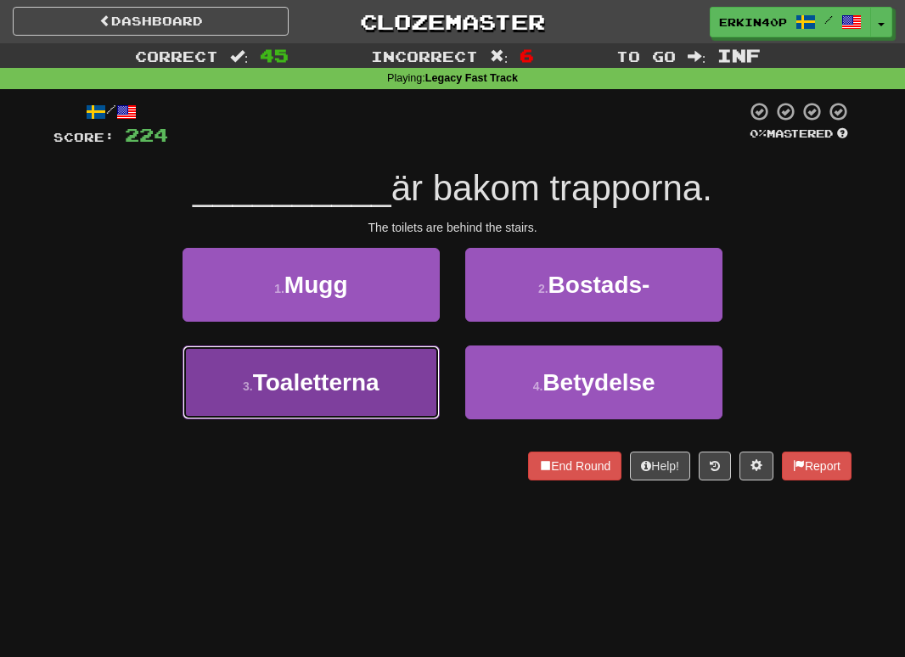
click at [386, 389] on button "3 . Toaletterna" at bounding box center [311, 383] width 257 height 74
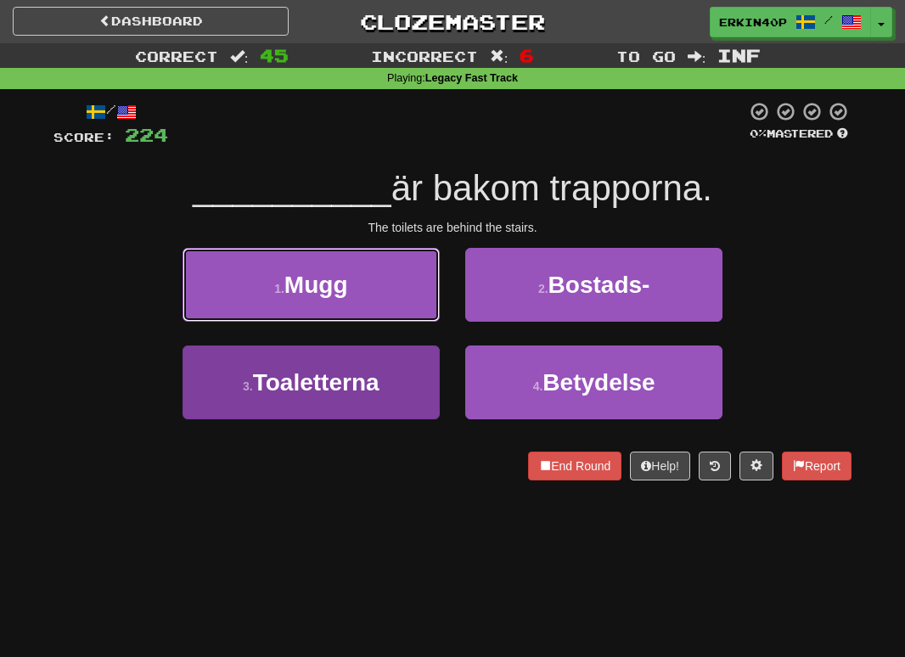
click at [386, 322] on button "1 . Mugg" at bounding box center [311, 285] width 257 height 74
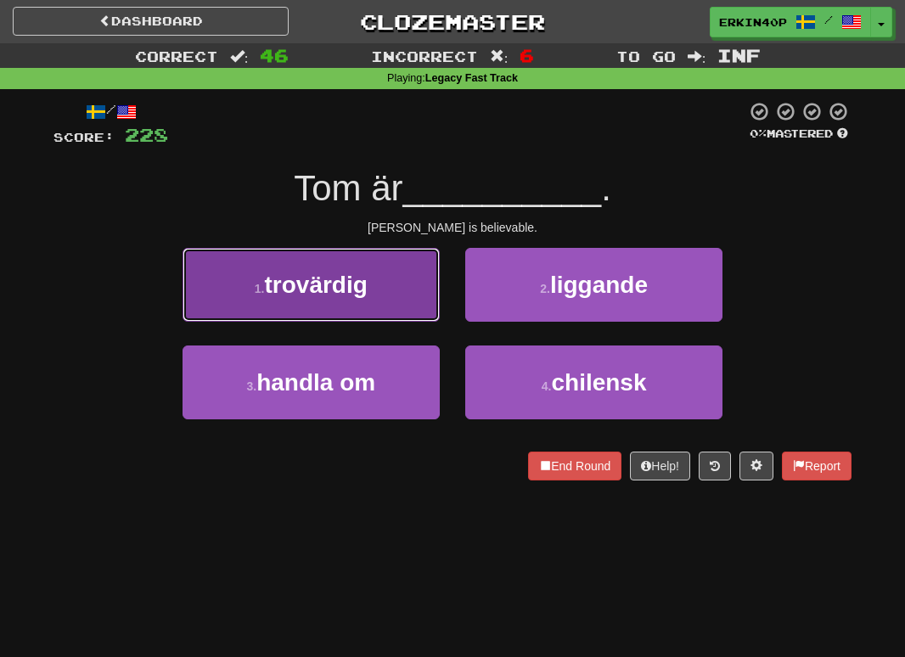
click at [370, 302] on button "1 . trovärdig" at bounding box center [311, 285] width 257 height 74
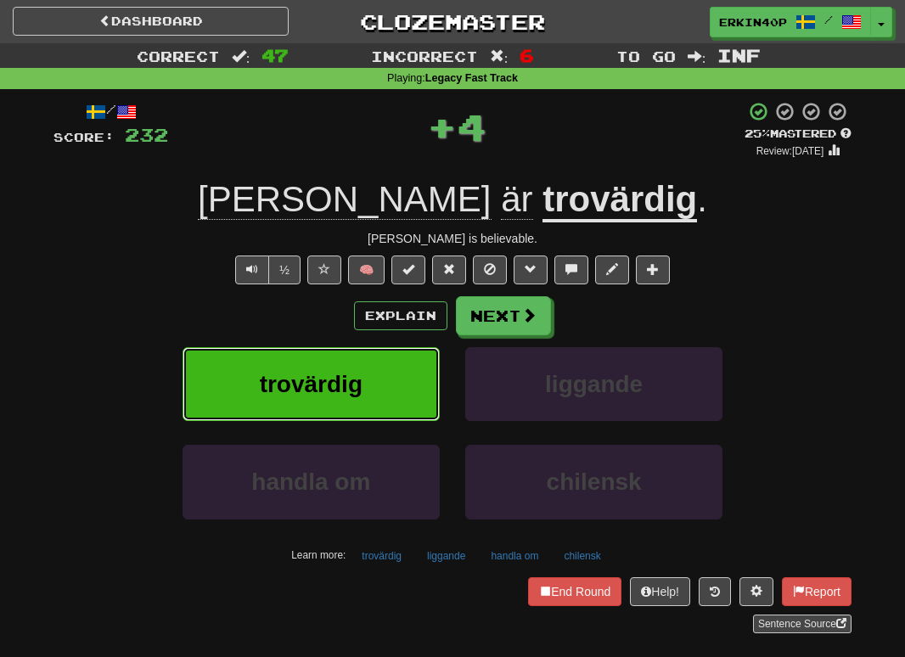
click at [369, 372] on button "trovärdig" at bounding box center [311, 384] width 257 height 74
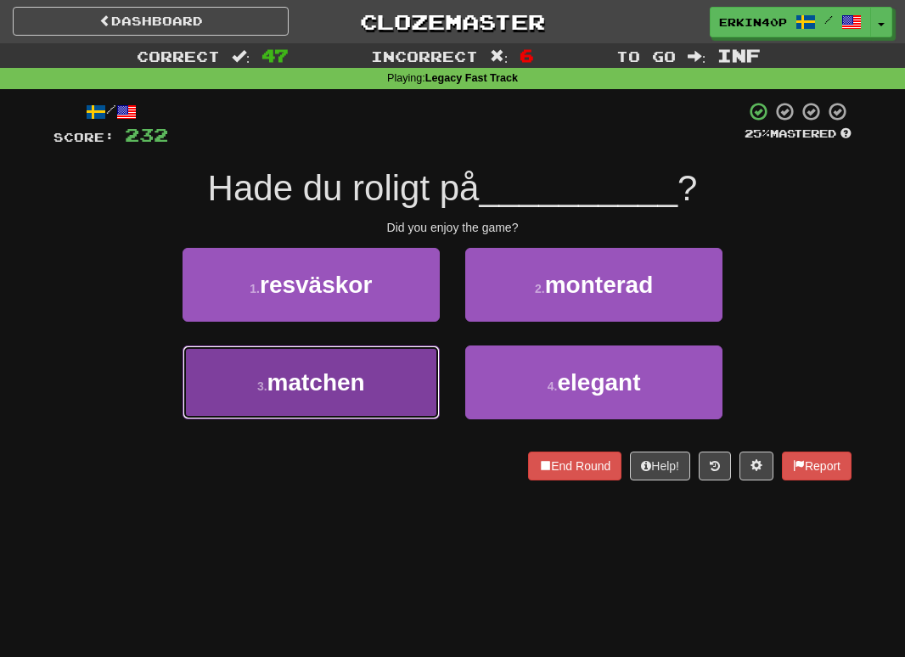
click at [369, 372] on button "3 . matchen" at bounding box center [311, 383] width 257 height 74
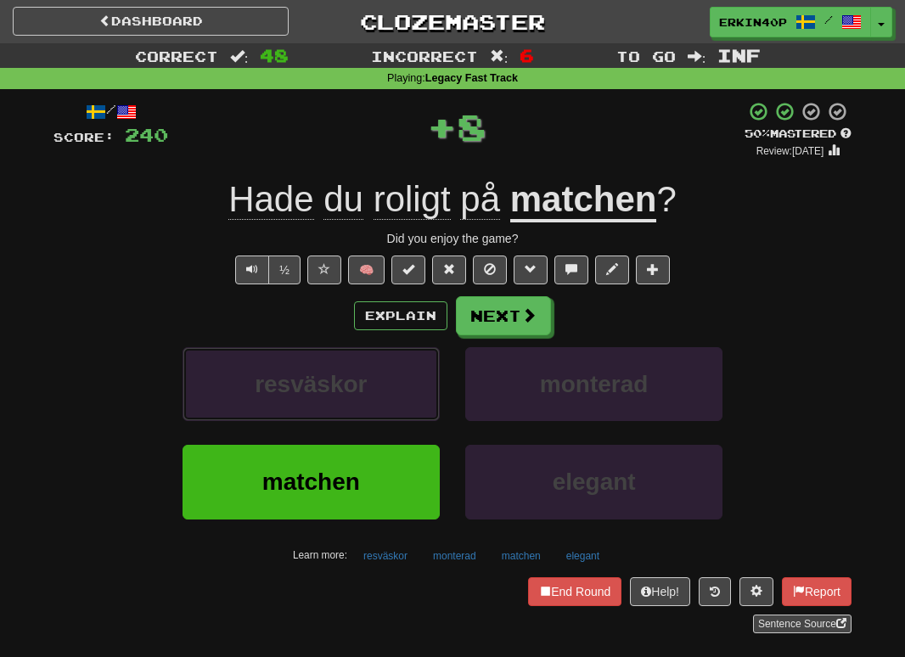
click at [369, 372] on button "resväskor" at bounding box center [311, 384] width 257 height 74
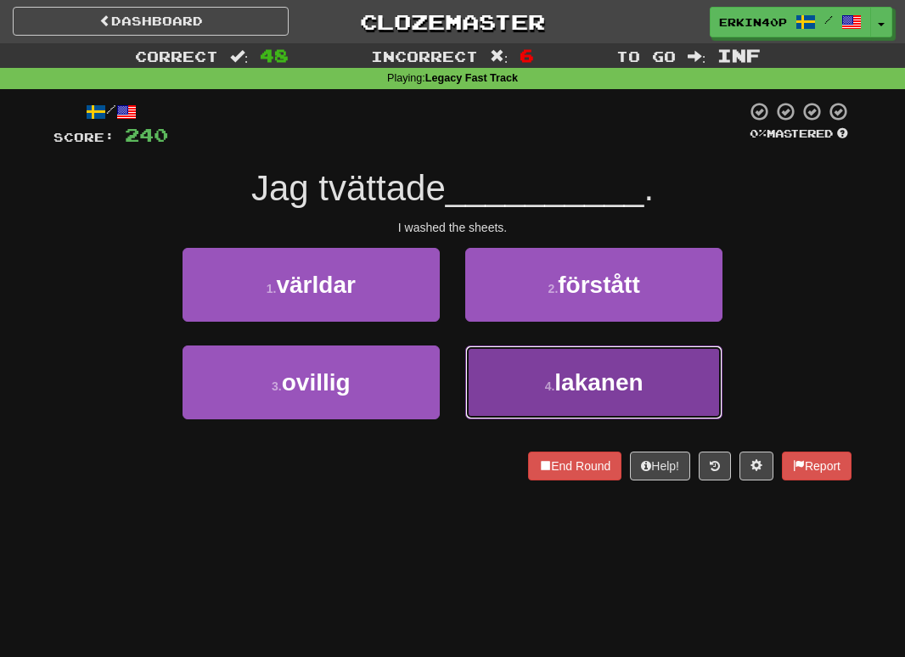
click at [667, 395] on button "4 . lakanen" at bounding box center [593, 383] width 257 height 74
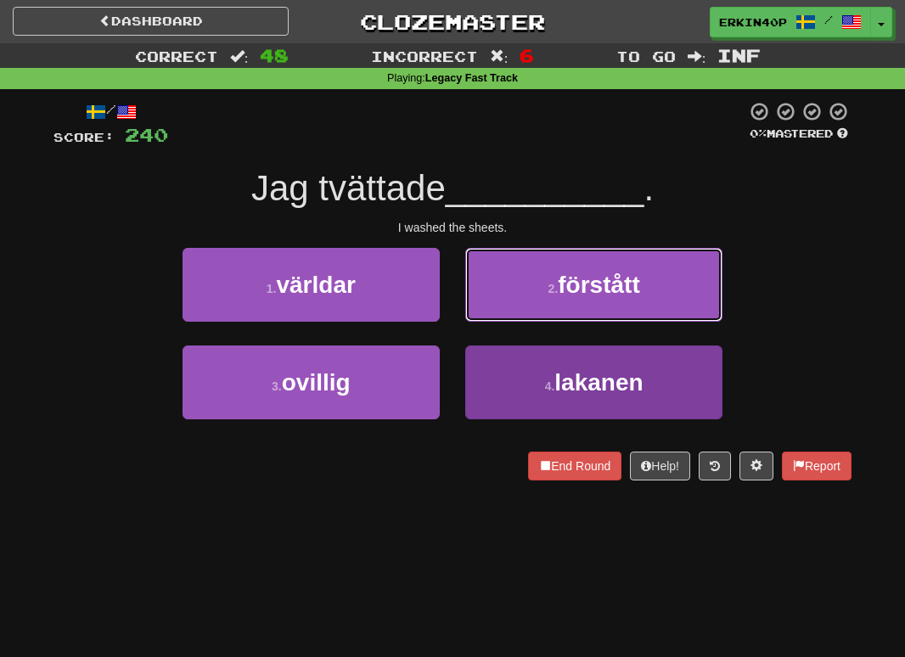
click at [667, 322] on button "2 . förstått" at bounding box center [593, 285] width 257 height 74
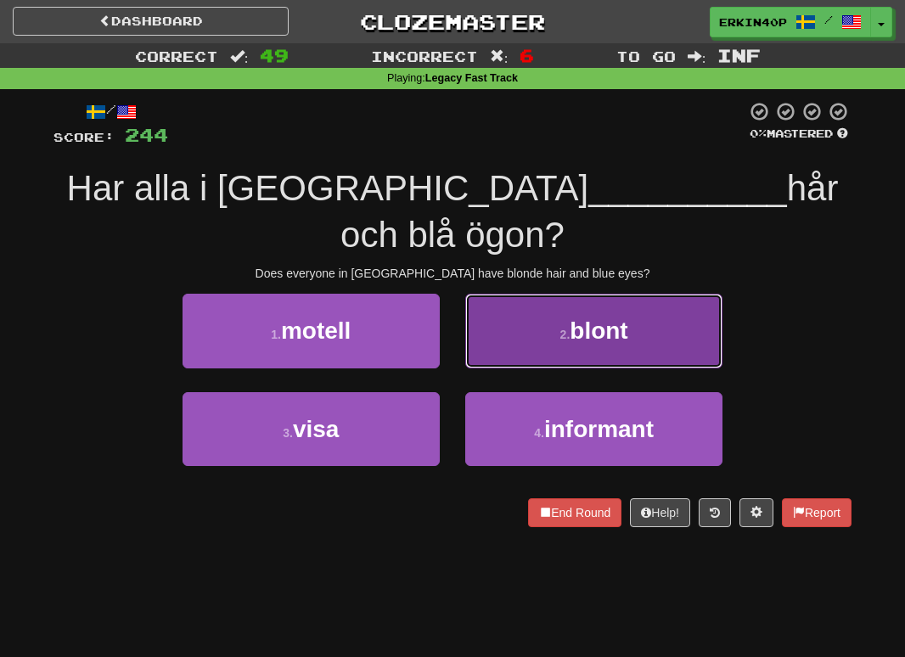
click at [674, 303] on button "2 . blont" at bounding box center [593, 331] width 257 height 74
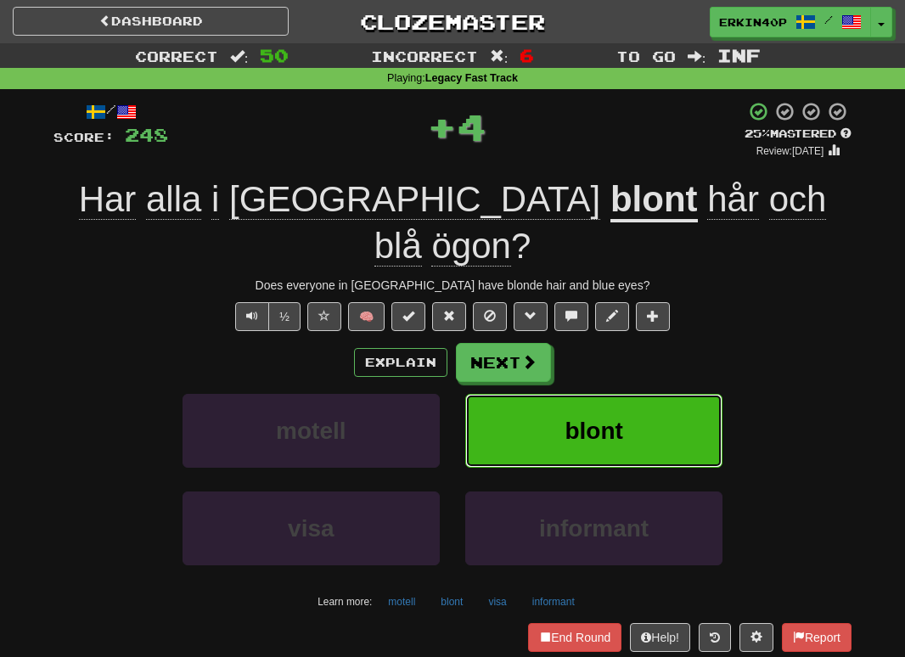
click at [661, 394] on button "blont" at bounding box center [593, 431] width 257 height 74
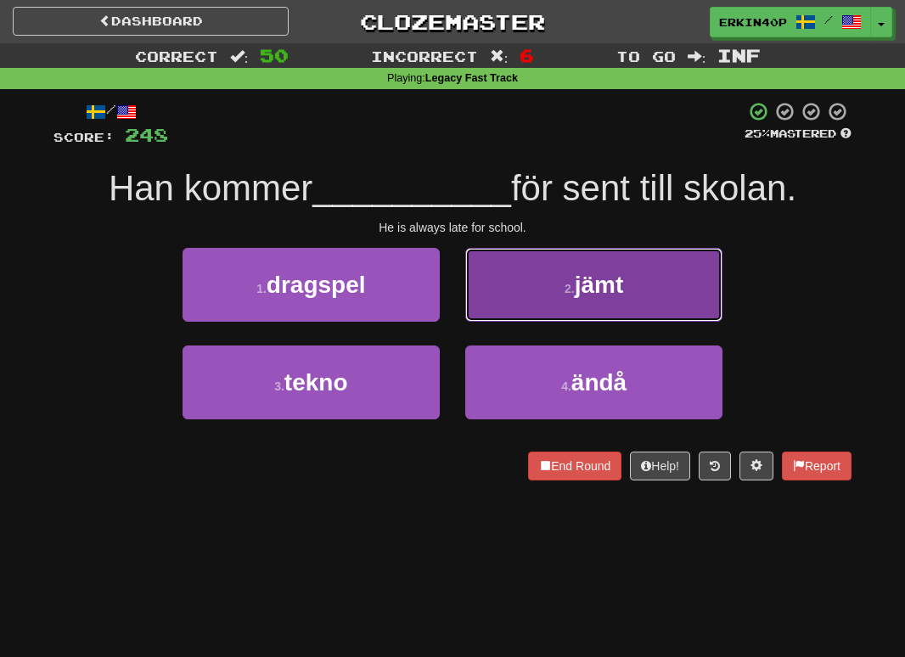
click at [656, 310] on button "2 . jämt" at bounding box center [593, 285] width 257 height 74
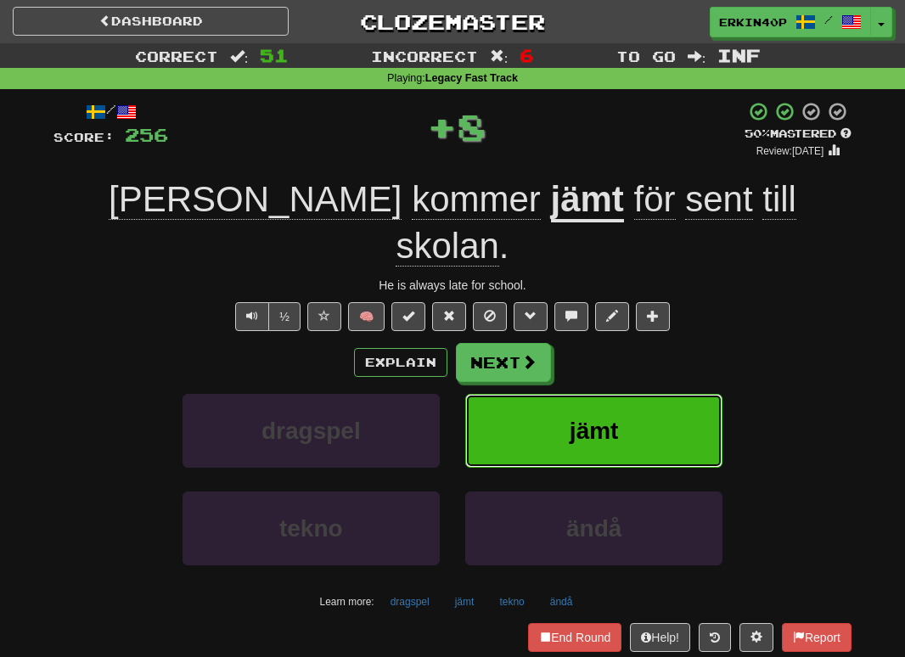
click at [653, 403] on button "jämt" at bounding box center [593, 431] width 257 height 74
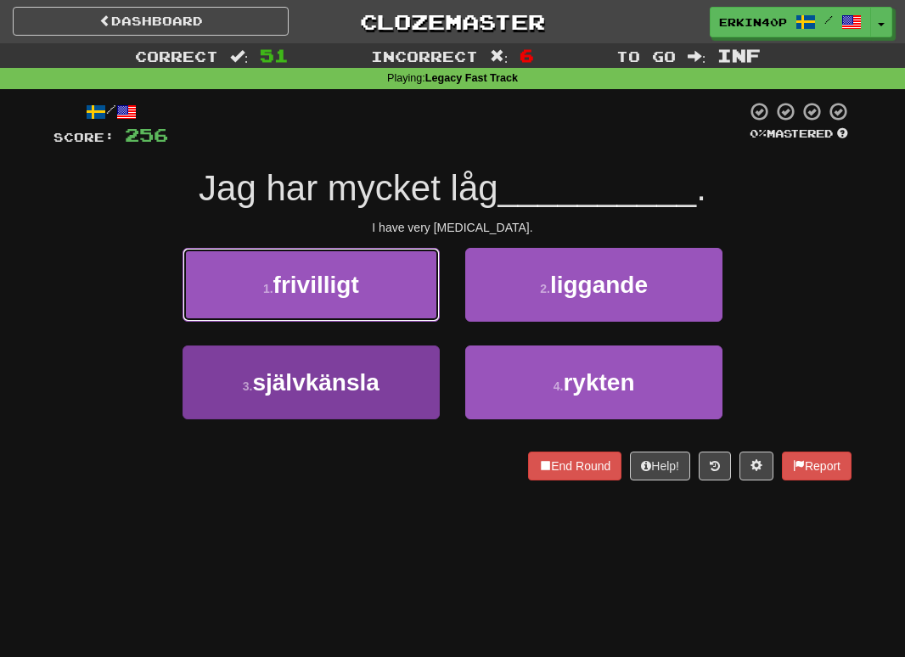
drag, startPoint x: 408, startPoint y: 307, endPoint x: 395, endPoint y: 397, distance: 90.9
click at [395, 397] on div "1 . frivilligt 2 . liggande 3 . självkänsla 4 . rykten" at bounding box center [453, 346] width 824 height 196
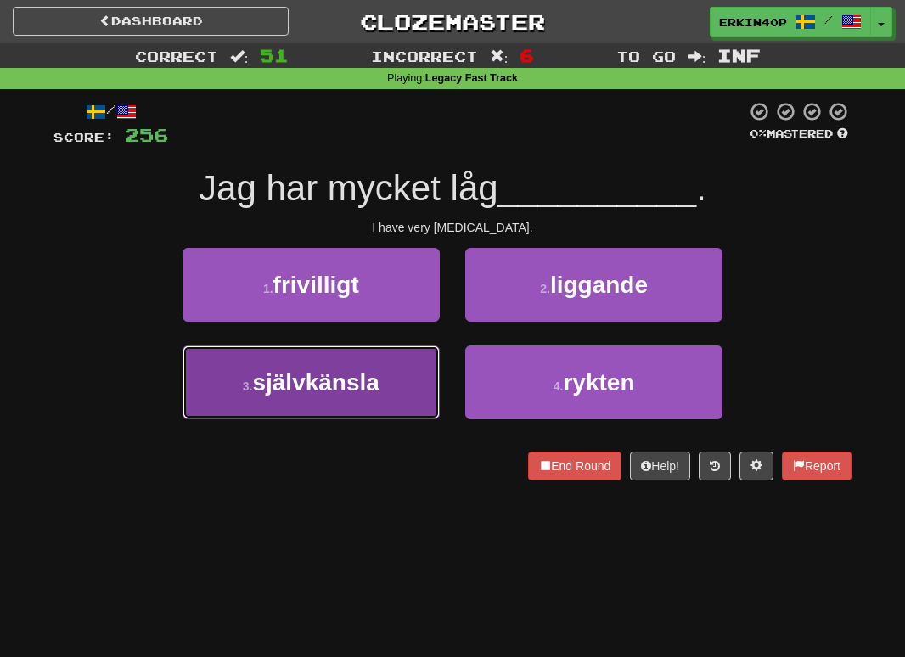
click at [395, 397] on button "3 . självkänsla" at bounding box center [311, 383] width 257 height 74
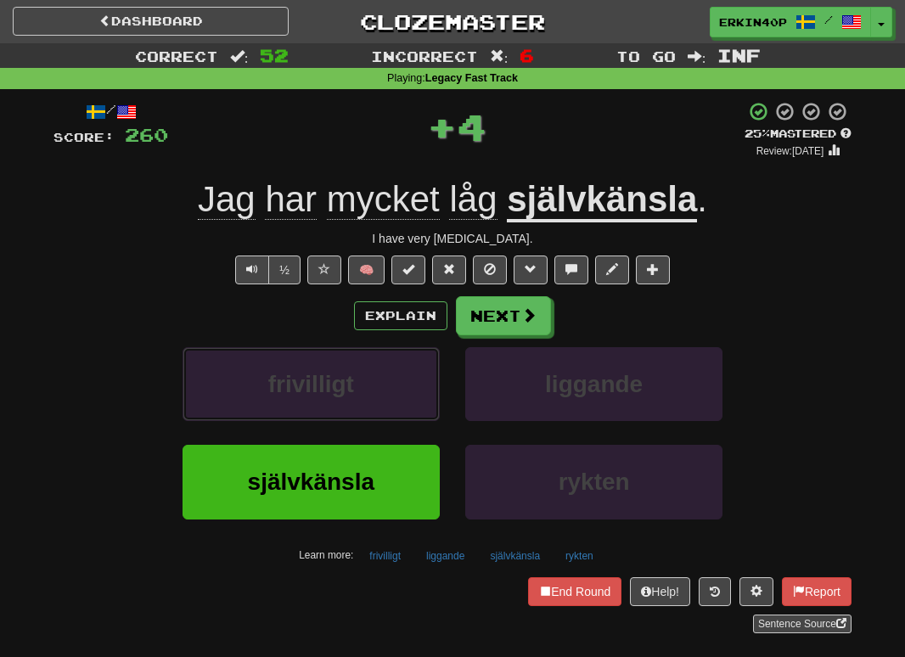
click at [395, 397] on button "frivilligt" at bounding box center [311, 384] width 257 height 74
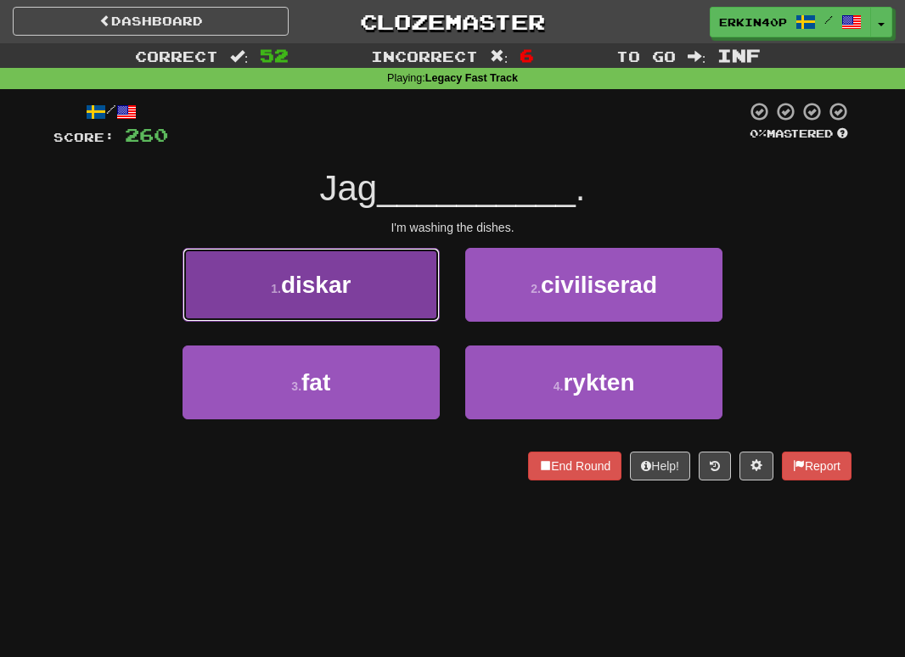
click at [352, 255] on button "1 . diskar" at bounding box center [311, 285] width 257 height 74
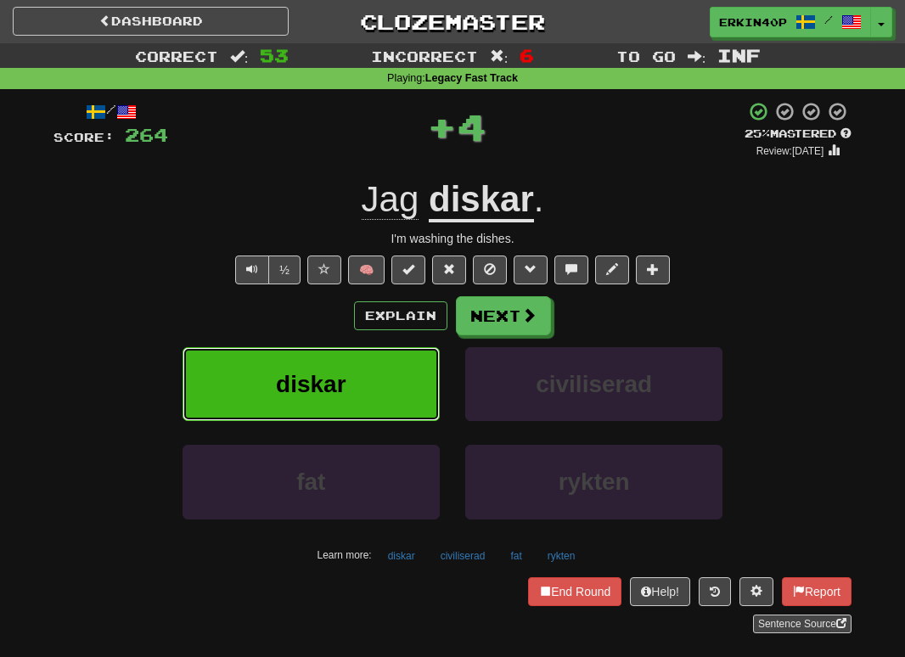
click at [359, 389] on button "diskar" at bounding box center [311, 384] width 257 height 74
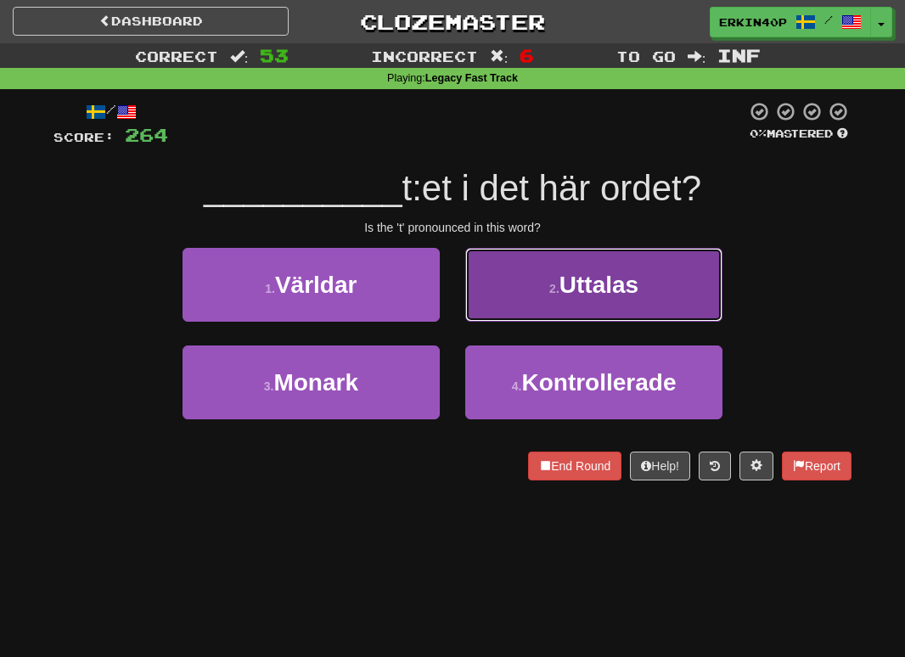
click at [564, 307] on button "2 . Uttalas" at bounding box center [593, 285] width 257 height 74
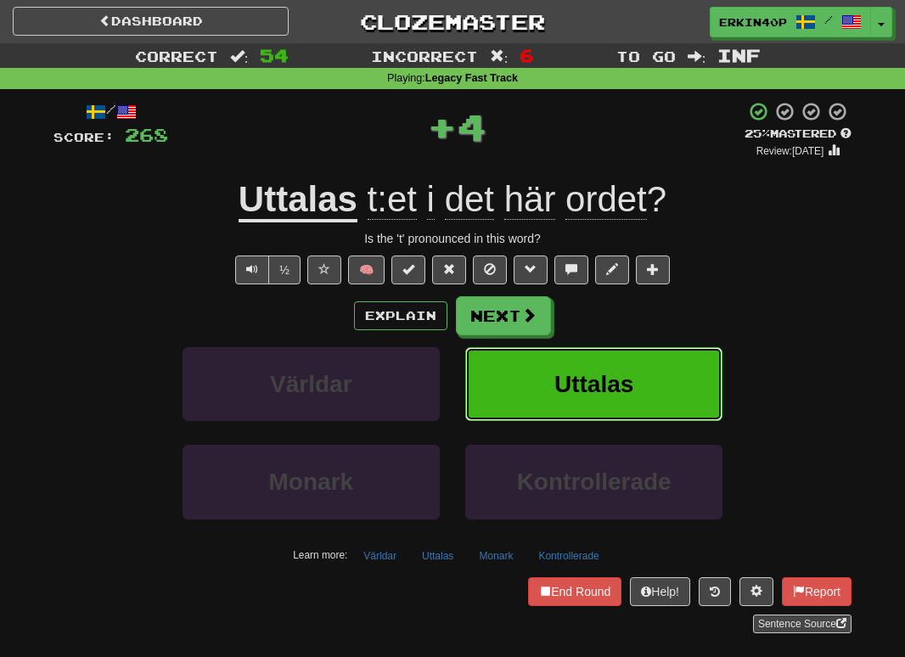
click at [570, 407] on button "Uttalas" at bounding box center [593, 384] width 257 height 74
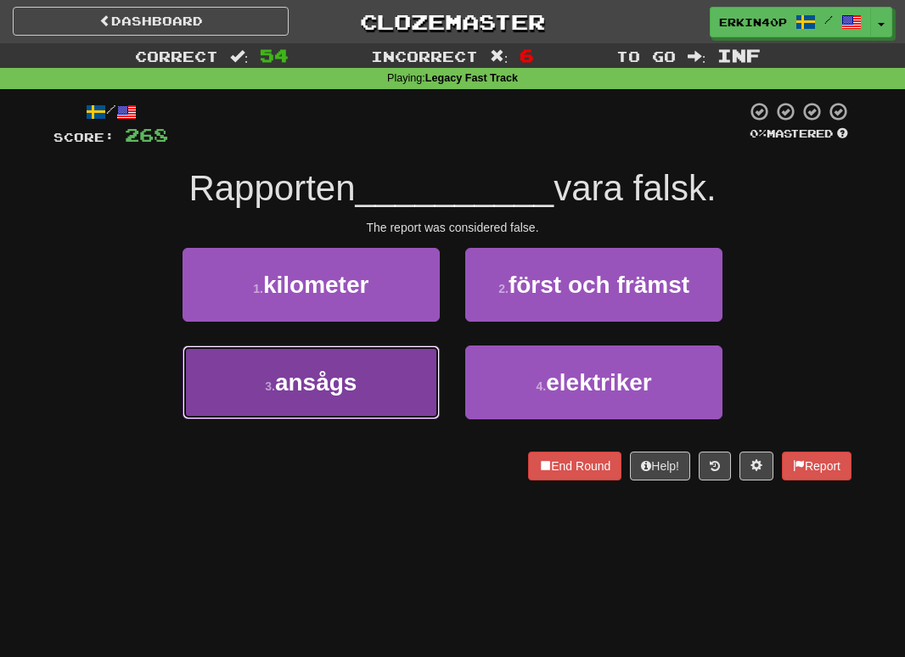
click at [380, 386] on button "3 . ansågs" at bounding box center [311, 383] width 257 height 74
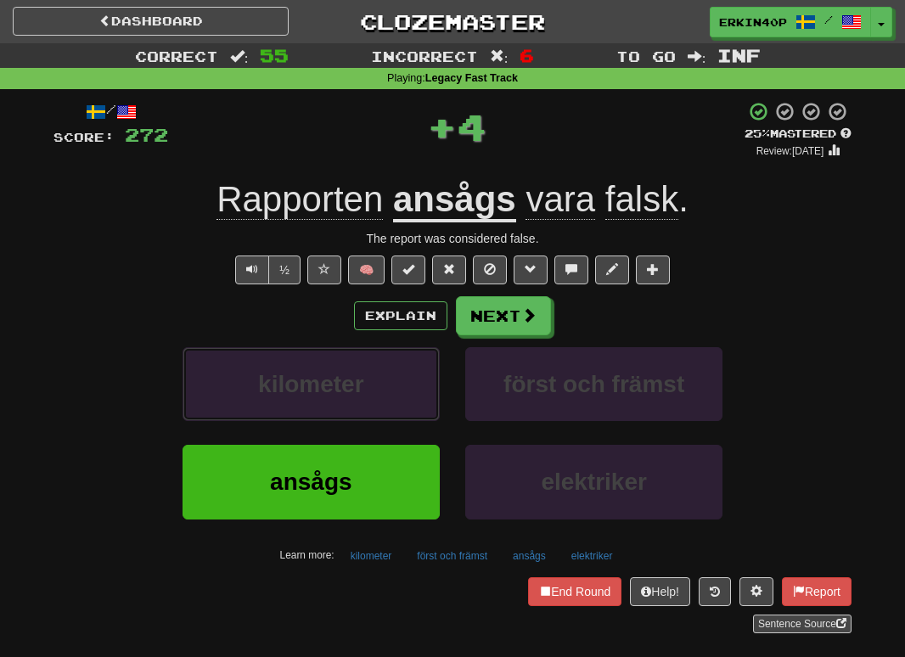
click at [380, 386] on button "kilometer" at bounding box center [311, 384] width 257 height 74
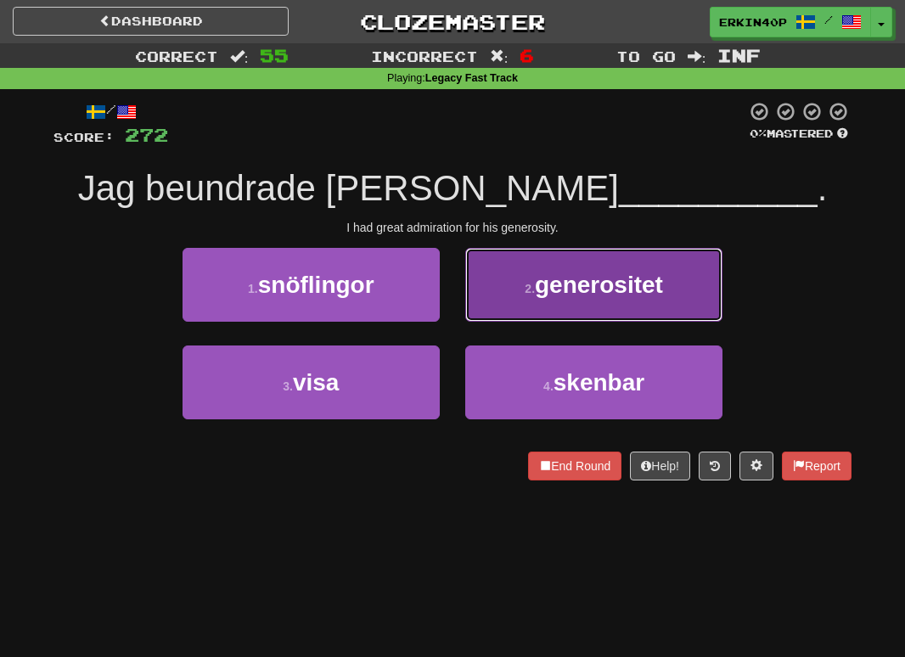
click at [575, 308] on button "2 . generositet" at bounding box center [593, 285] width 257 height 74
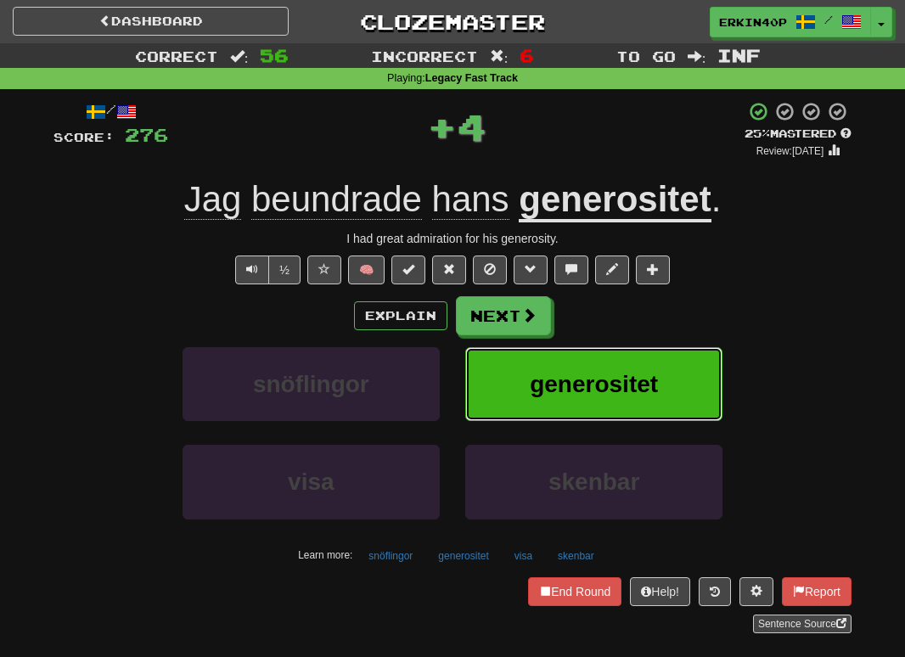
click at [589, 399] on button "generositet" at bounding box center [593, 384] width 257 height 74
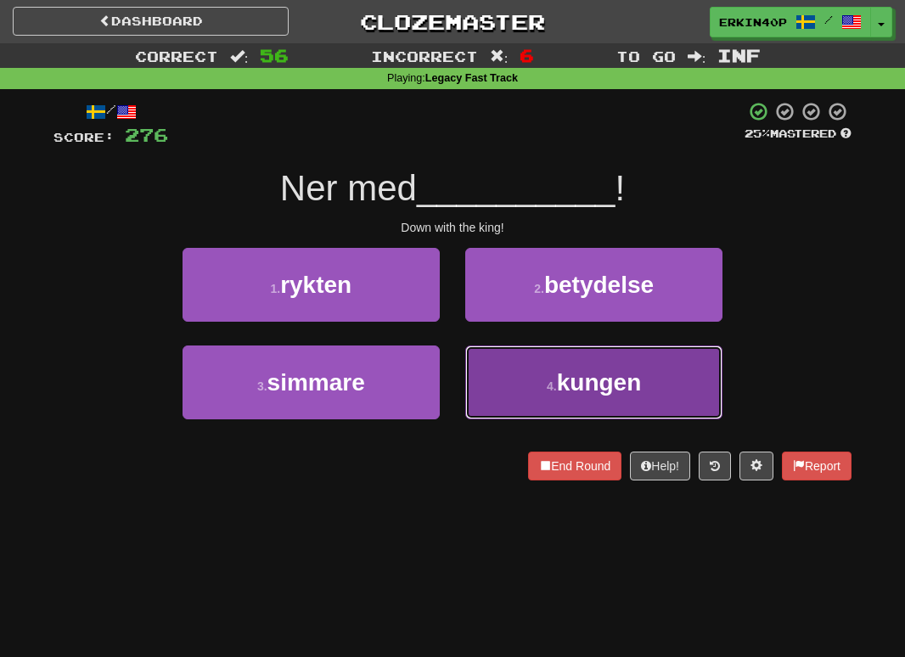
click at [564, 396] on button "4 . kungen" at bounding box center [593, 383] width 257 height 74
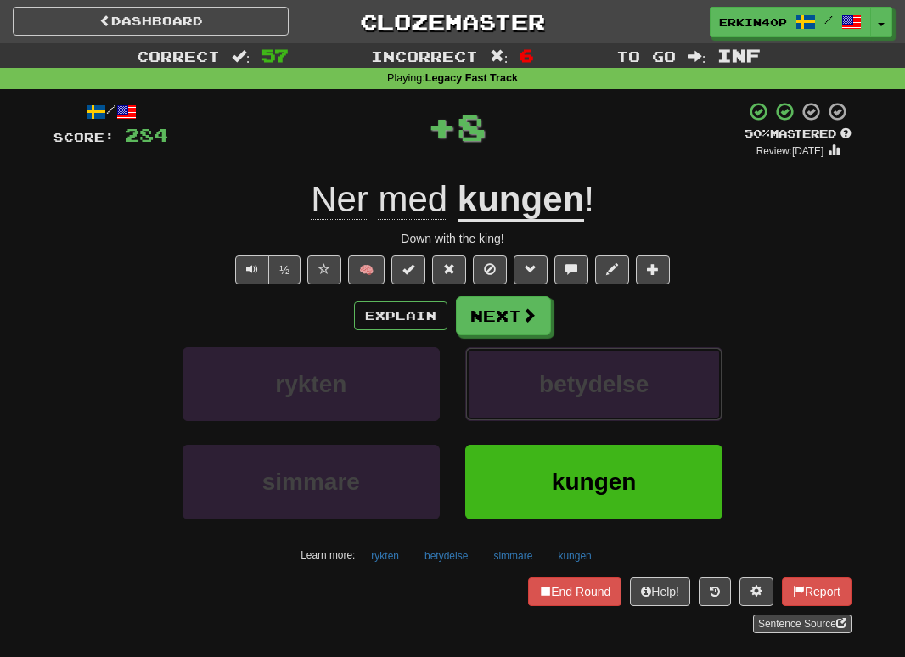
click at [564, 396] on span "betydelse" at bounding box center [594, 384] width 110 height 26
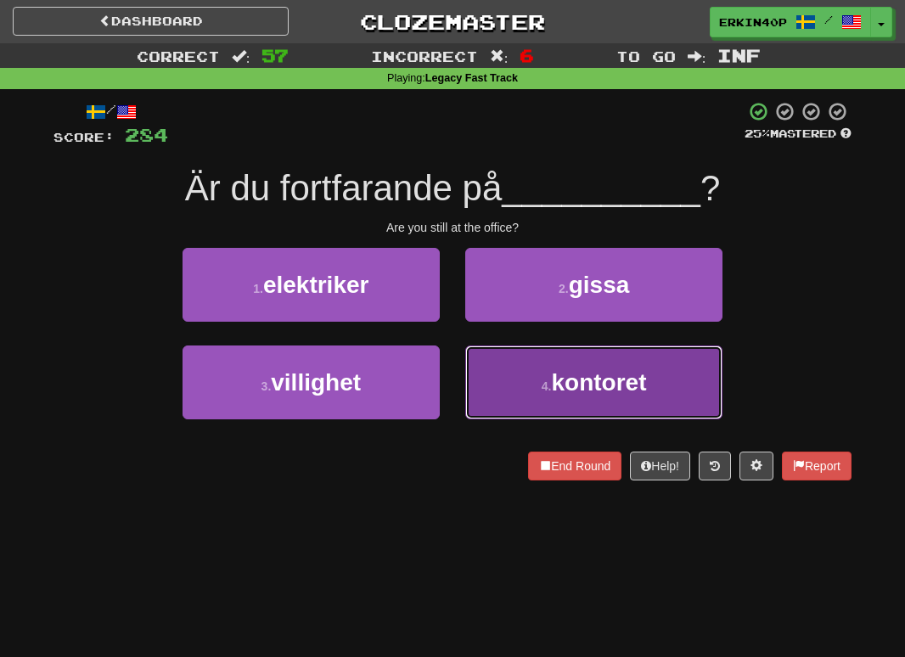
click at [564, 377] on span "kontoret" at bounding box center [598, 382] width 95 height 26
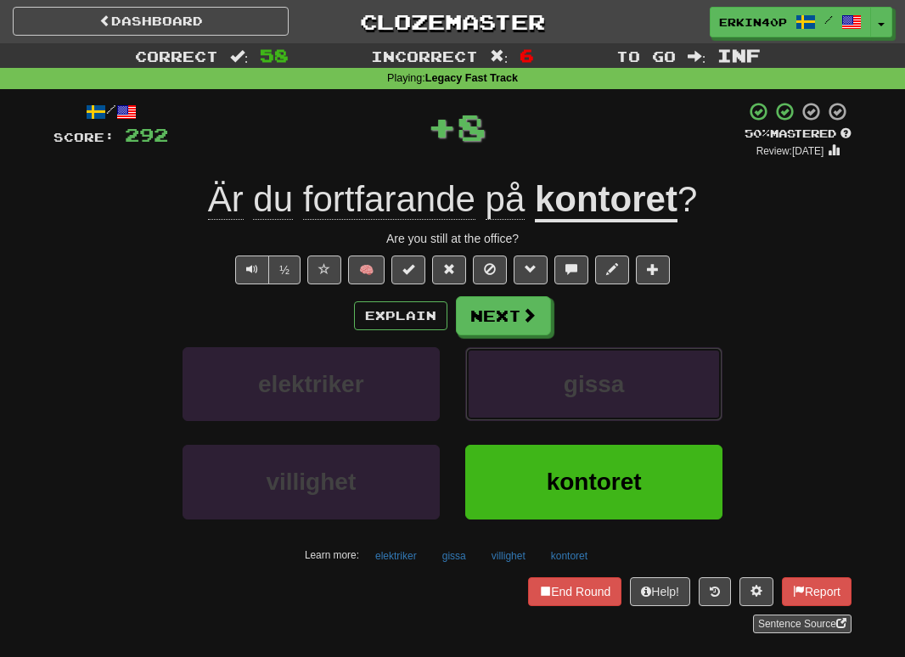
click at [564, 377] on span "gissa" at bounding box center [594, 384] width 61 height 26
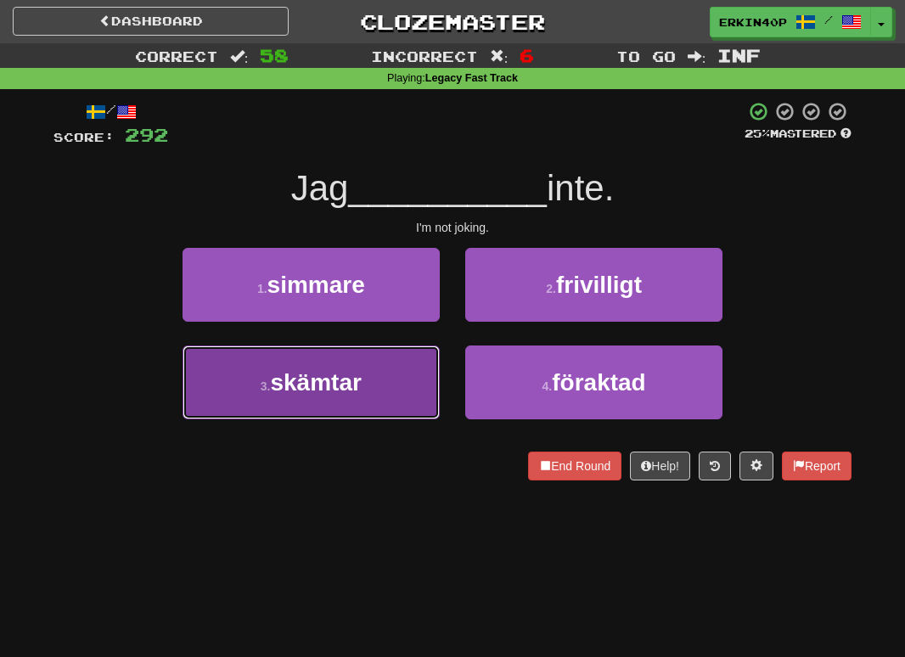
click at [406, 375] on button "3 . skämtar" at bounding box center [311, 383] width 257 height 74
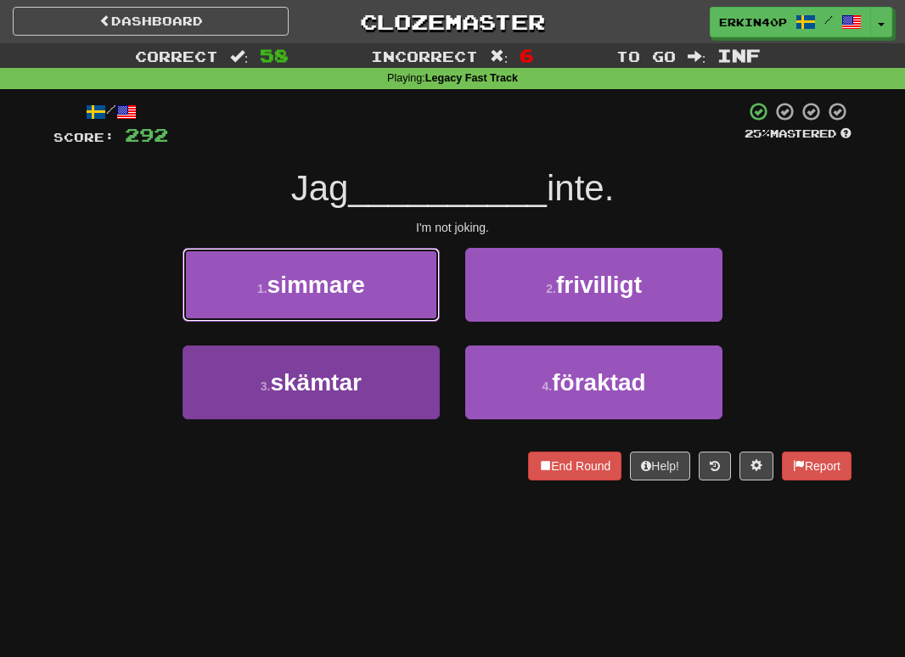
click at [406, 322] on button "1 . simmare" at bounding box center [311, 285] width 257 height 74
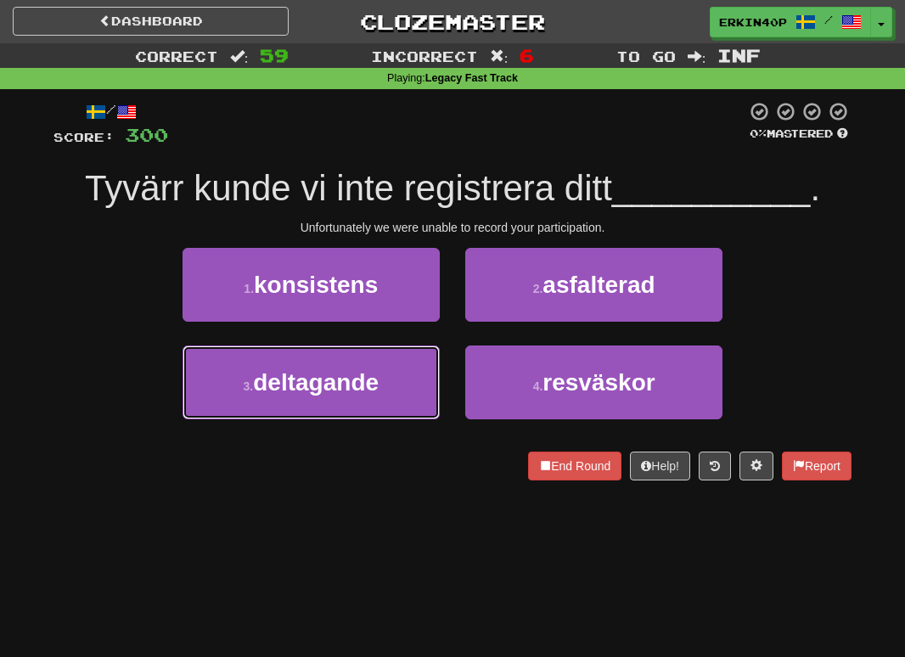
click at [406, 375] on button "3 . deltagande" at bounding box center [311, 383] width 257 height 74
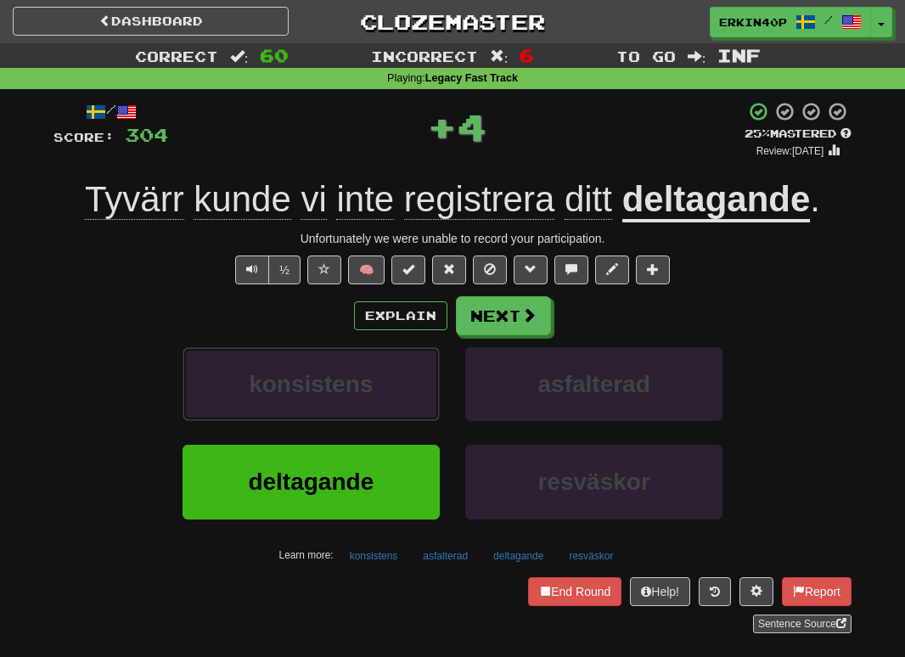
click at [406, 375] on button "konsistens" at bounding box center [311, 384] width 257 height 74
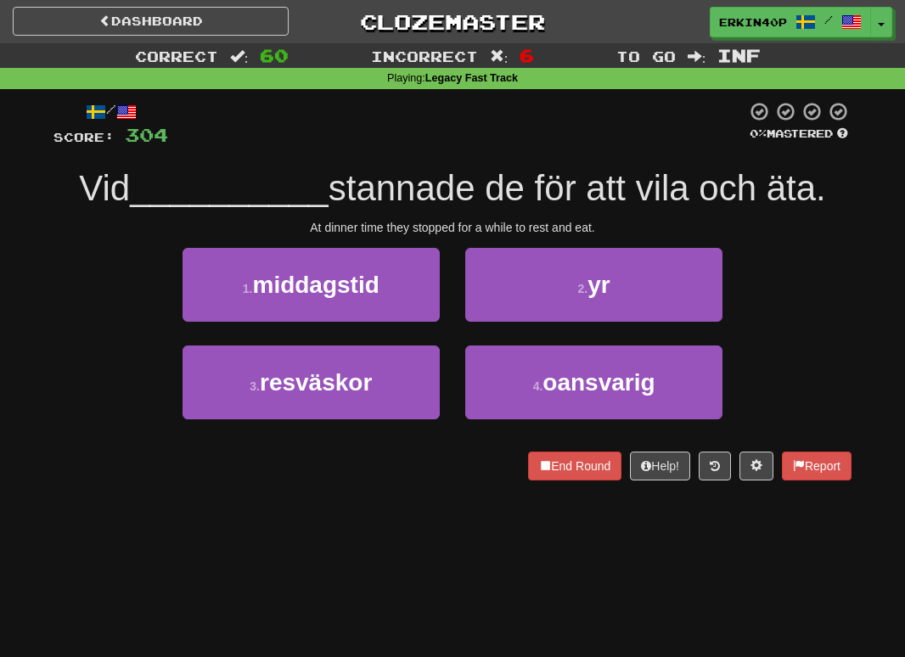
click at [397, 327] on div "1 . middagstid" at bounding box center [311, 297] width 283 height 98
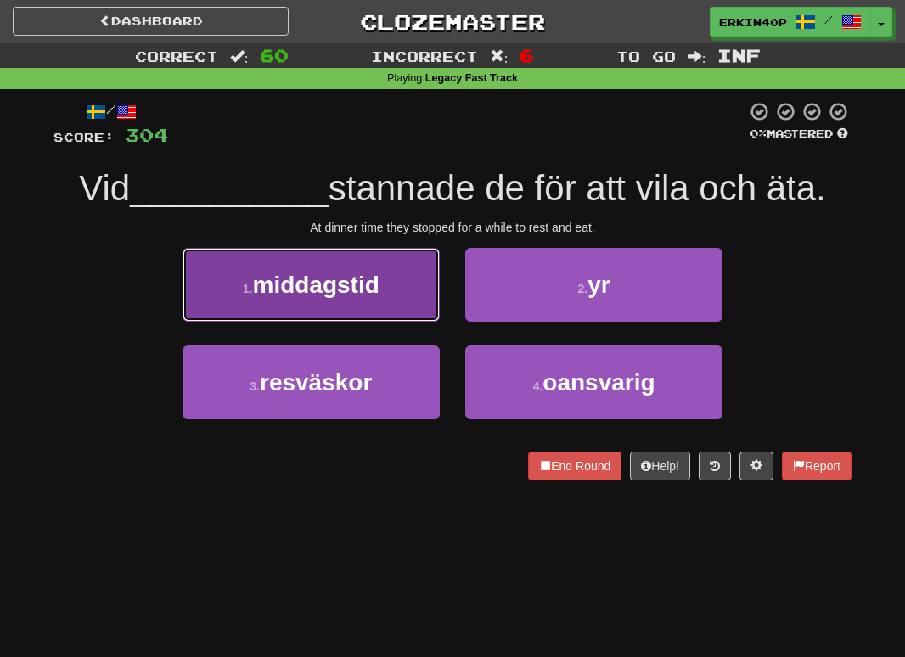
click at [397, 297] on button "1 . middagstid" at bounding box center [311, 285] width 257 height 74
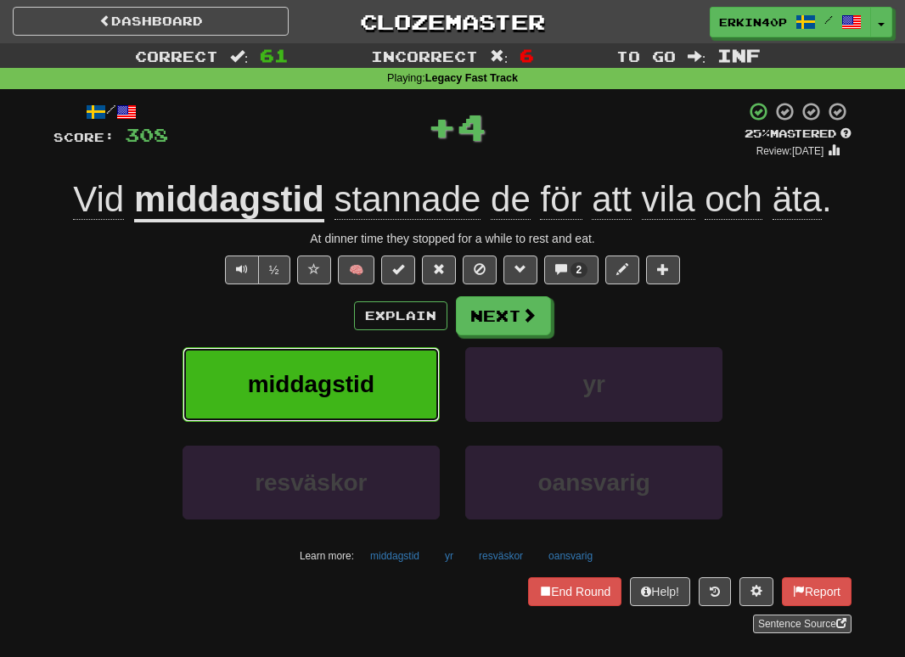
click at [396, 359] on button "middagstid" at bounding box center [311, 384] width 257 height 74
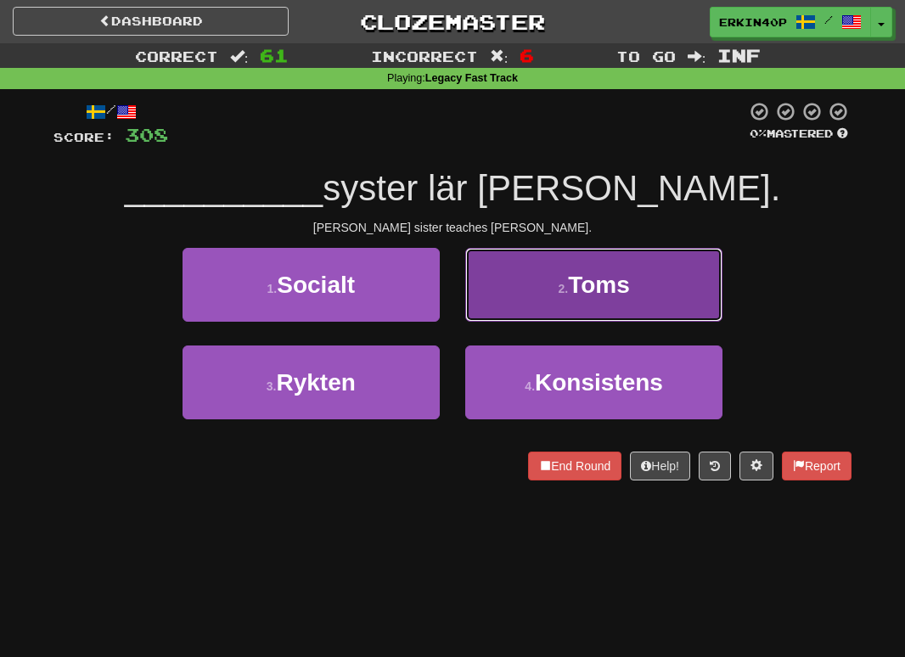
click at [555, 255] on button "2 . Toms" at bounding box center [593, 285] width 257 height 74
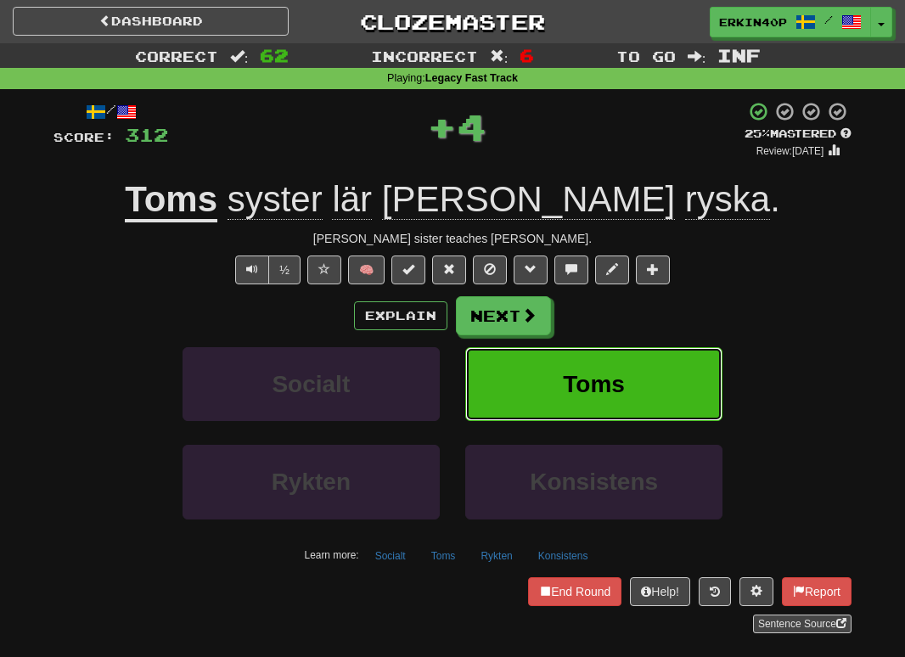
click at [555, 390] on button "Toms" at bounding box center [593, 384] width 257 height 74
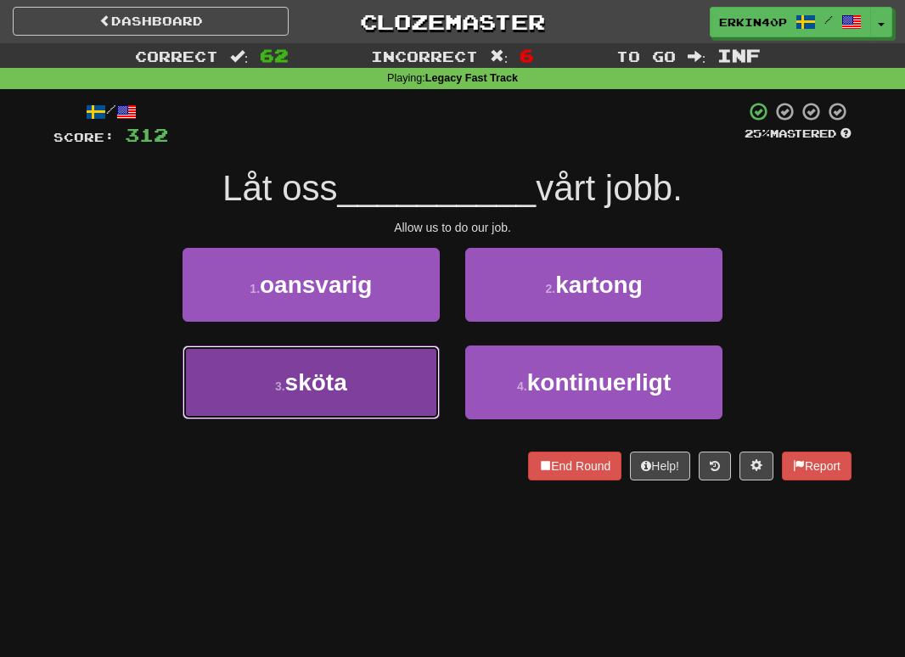
click at [407, 389] on button "3 . sköta" at bounding box center [311, 383] width 257 height 74
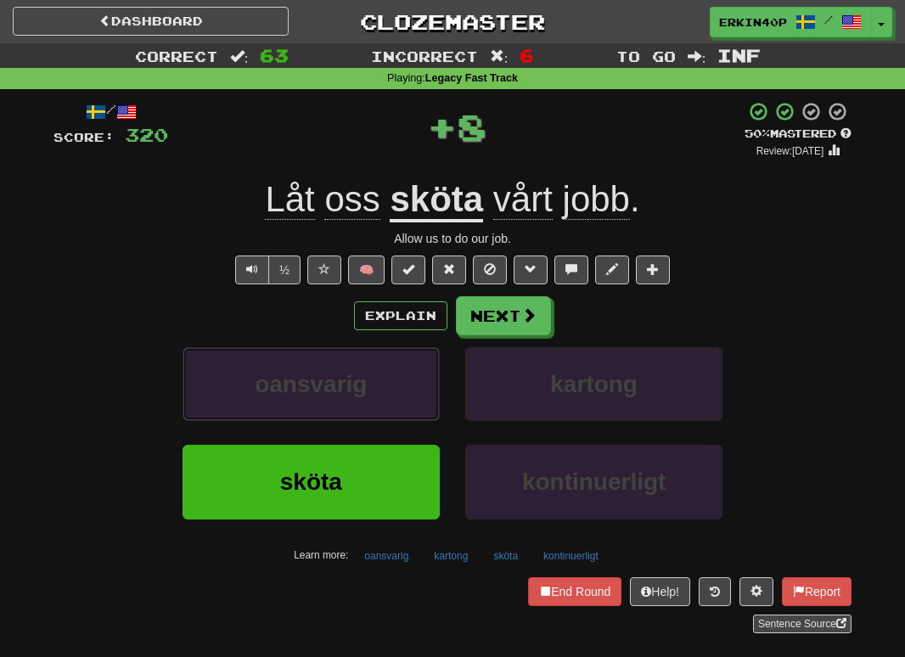
click at [407, 389] on button "oansvarig" at bounding box center [311, 384] width 257 height 74
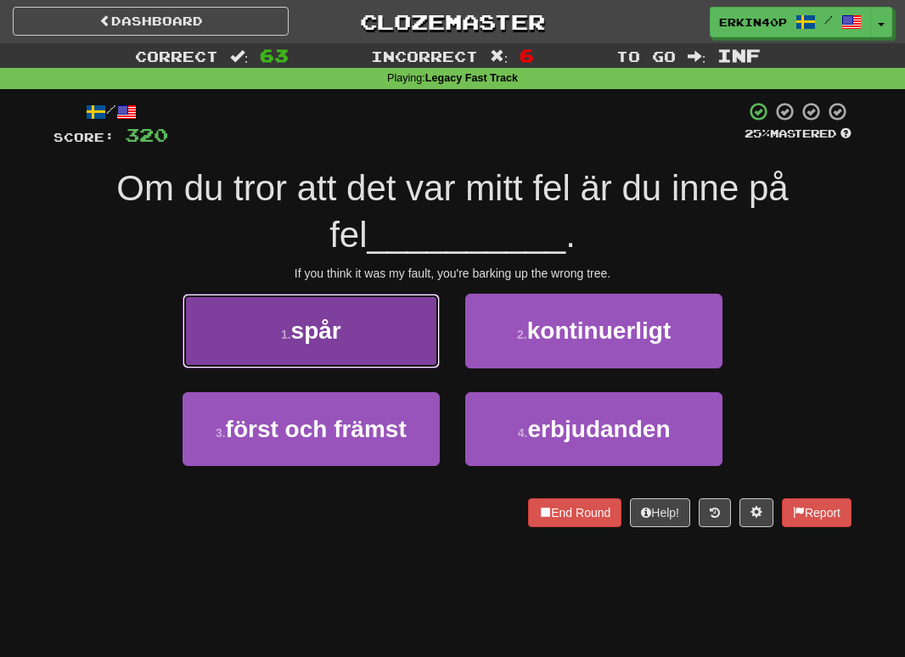
click at [386, 336] on button "1 . spår" at bounding box center [311, 331] width 257 height 74
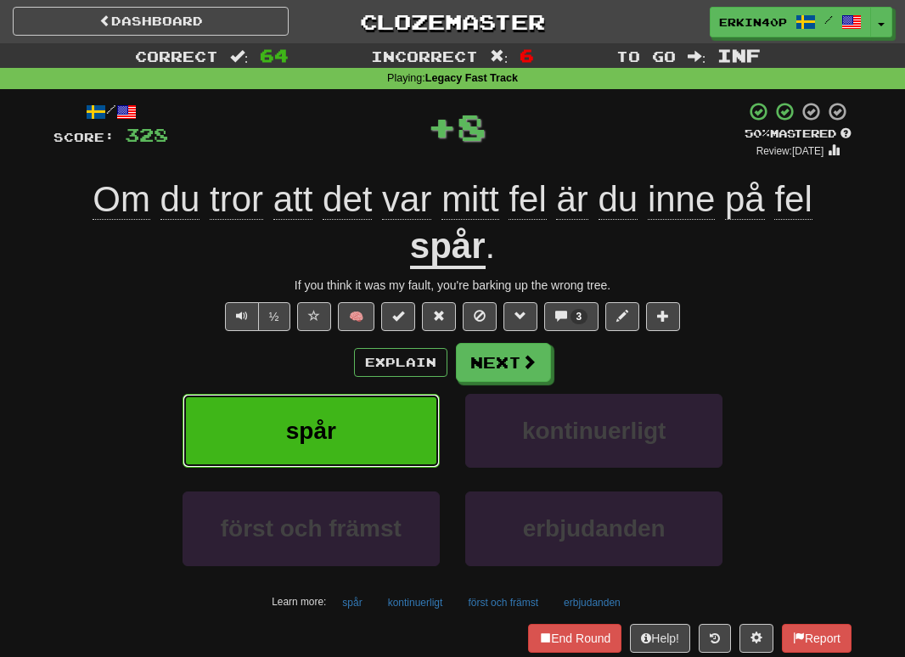
click at [379, 426] on button "spår" at bounding box center [311, 431] width 257 height 74
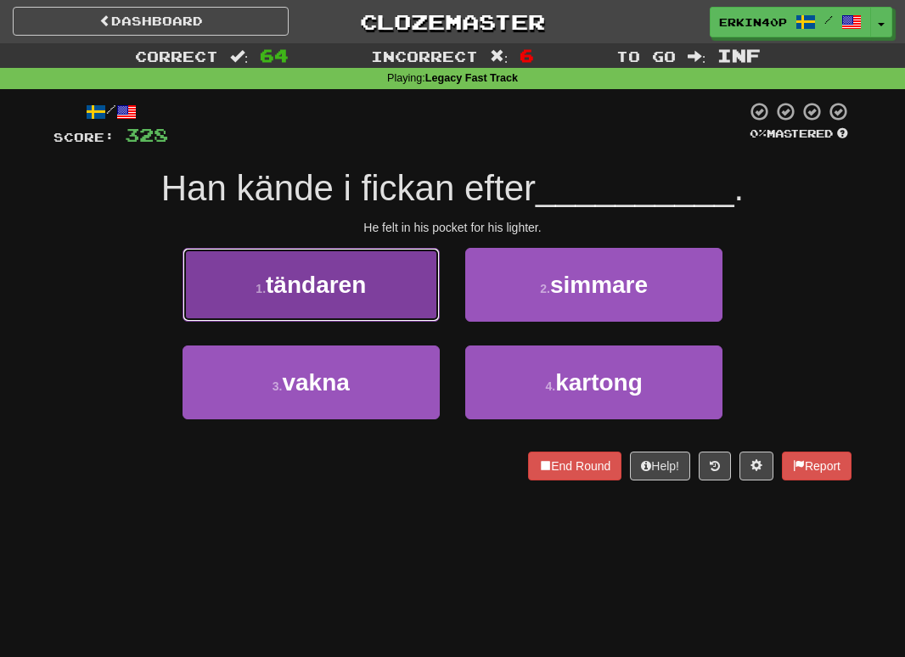
click at [369, 276] on button "1 . tändaren" at bounding box center [311, 285] width 257 height 74
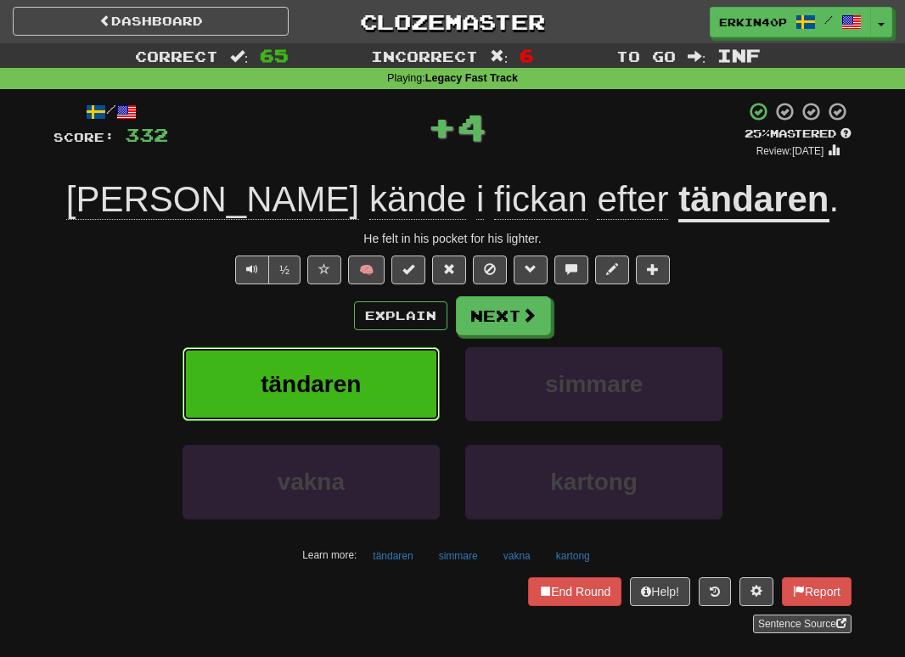
click at [369, 360] on button "tändaren" at bounding box center [311, 384] width 257 height 74
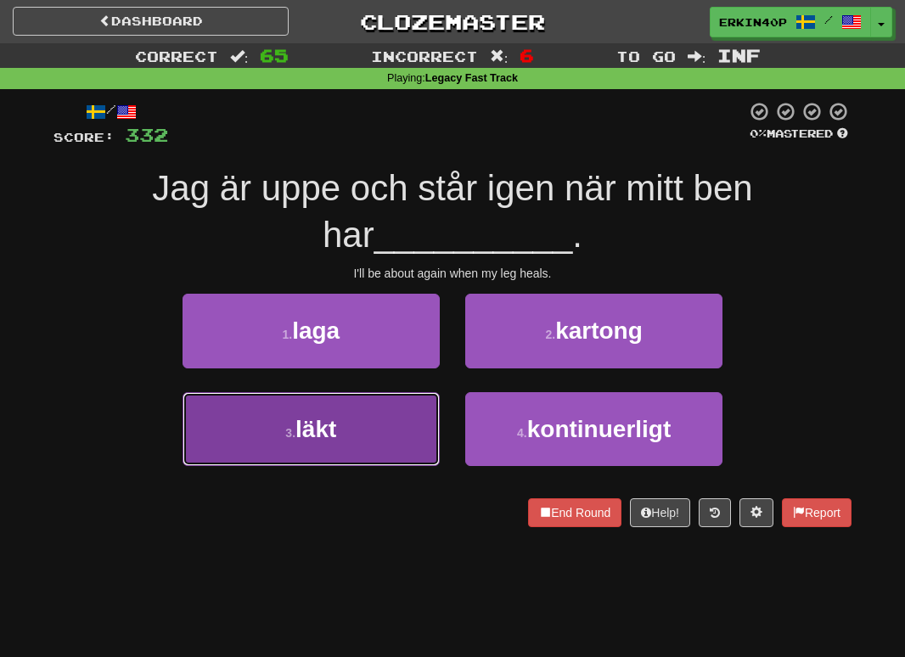
click at [399, 416] on button "3 . läkt" at bounding box center [311, 429] width 257 height 74
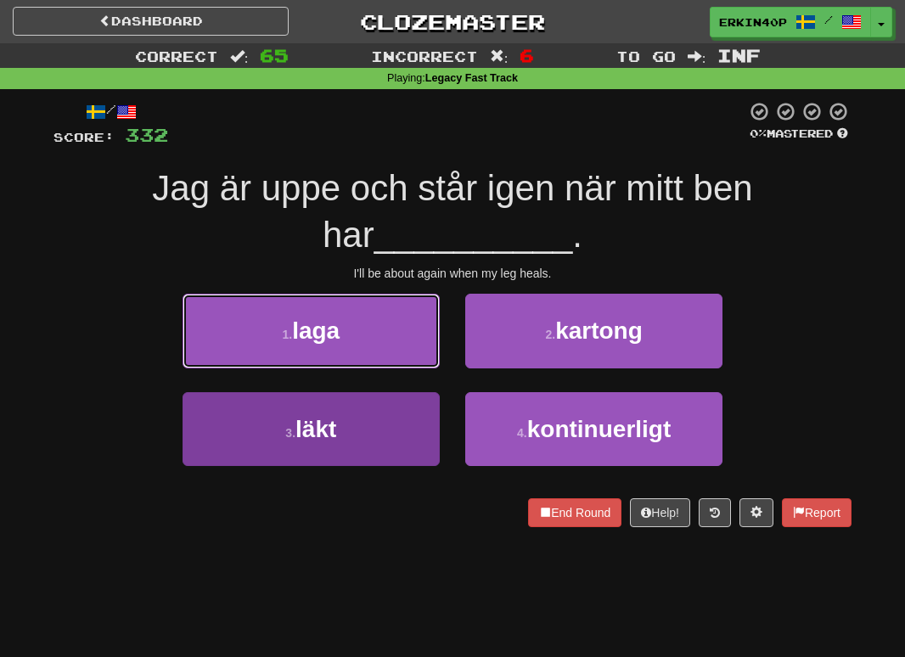
click at [399, 368] on button "1 . laga" at bounding box center [311, 331] width 257 height 74
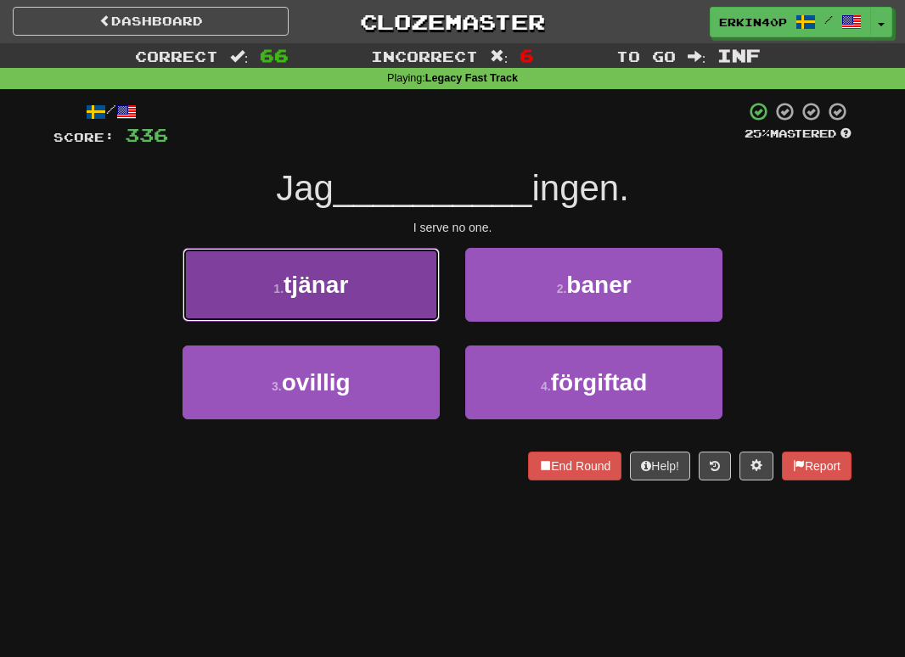
click at [319, 295] on span "tjänar" at bounding box center [316, 285] width 65 height 26
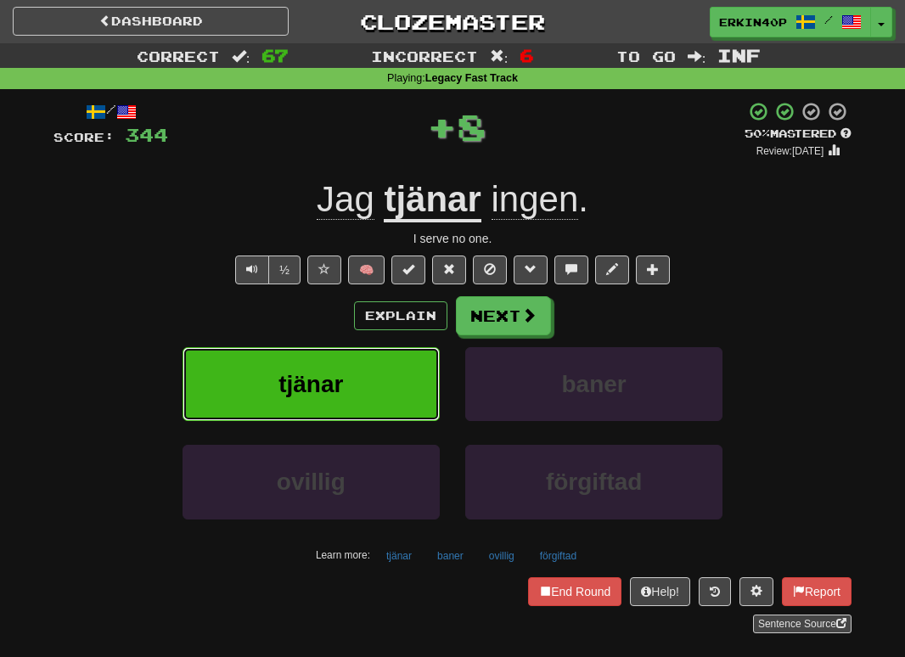
click at [339, 364] on button "tjänar" at bounding box center [311, 384] width 257 height 74
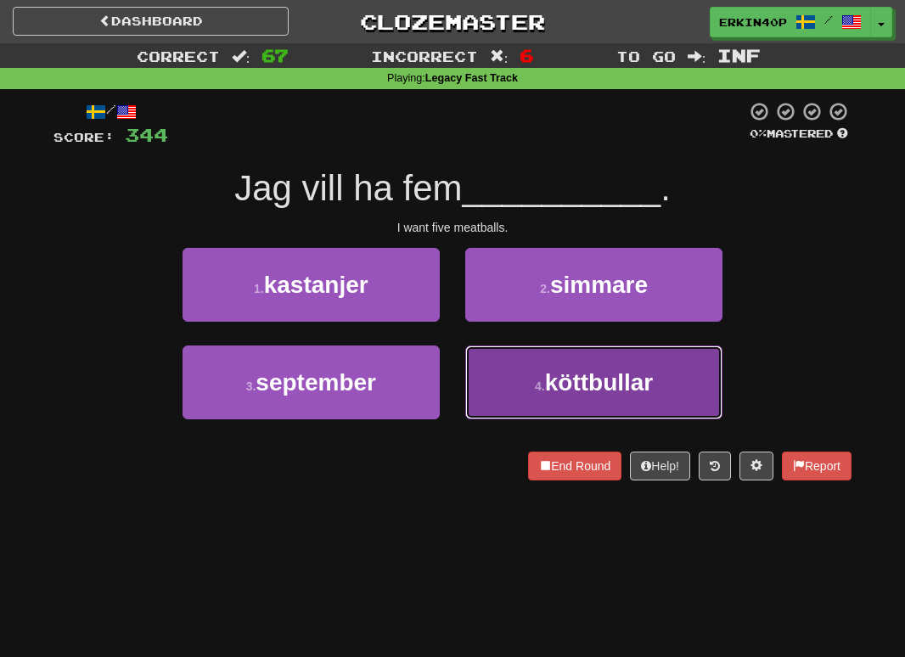
click at [612, 402] on button "4 . köttbullar" at bounding box center [593, 383] width 257 height 74
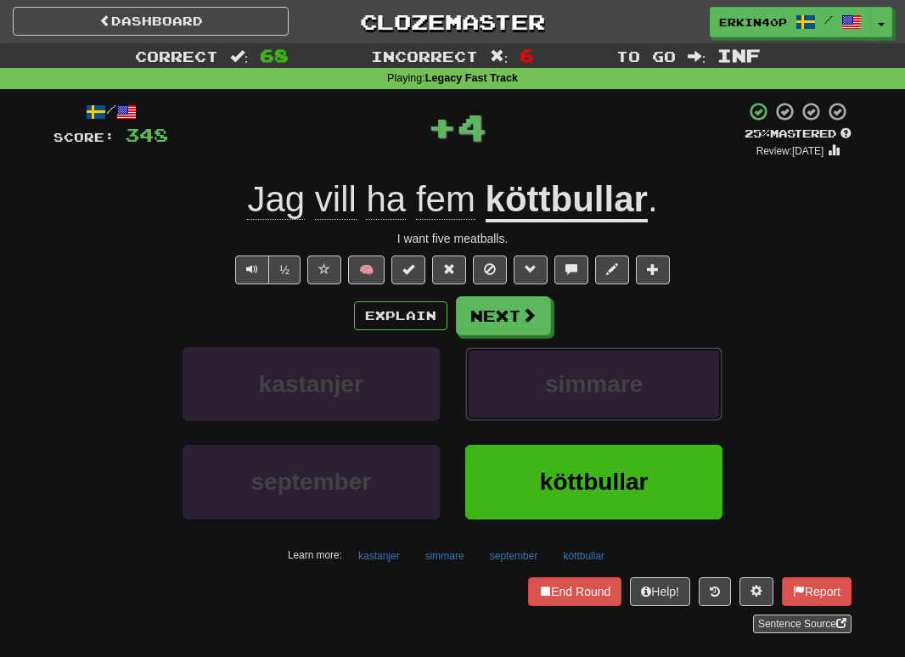
click at [612, 402] on button "simmare" at bounding box center [593, 384] width 257 height 74
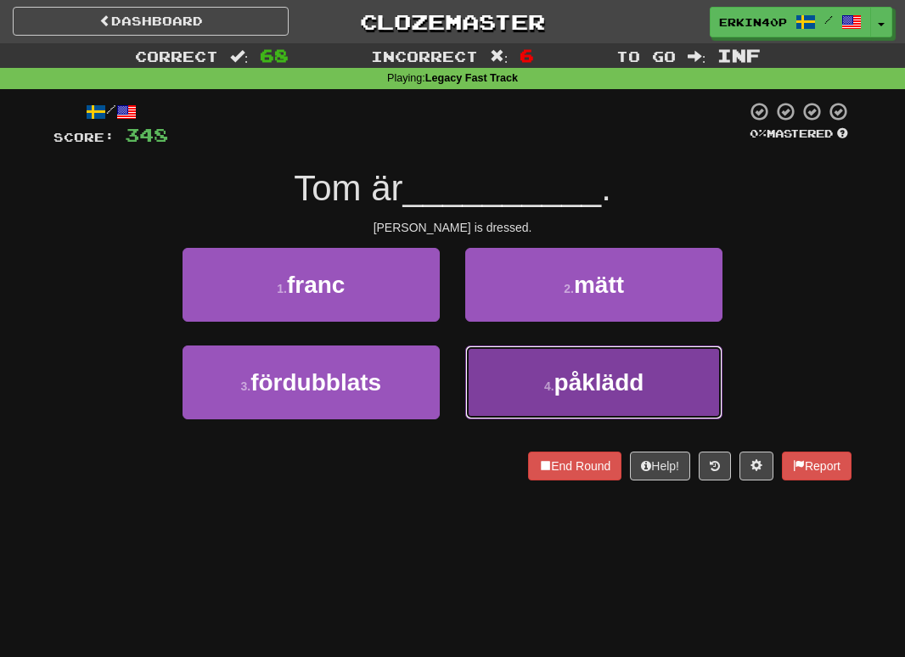
click at [606, 391] on span "påklädd" at bounding box center [600, 382] width 90 height 26
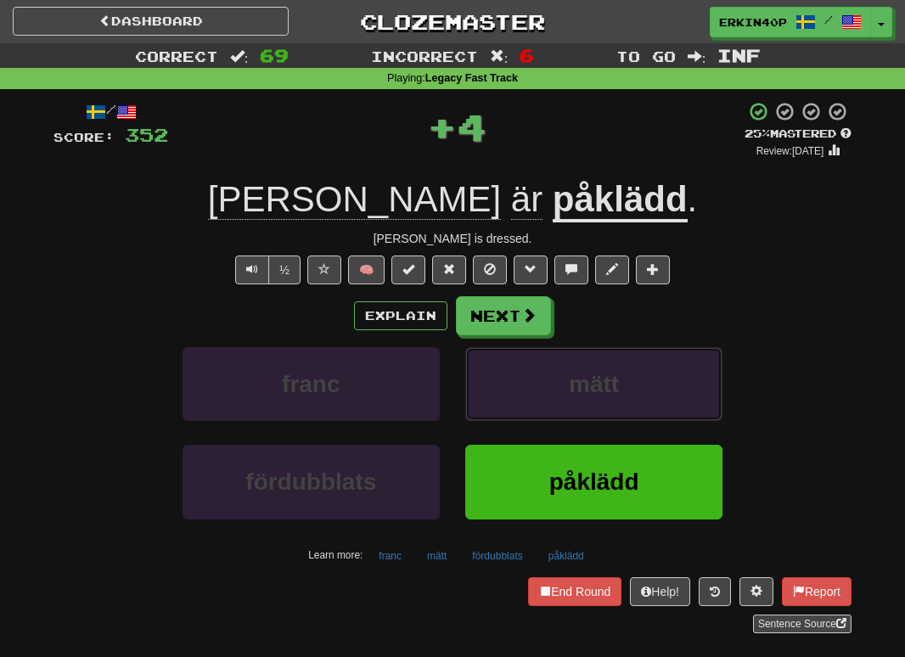
click at [606, 391] on span "mätt" at bounding box center [594, 384] width 50 height 26
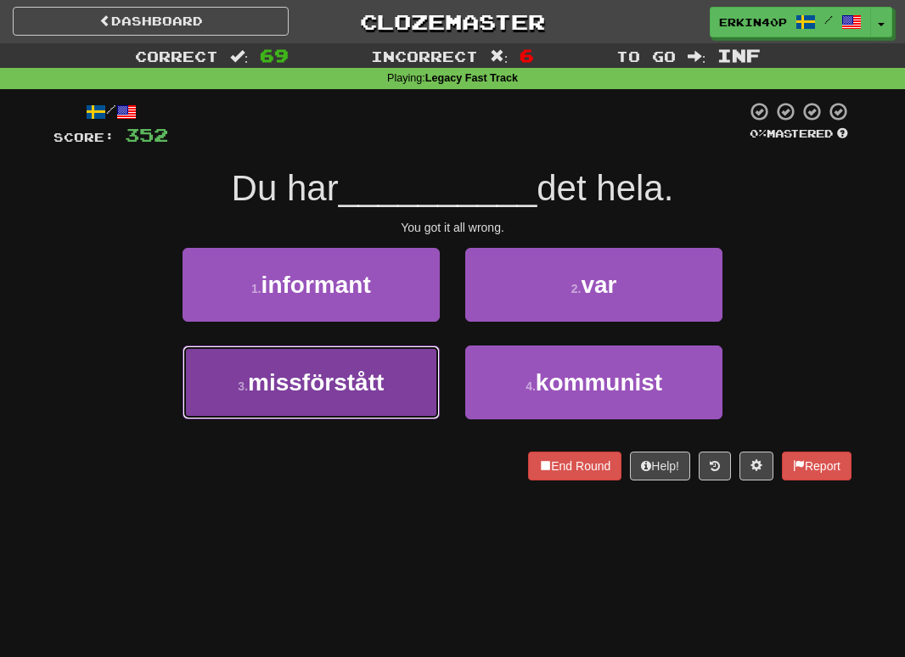
click at [326, 383] on span "missförstått" at bounding box center [316, 382] width 136 height 26
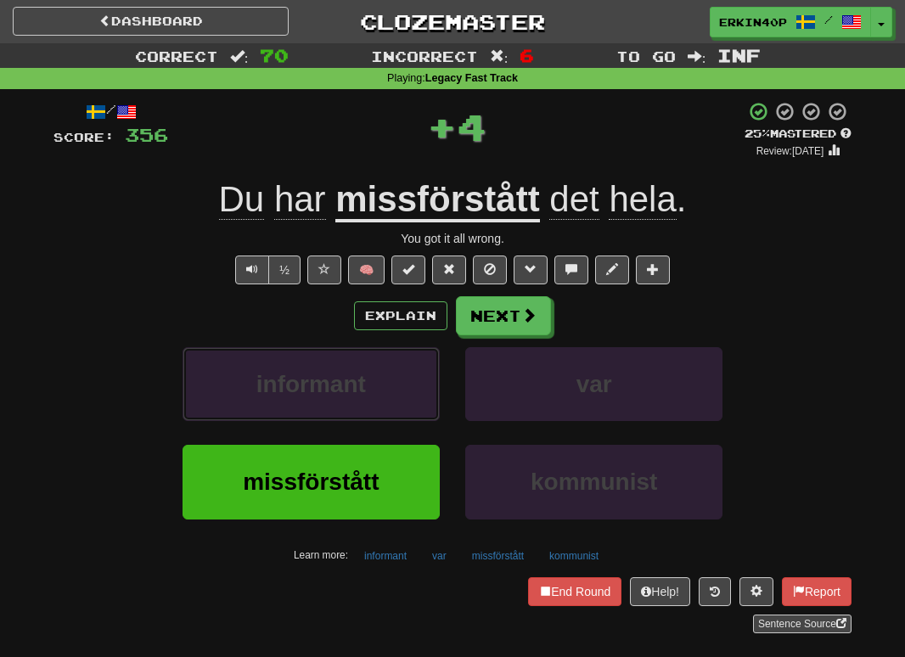
click at [326, 383] on span "informant" at bounding box center [311, 384] width 110 height 26
